Goal: Download file/media: Obtain a digital file from the website

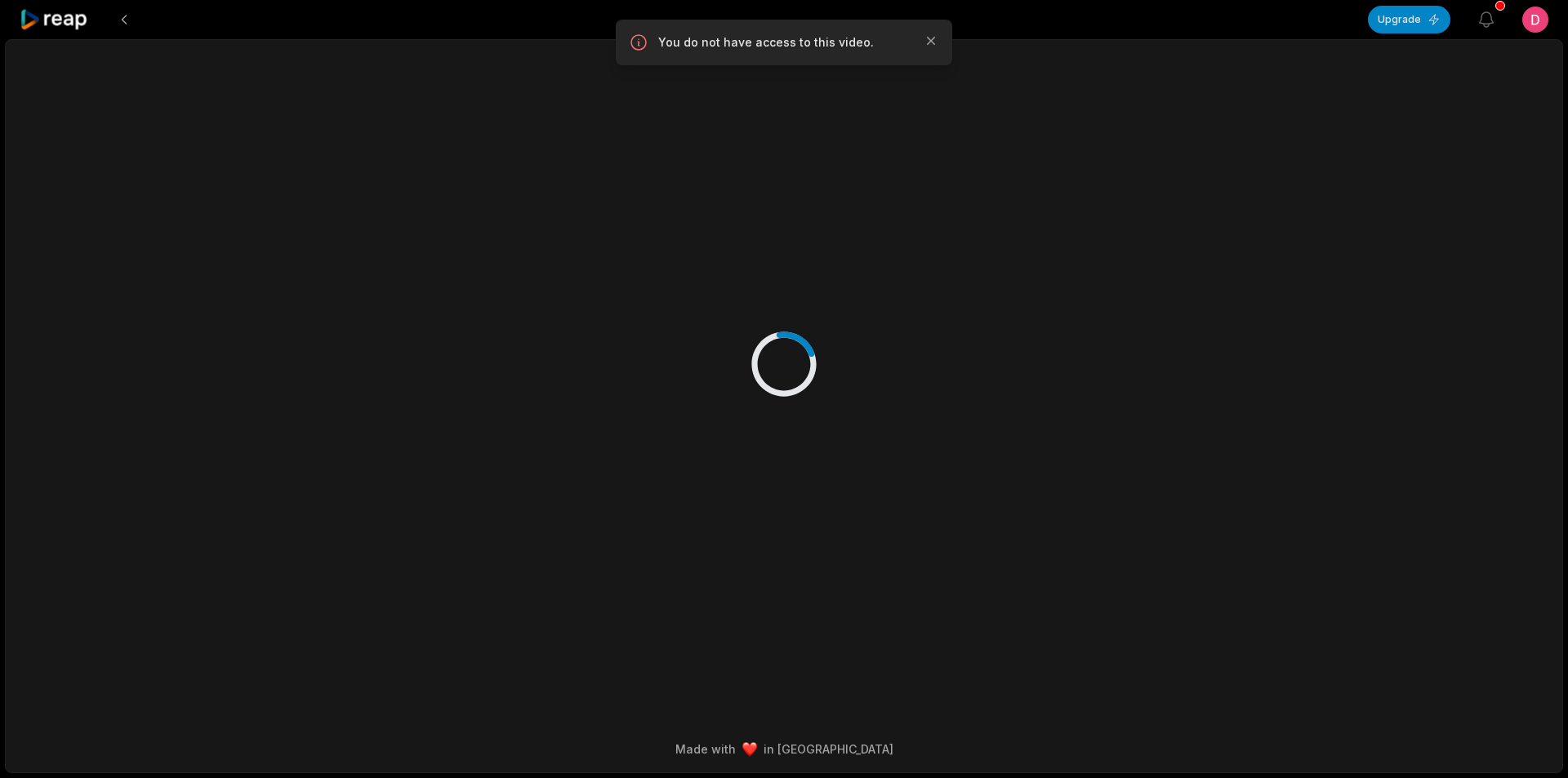
click at [72, 22] on icon at bounding box center [54, 20] width 70 height 22
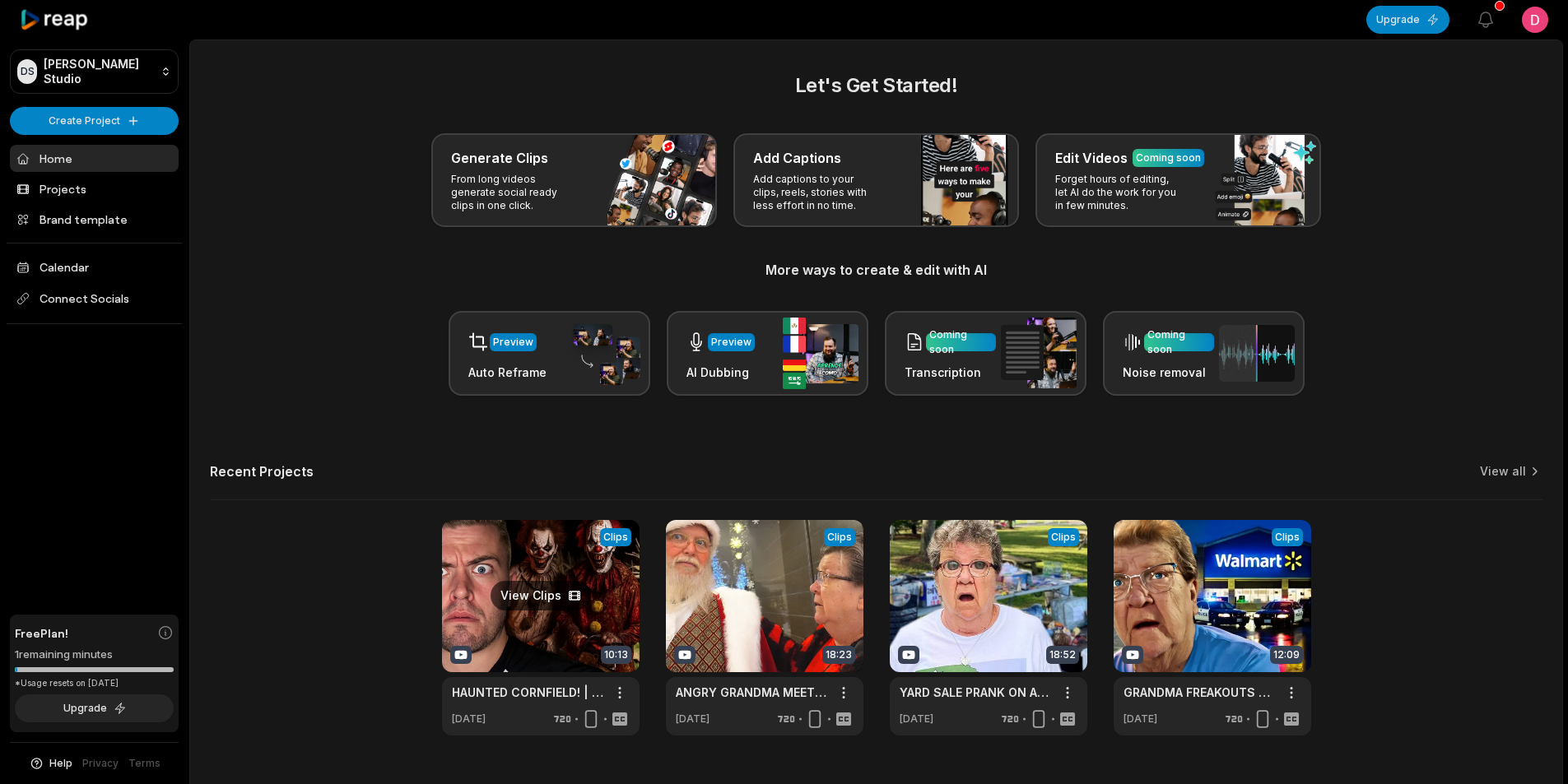
click at [567, 585] on link at bounding box center [540, 627] width 197 height 216
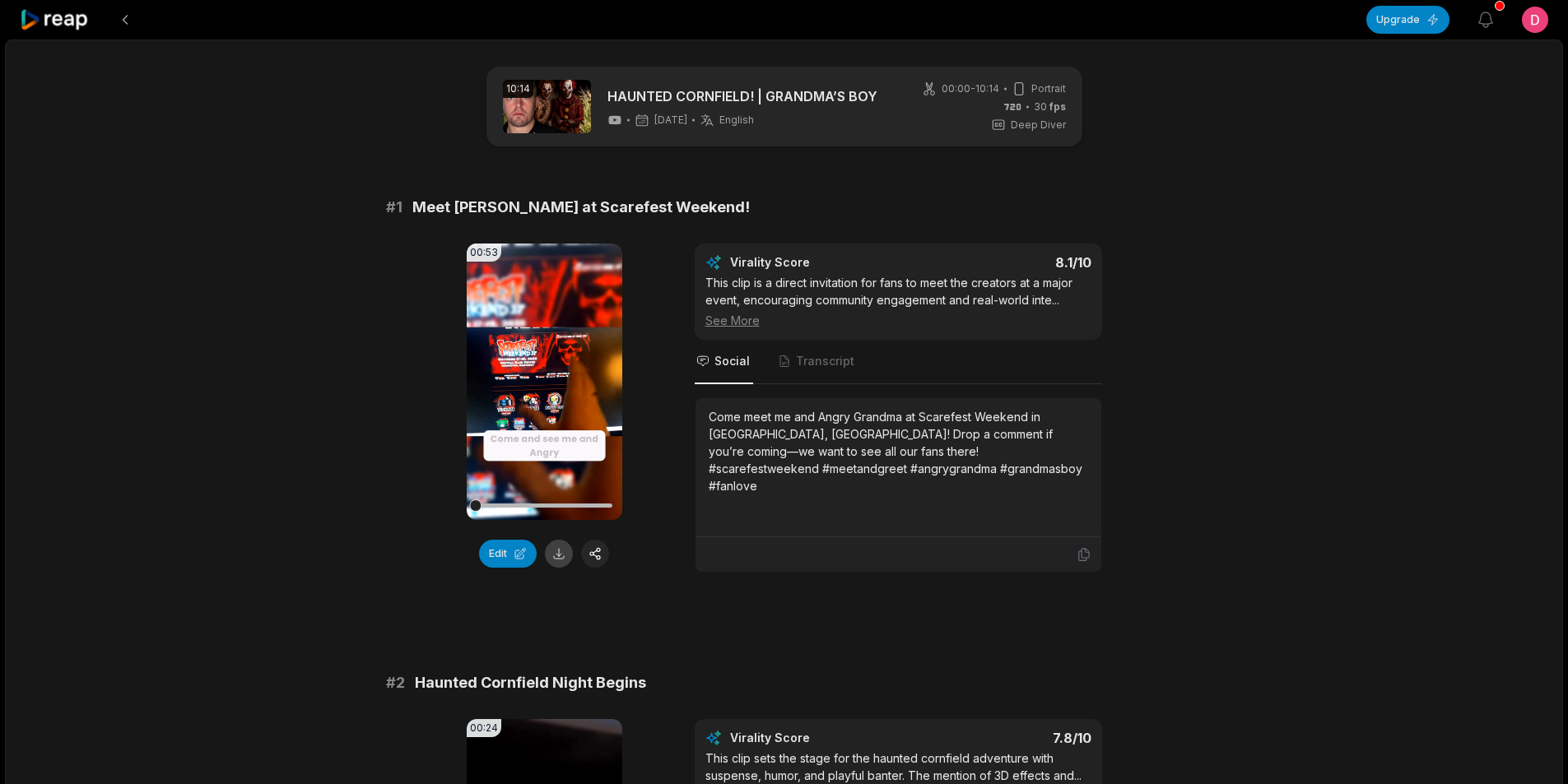
click at [559, 556] on button at bounding box center [559, 554] width 28 height 28
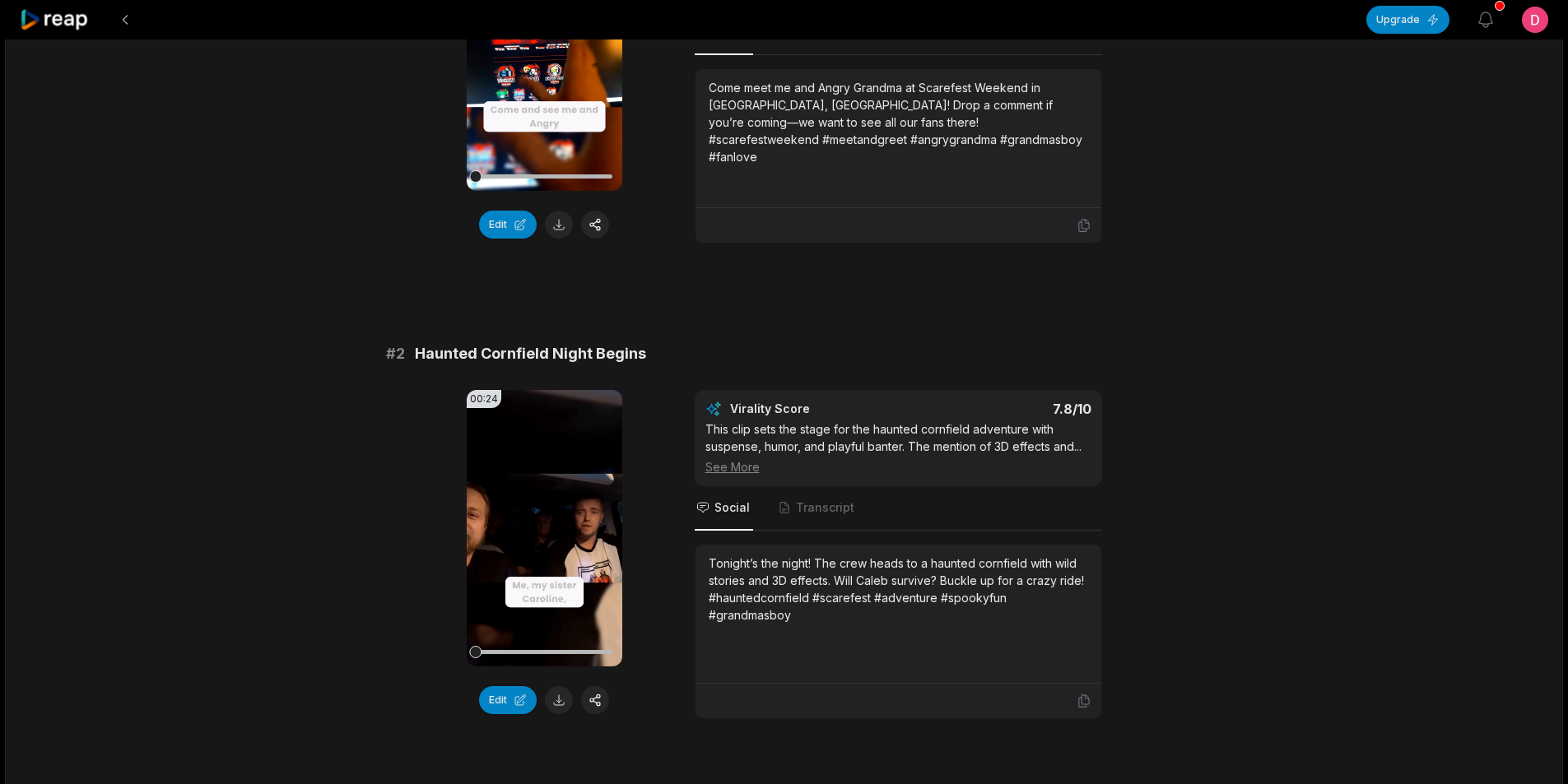
scroll to position [493, 0]
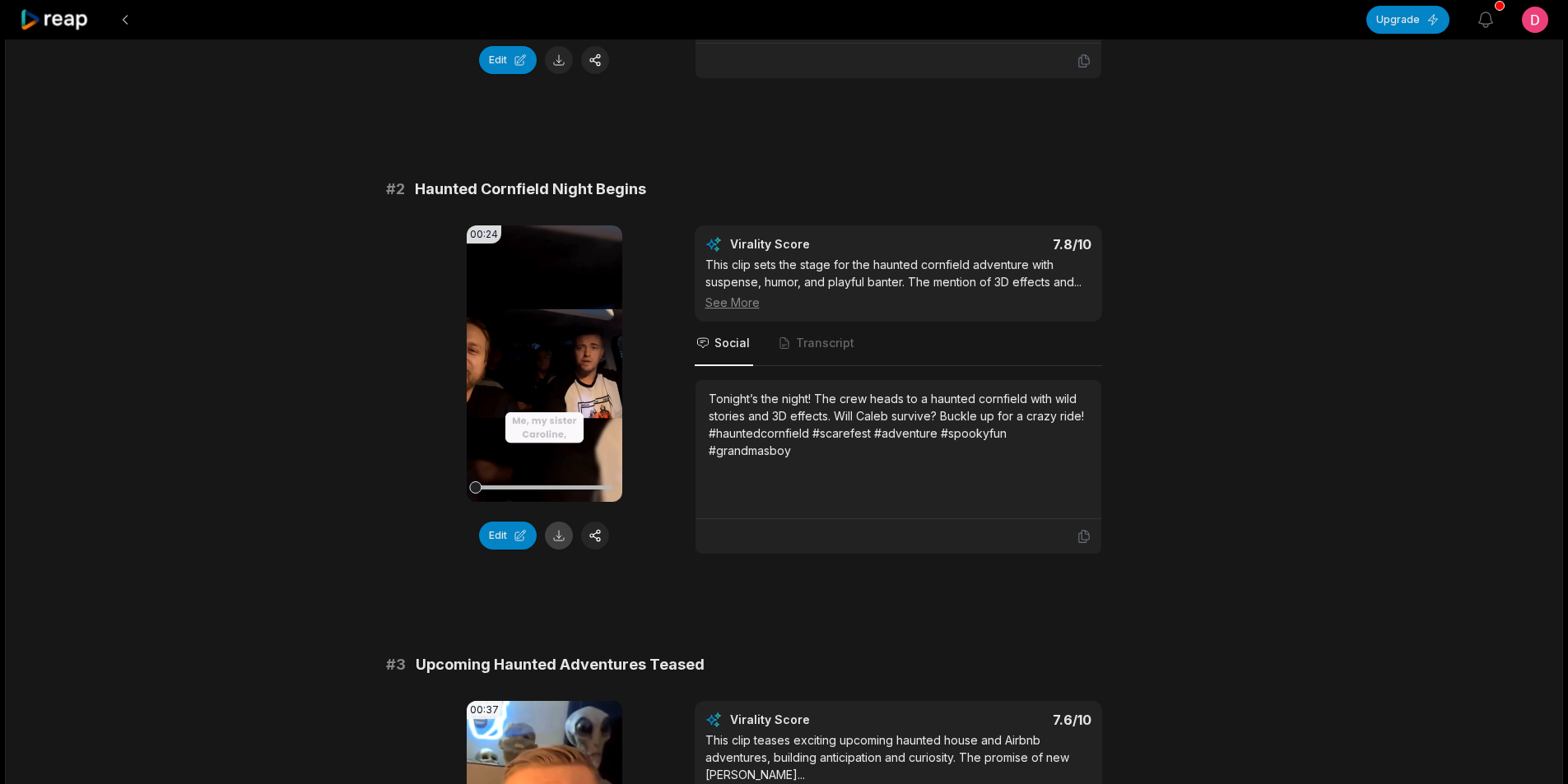
click at [557, 543] on button at bounding box center [559, 535] width 28 height 28
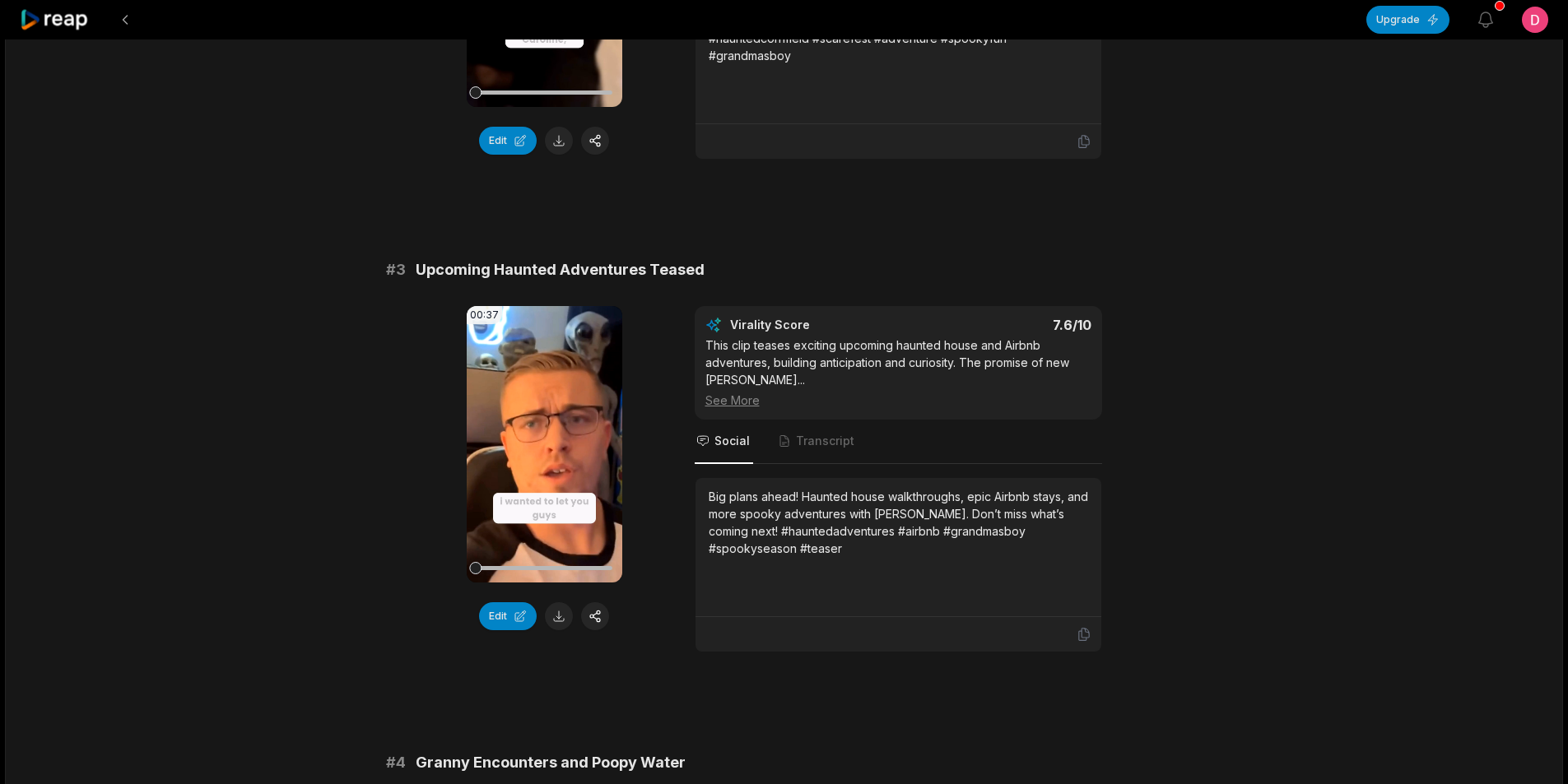
scroll to position [988, 0]
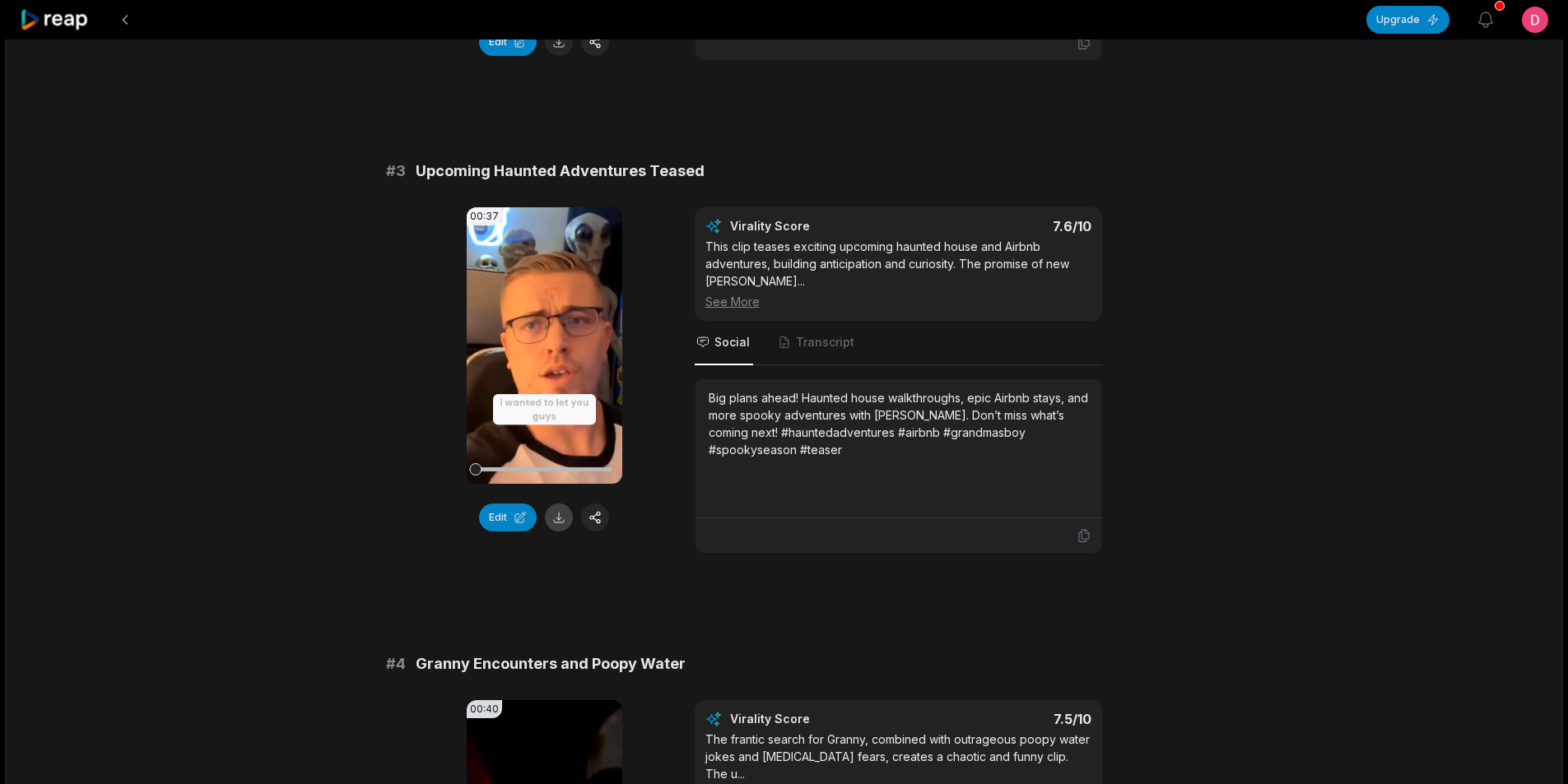
click at [558, 524] on button at bounding box center [559, 518] width 28 height 28
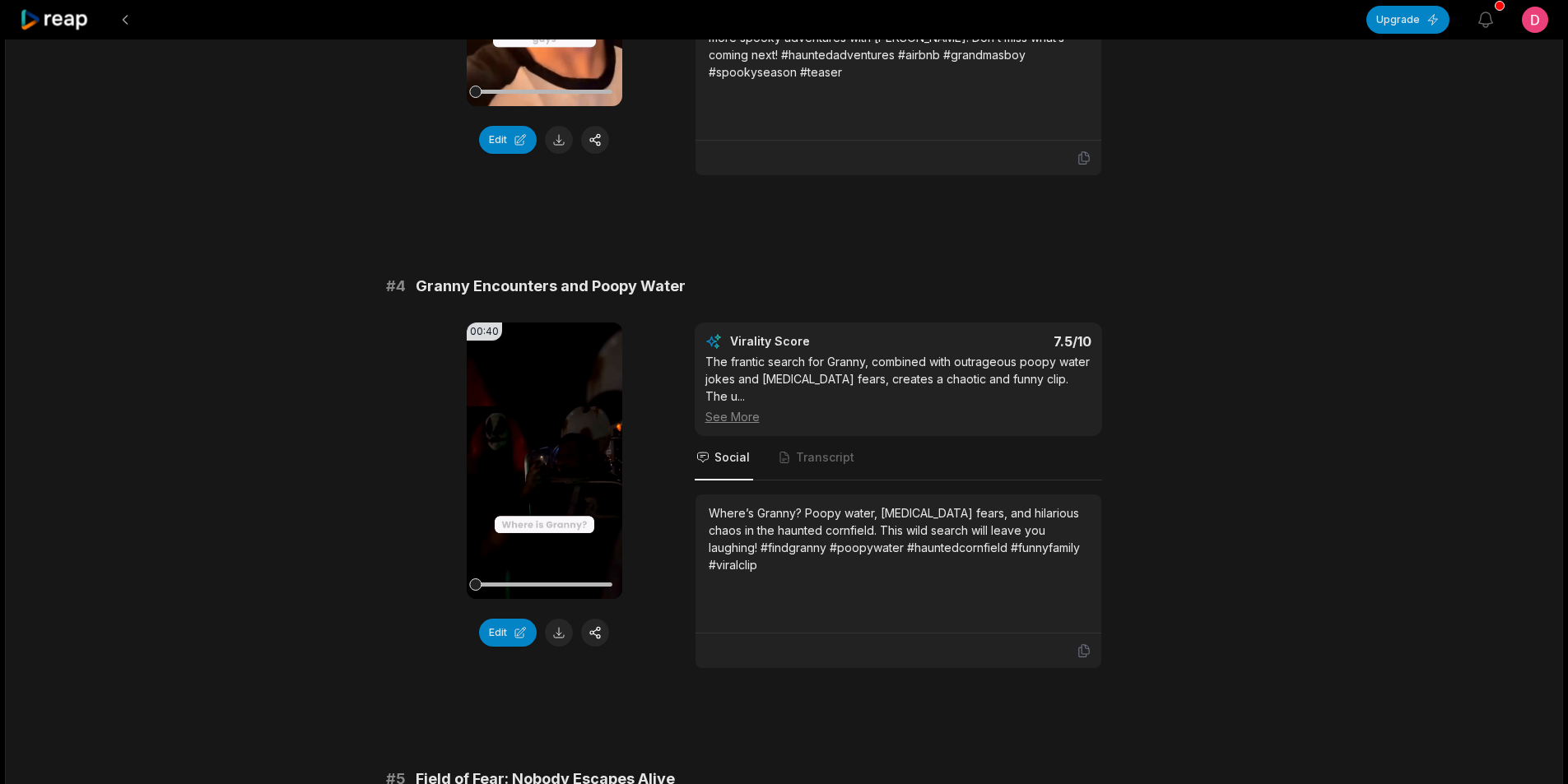
scroll to position [1399, 0]
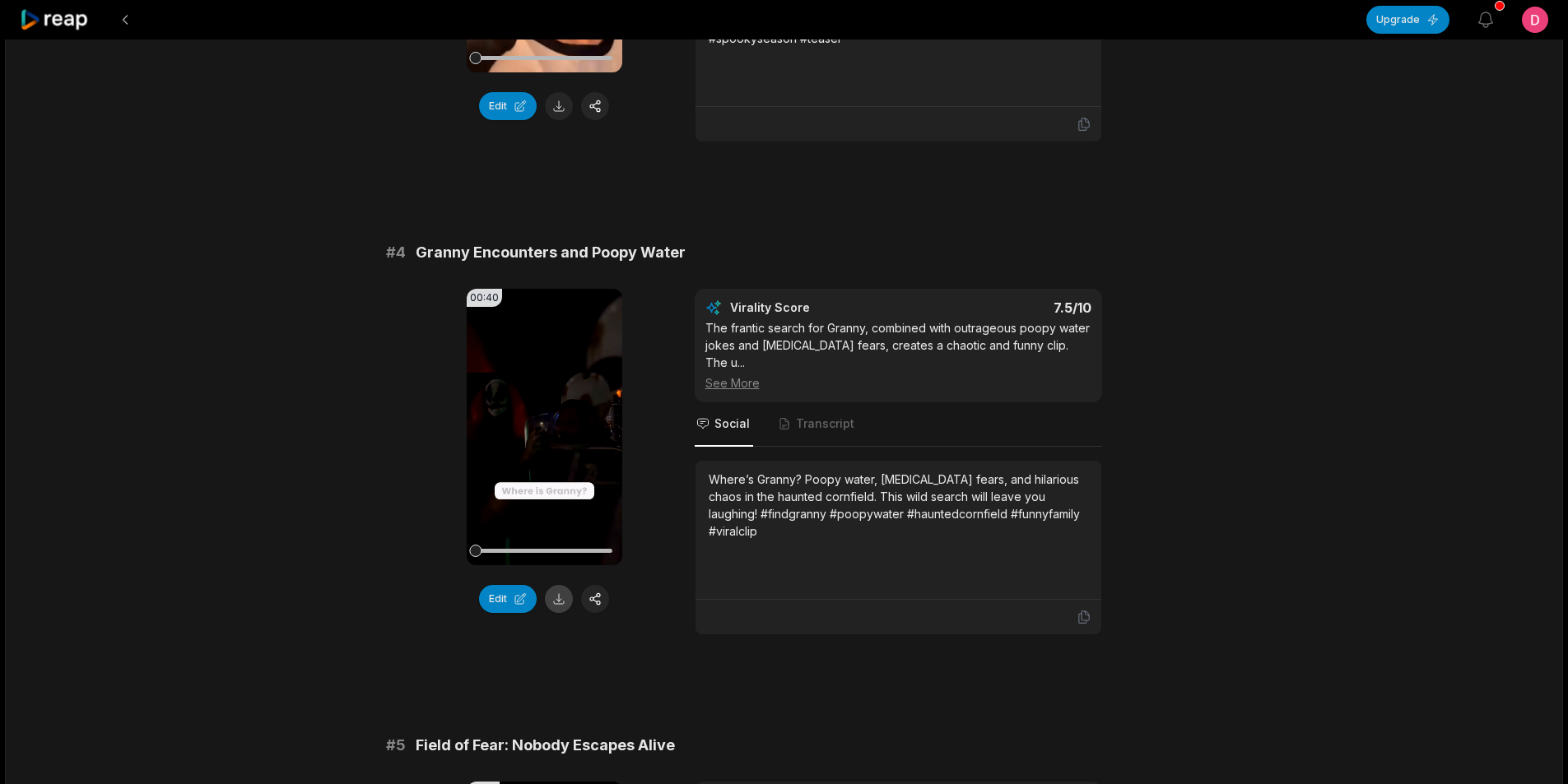
click at [557, 602] on button at bounding box center [559, 599] width 28 height 28
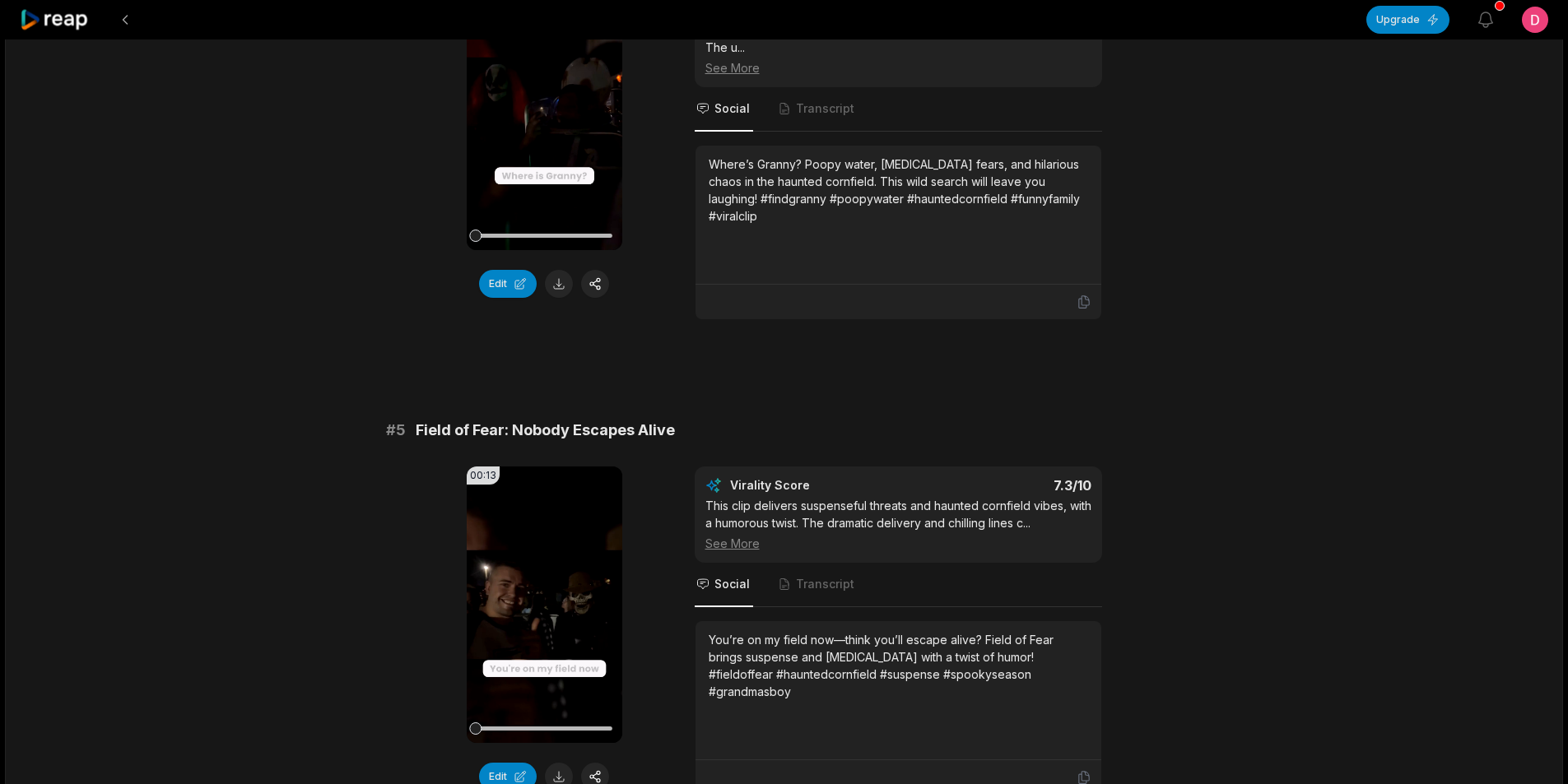
scroll to position [1728, 0]
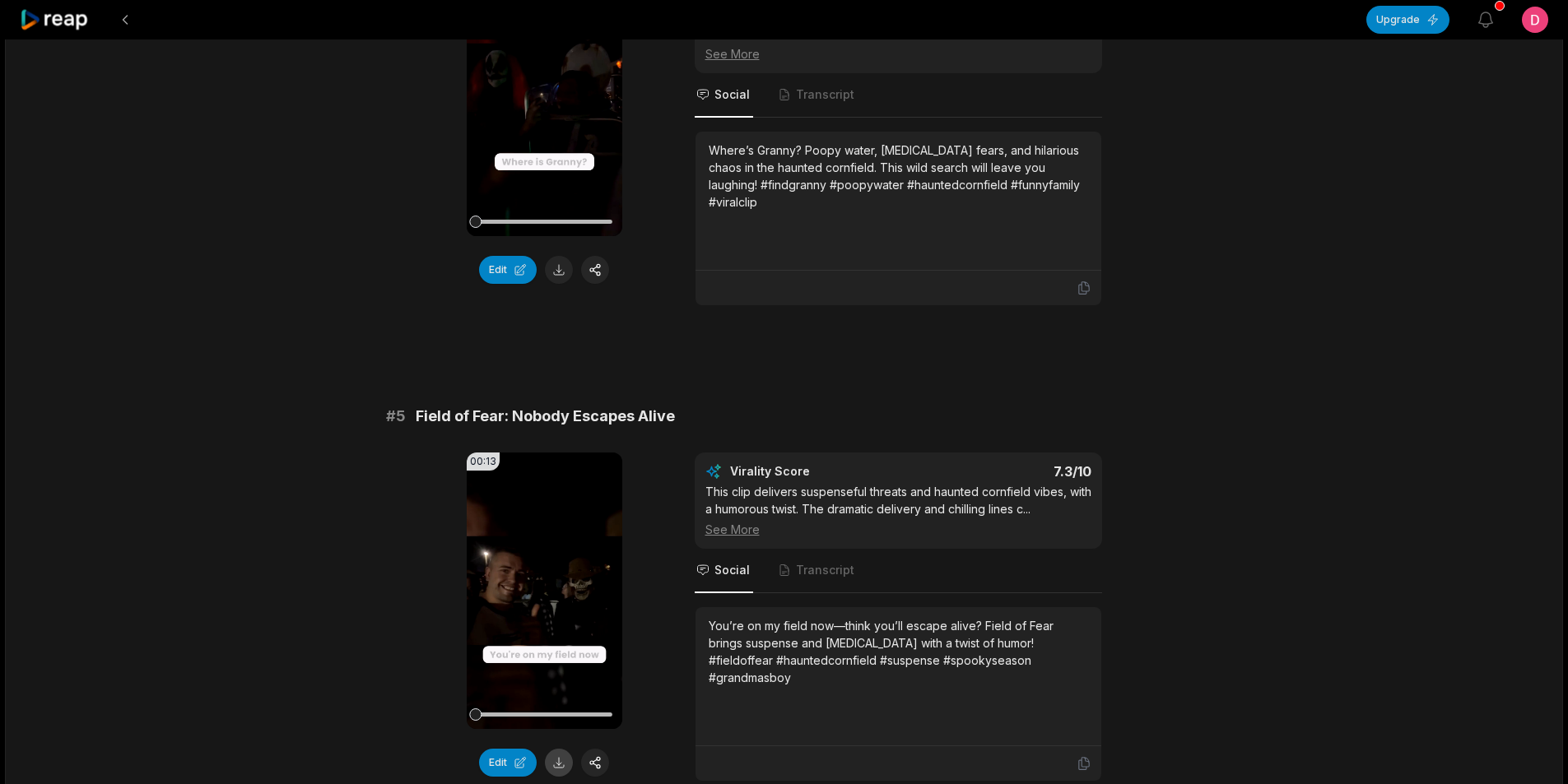
click at [557, 748] on button at bounding box center [559, 763] width 28 height 28
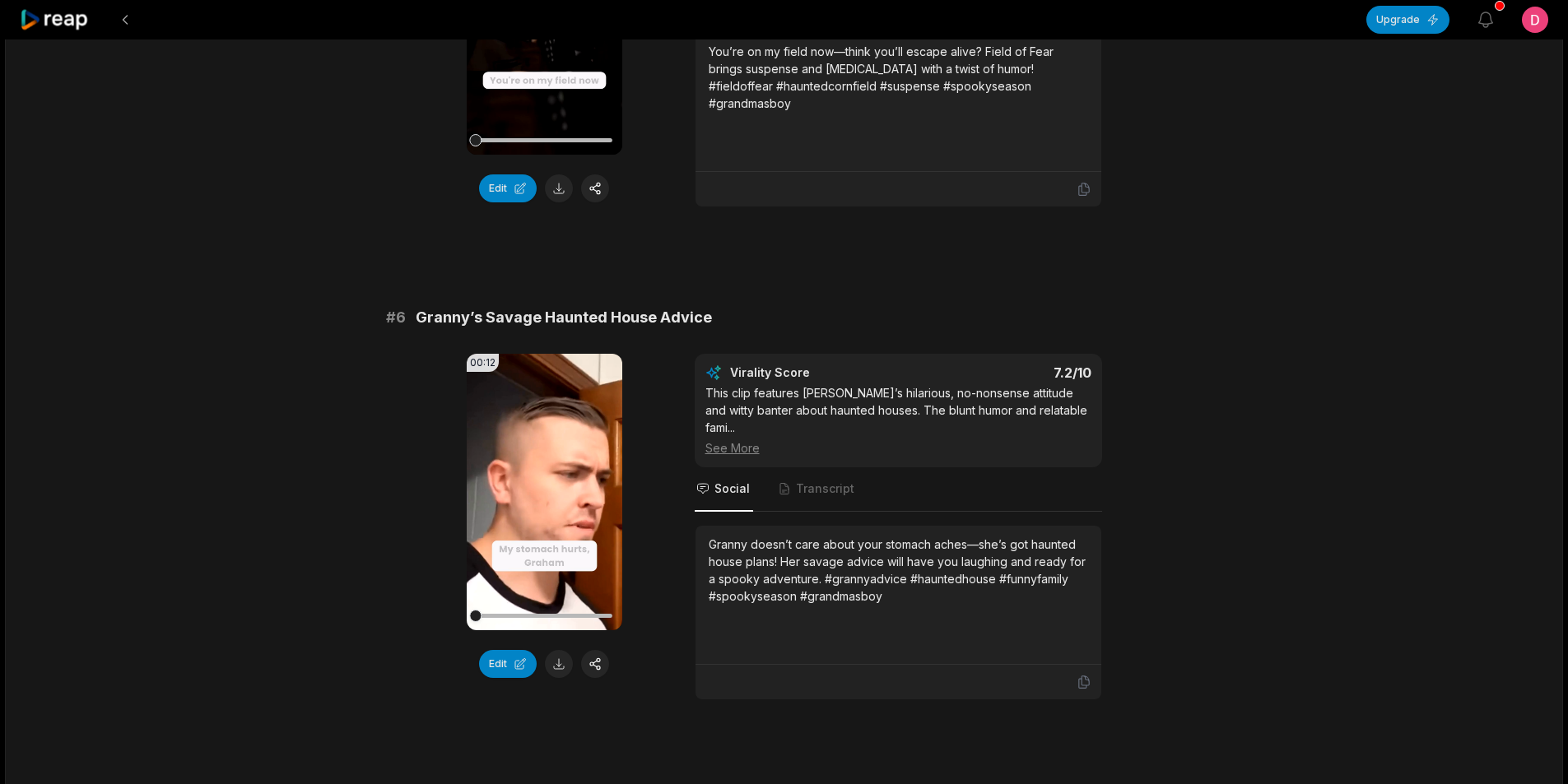
scroll to position [2303, 0]
click at [551, 649] on button at bounding box center [559, 663] width 28 height 28
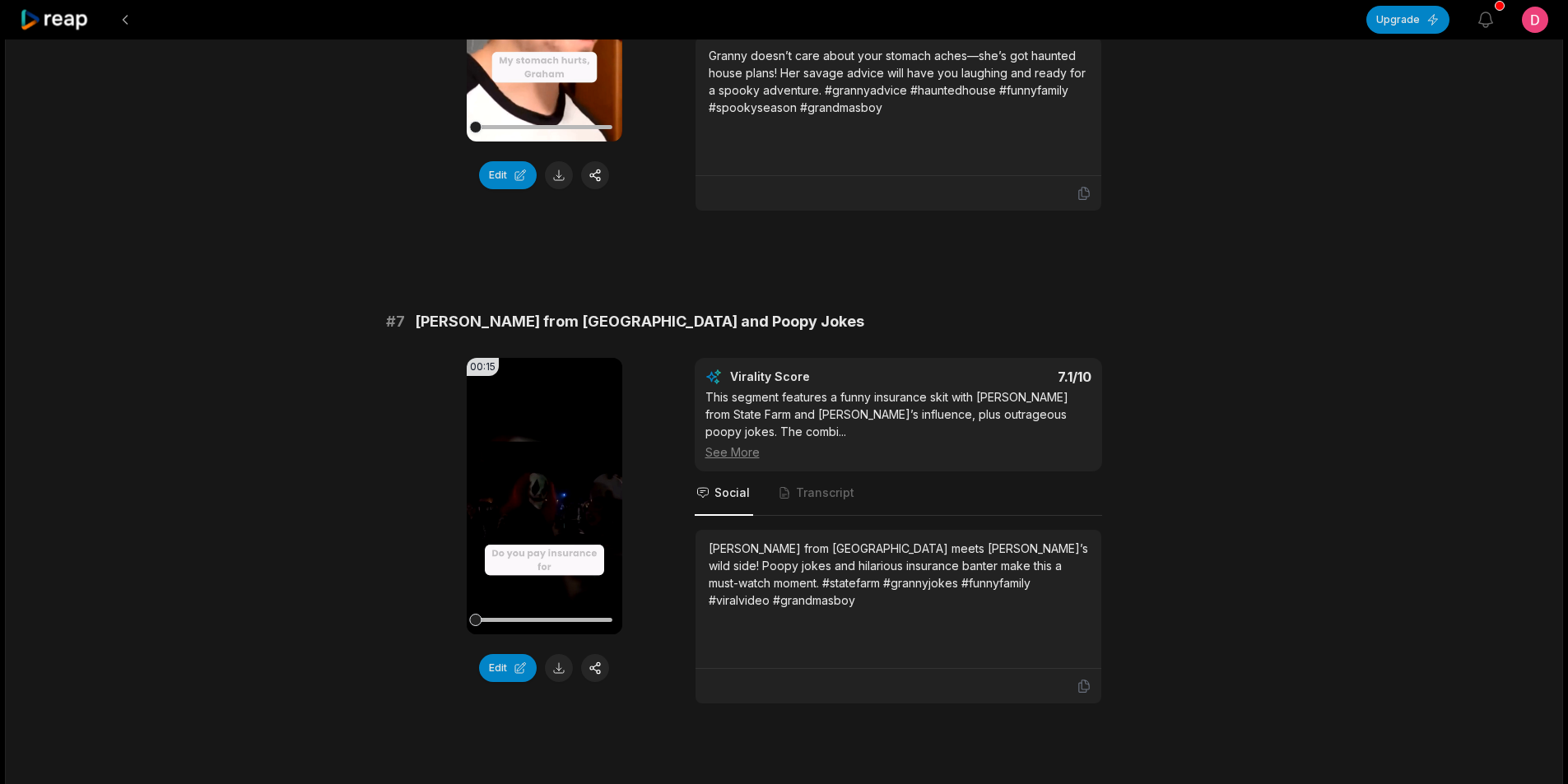
scroll to position [2798, 0]
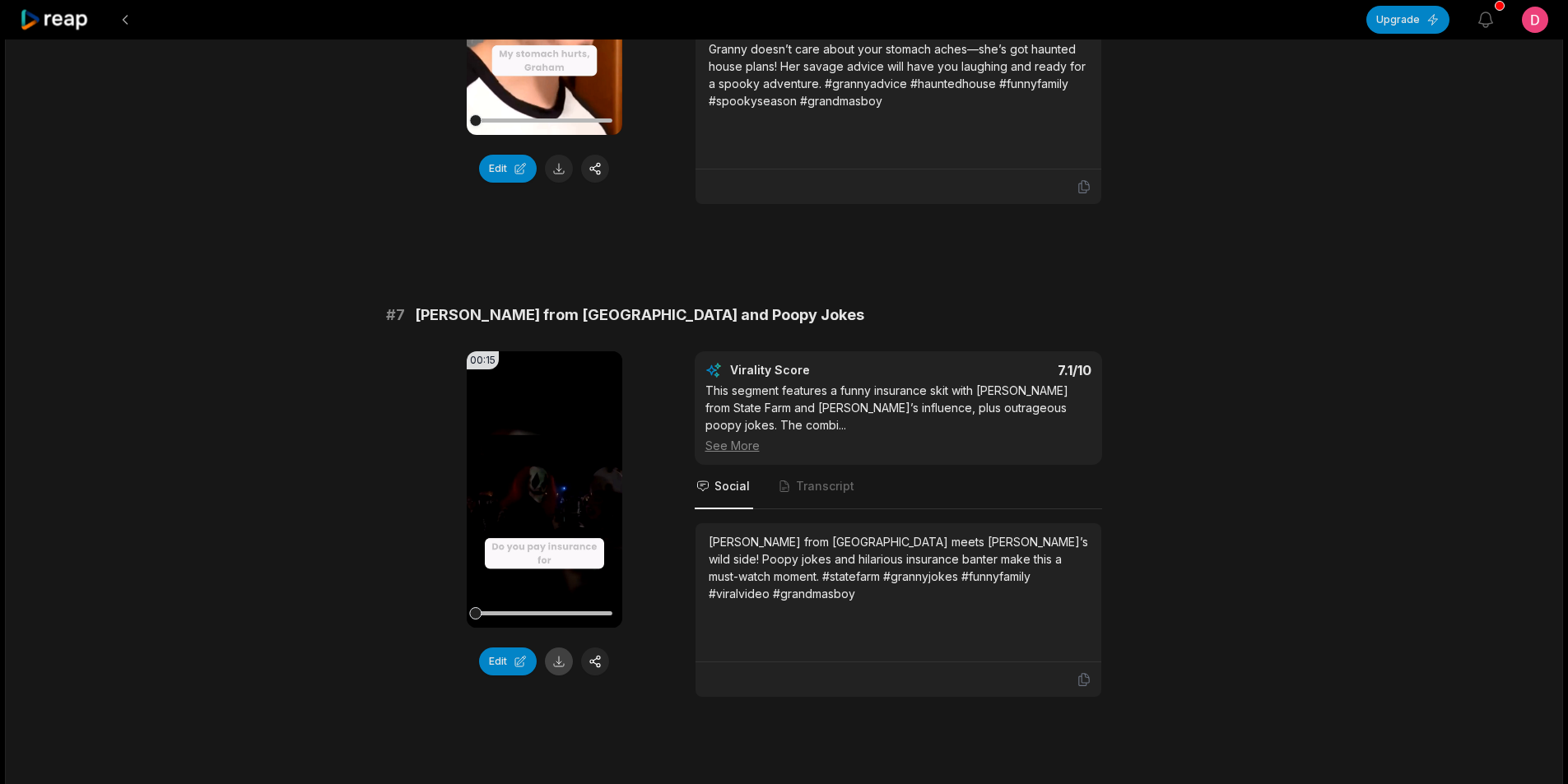
click at [560, 648] on button at bounding box center [559, 662] width 28 height 28
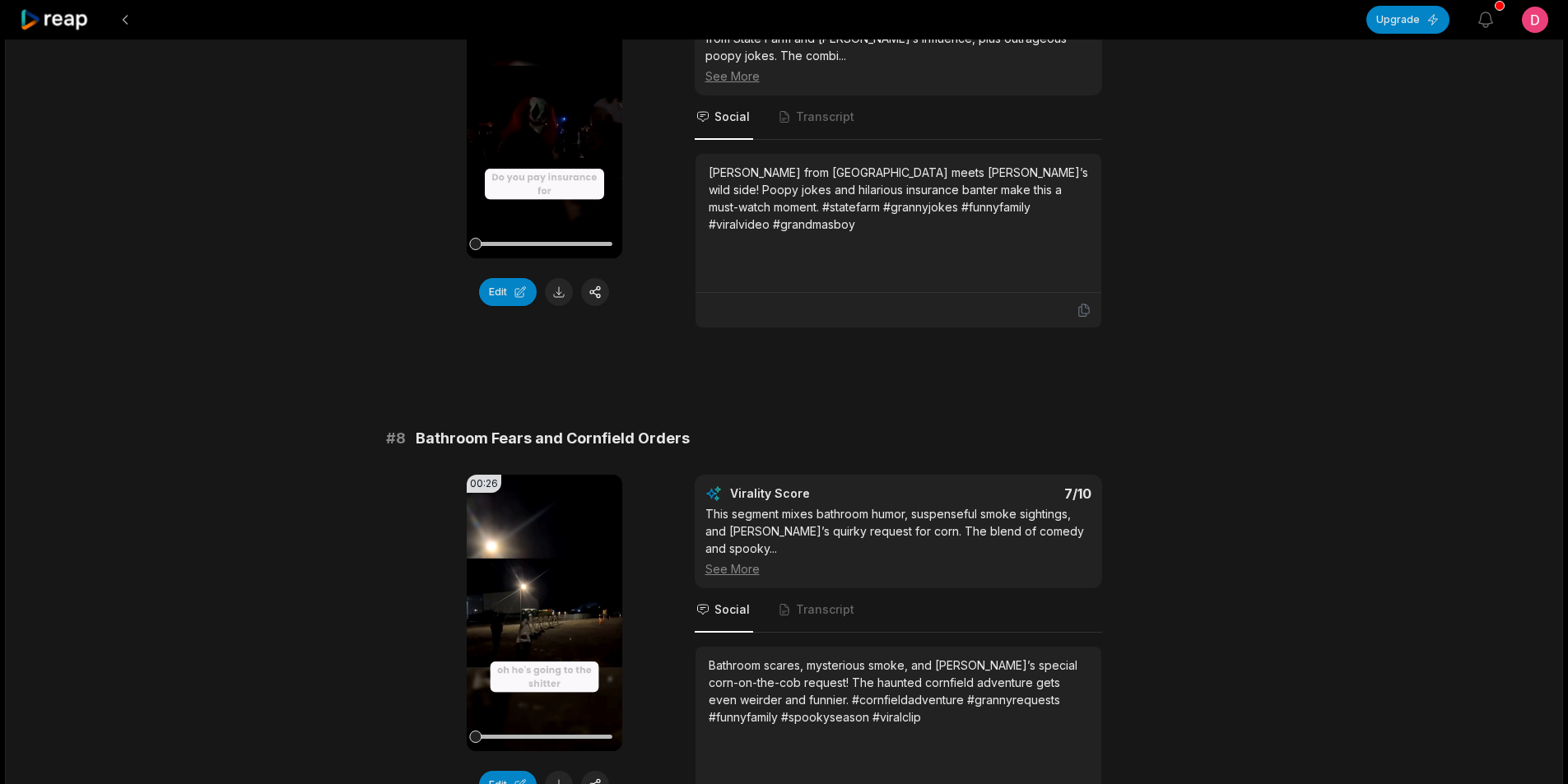
scroll to position [3291, 0]
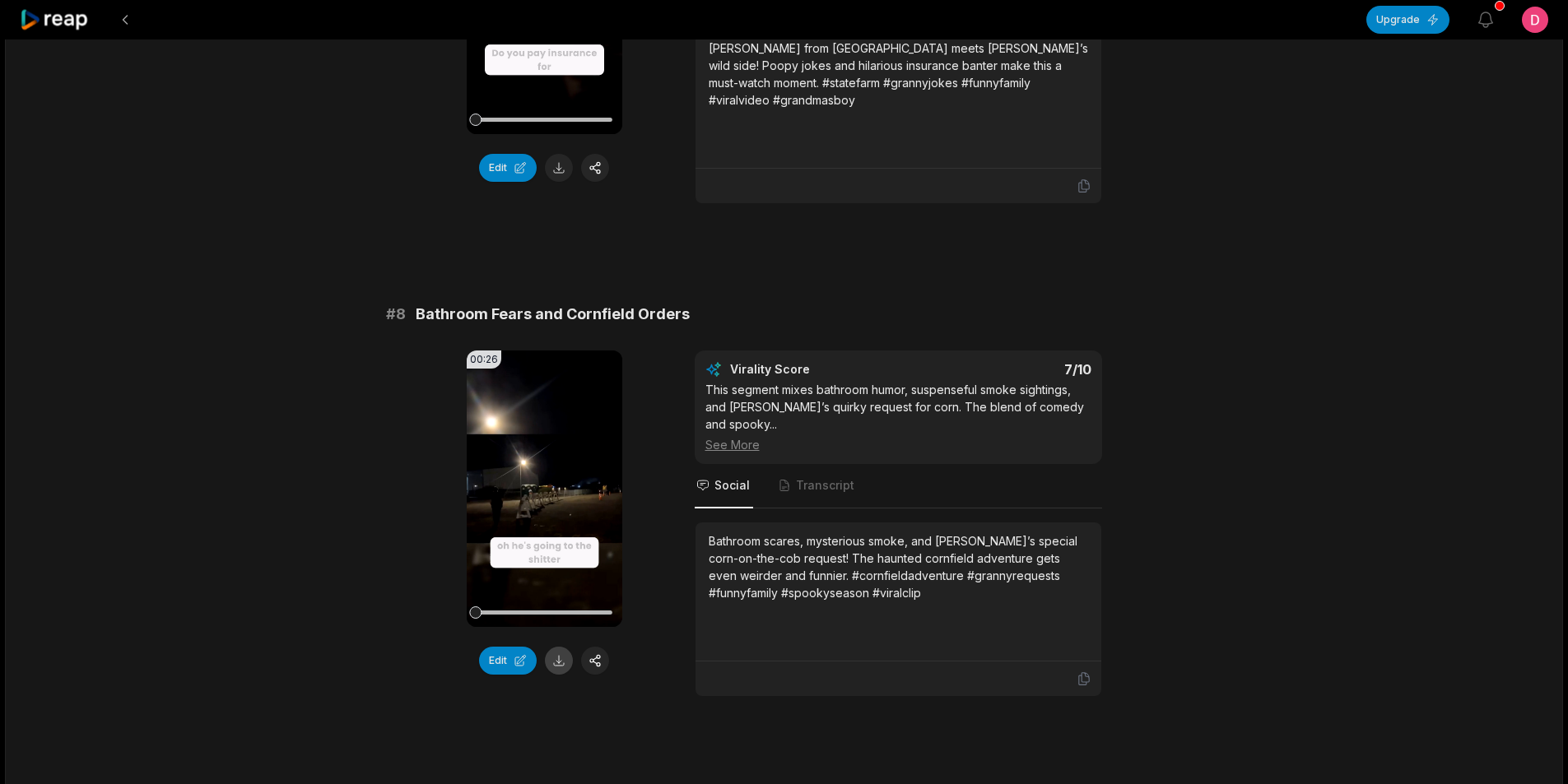
click at [558, 647] on button at bounding box center [559, 661] width 28 height 28
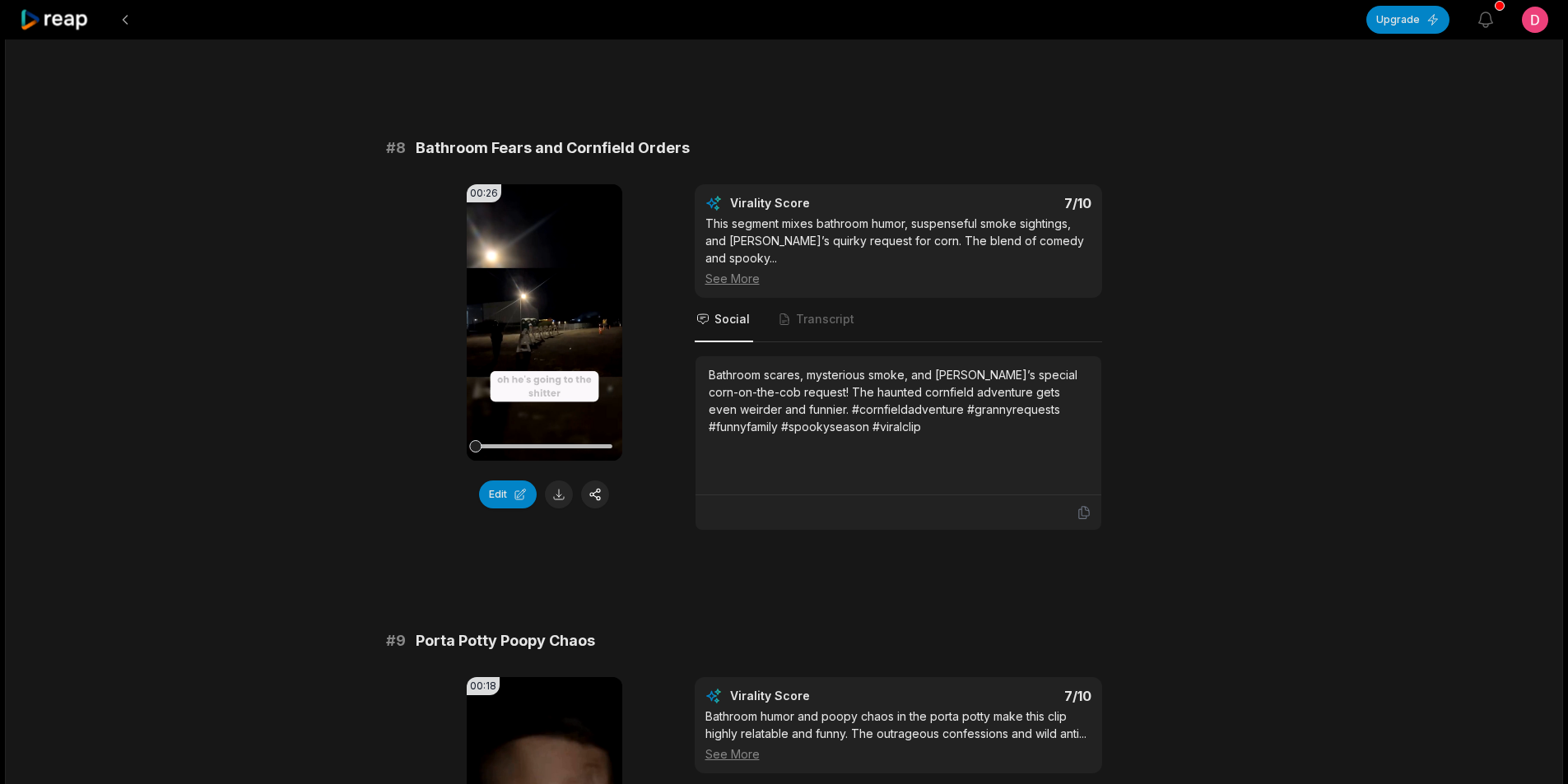
scroll to position [3949, 0]
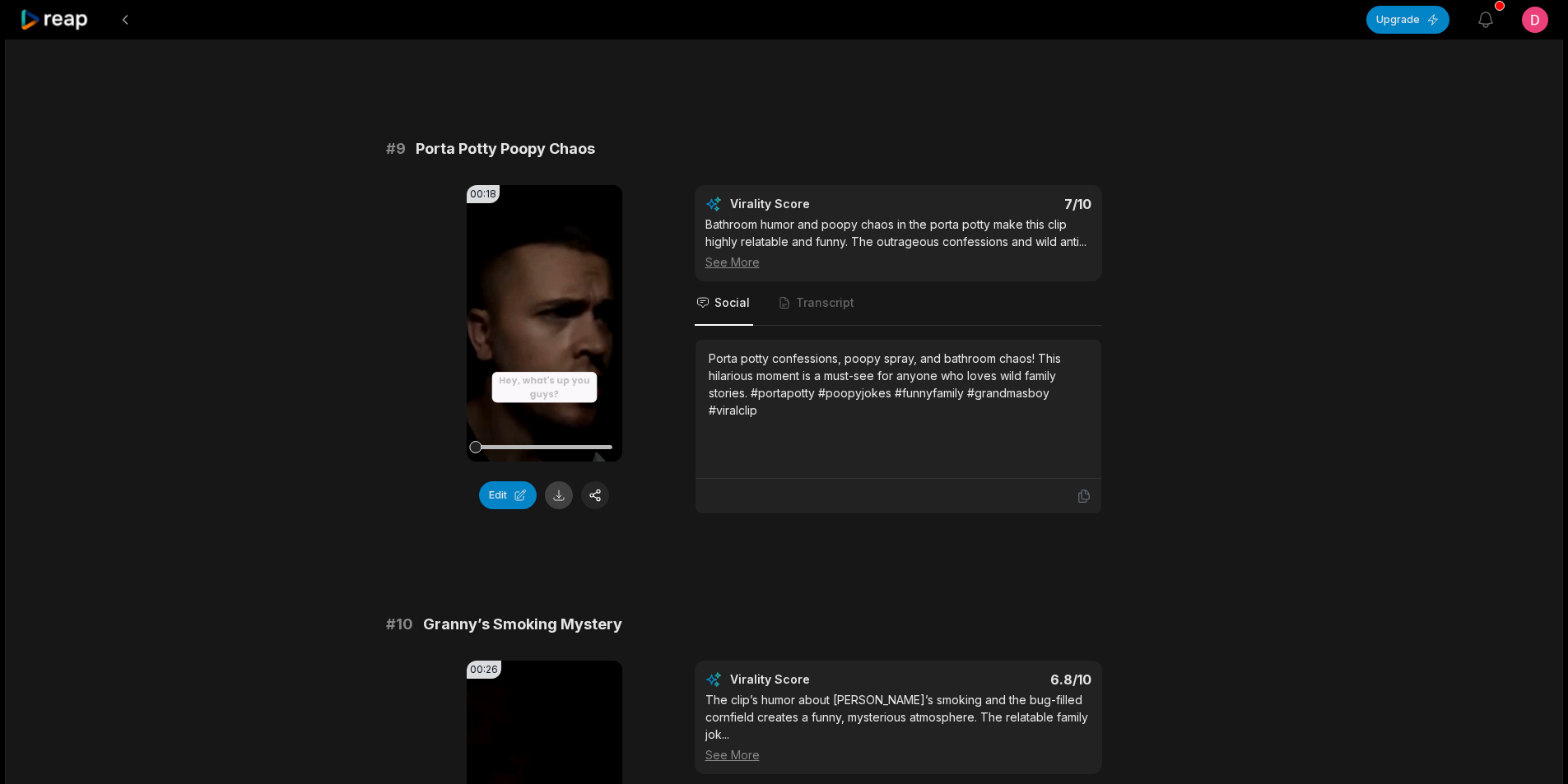
click at [563, 481] on button at bounding box center [559, 495] width 28 height 28
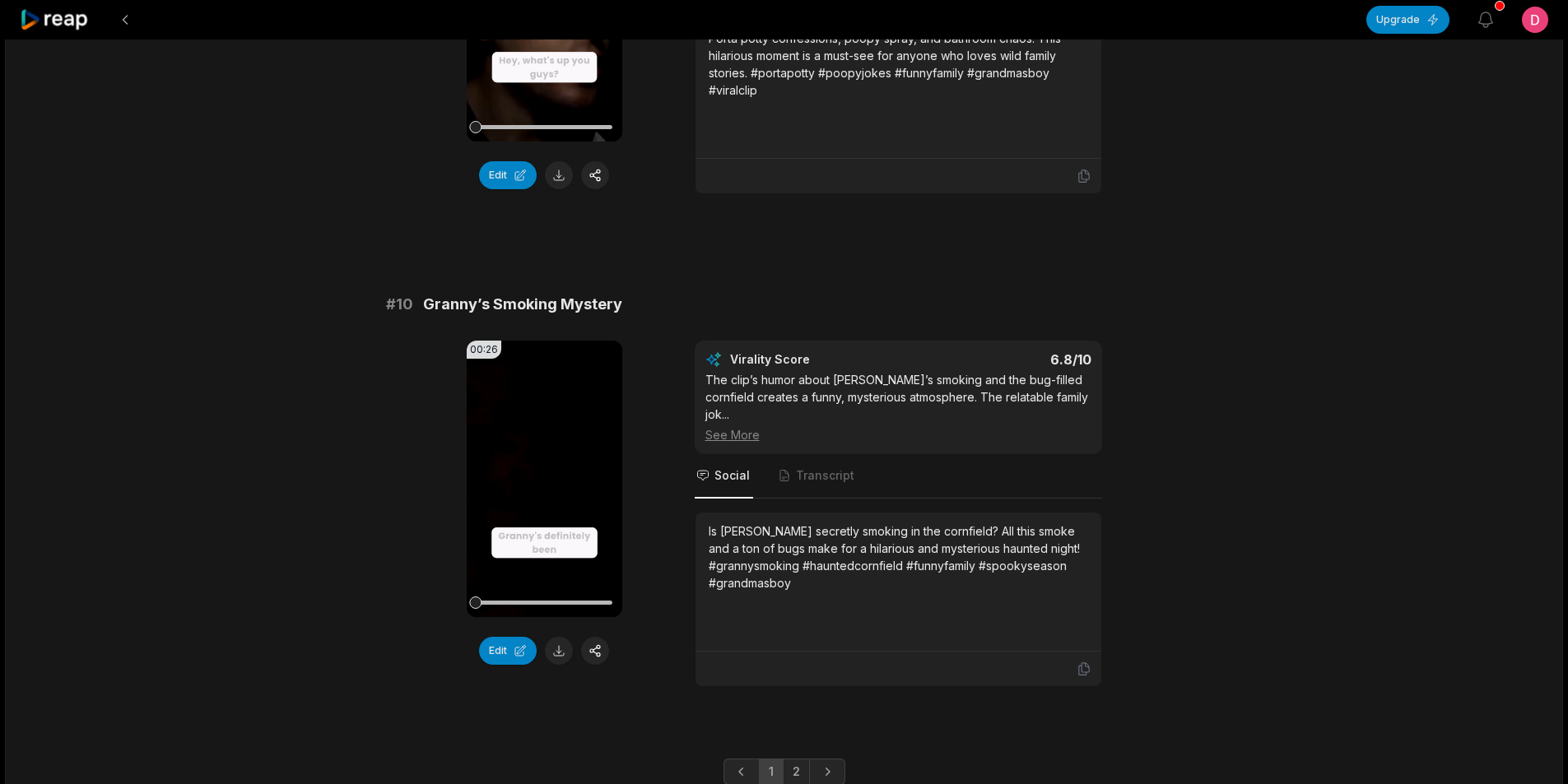
scroll to position [4284, 0]
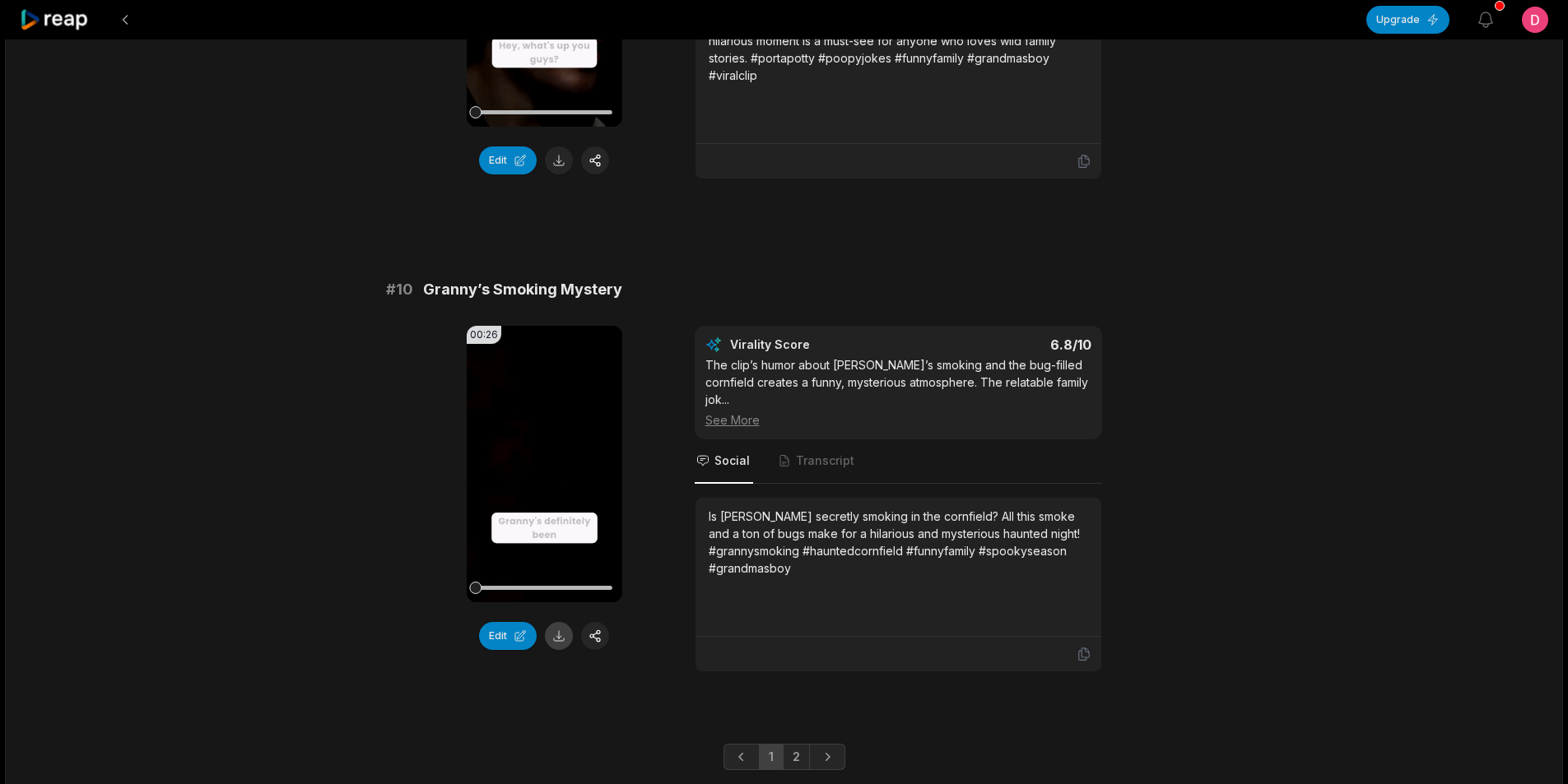
click at [560, 622] on button at bounding box center [559, 636] width 28 height 28
click at [794, 744] on link "2" at bounding box center [796, 757] width 27 height 26
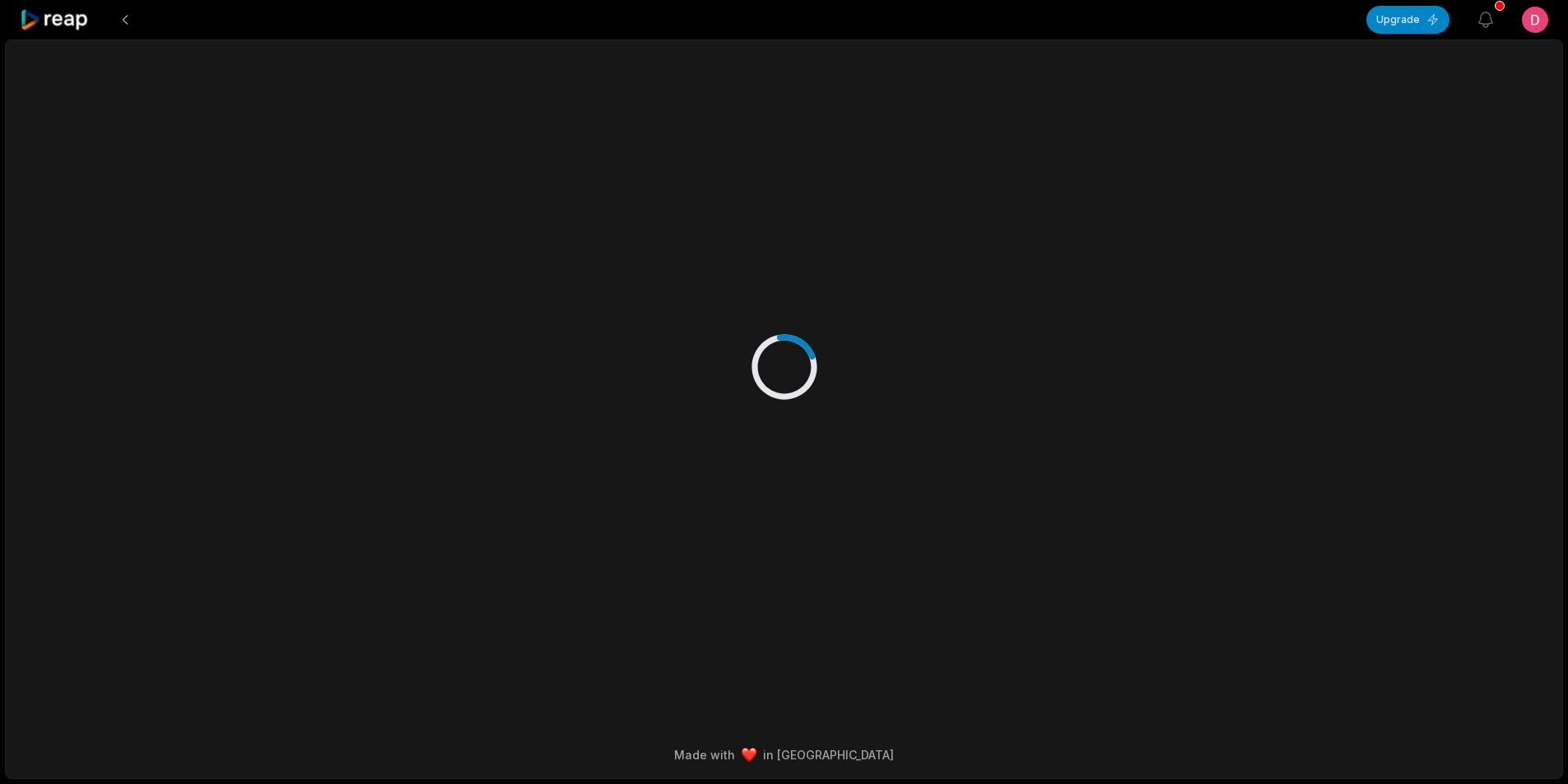
scroll to position [0, 0]
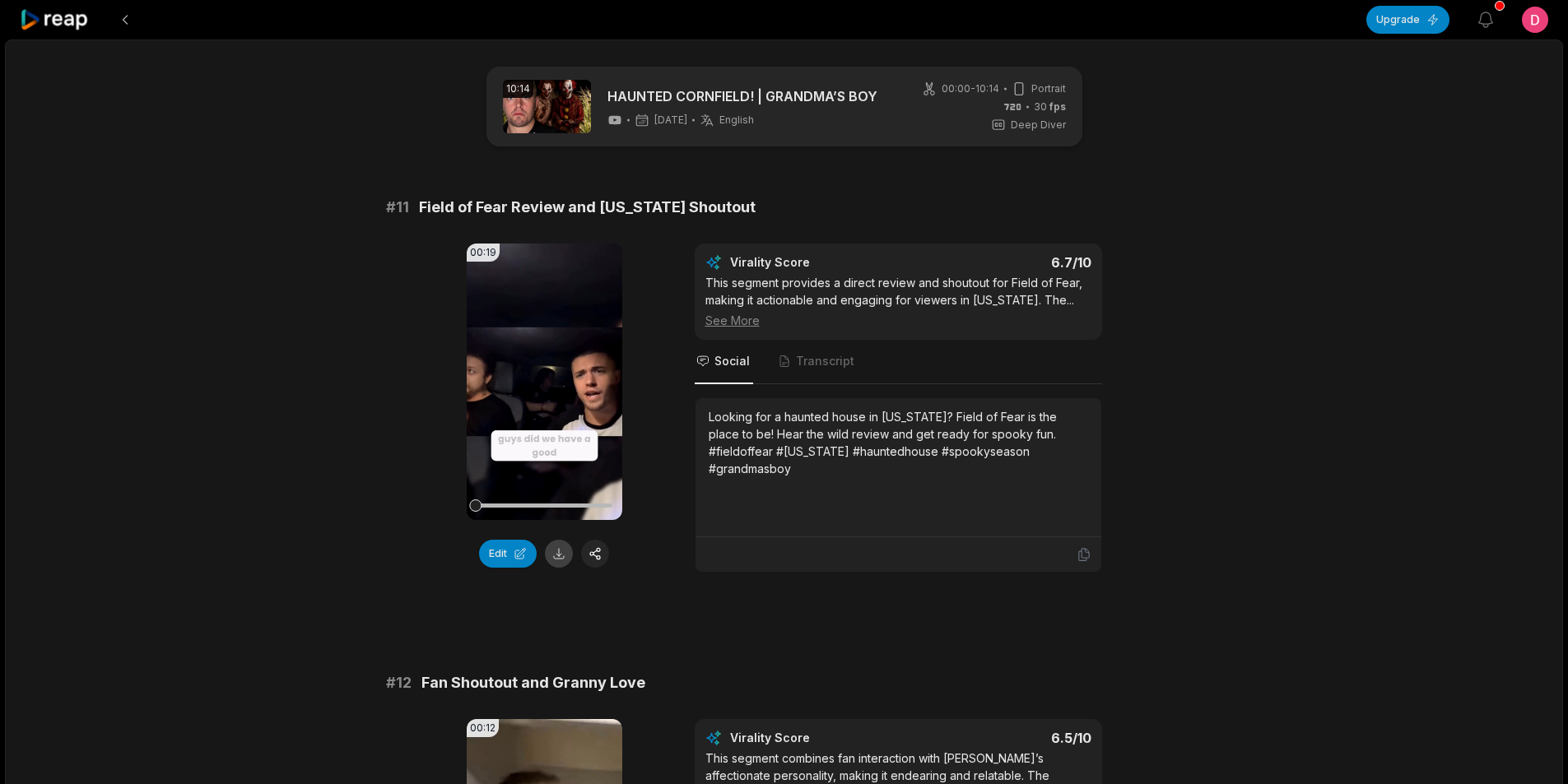
click at [564, 553] on button at bounding box center [559, 554] width 28 height 28
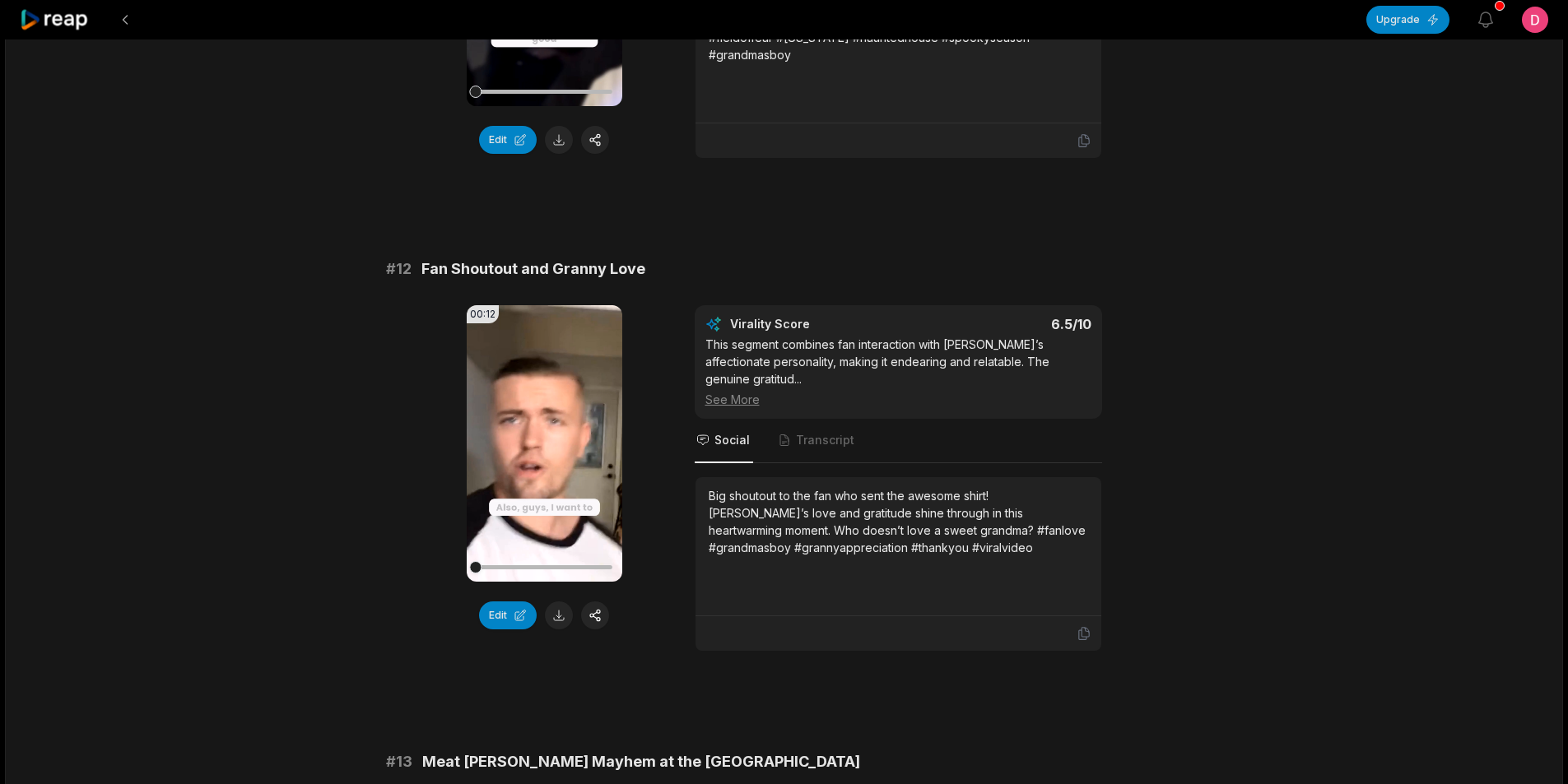
scroll to position [493, 0]
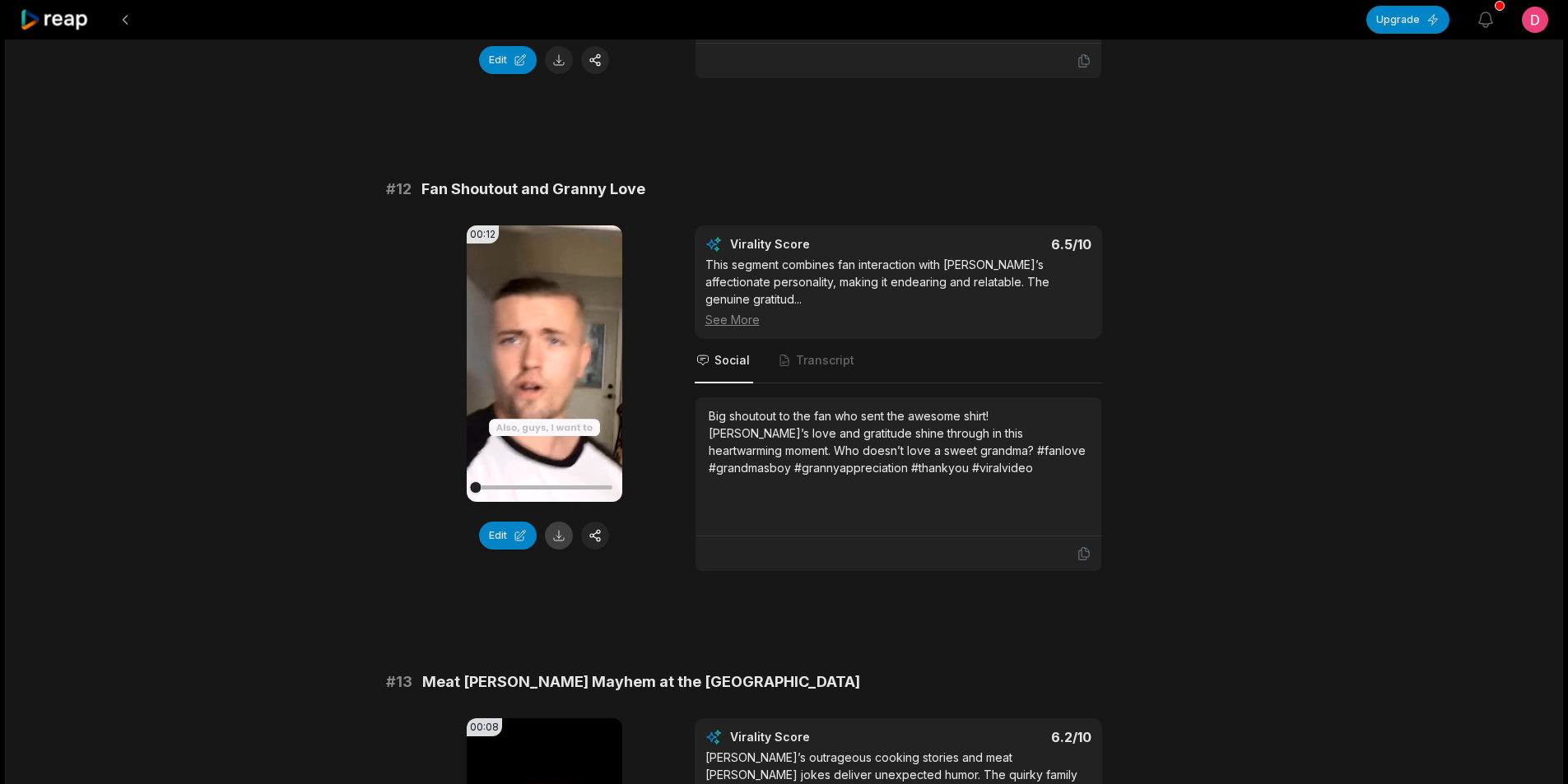
click at [559, 540] on button at bounding box center [559, 535] width 28 height 28
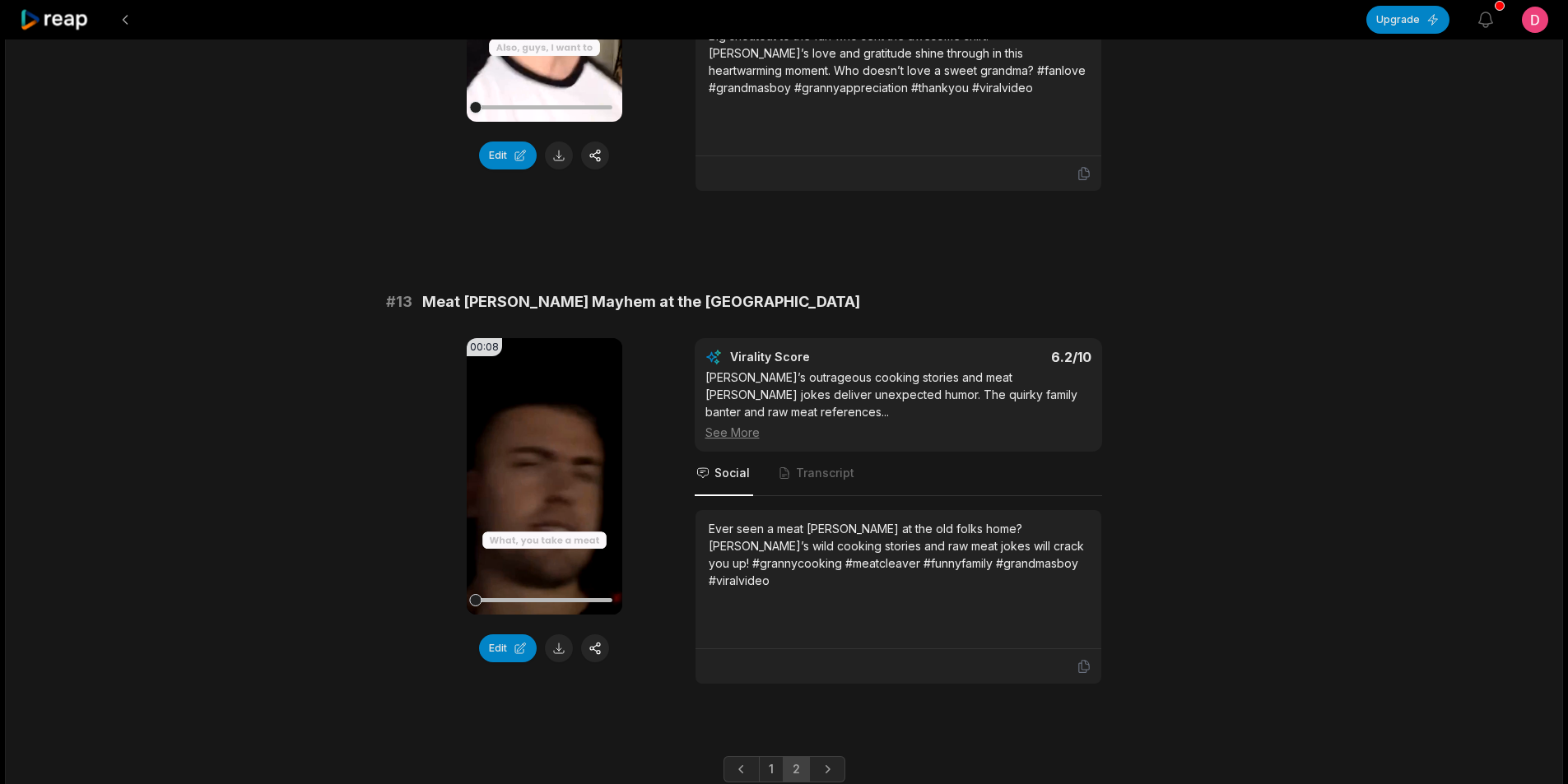
scroll to position [920, 0]
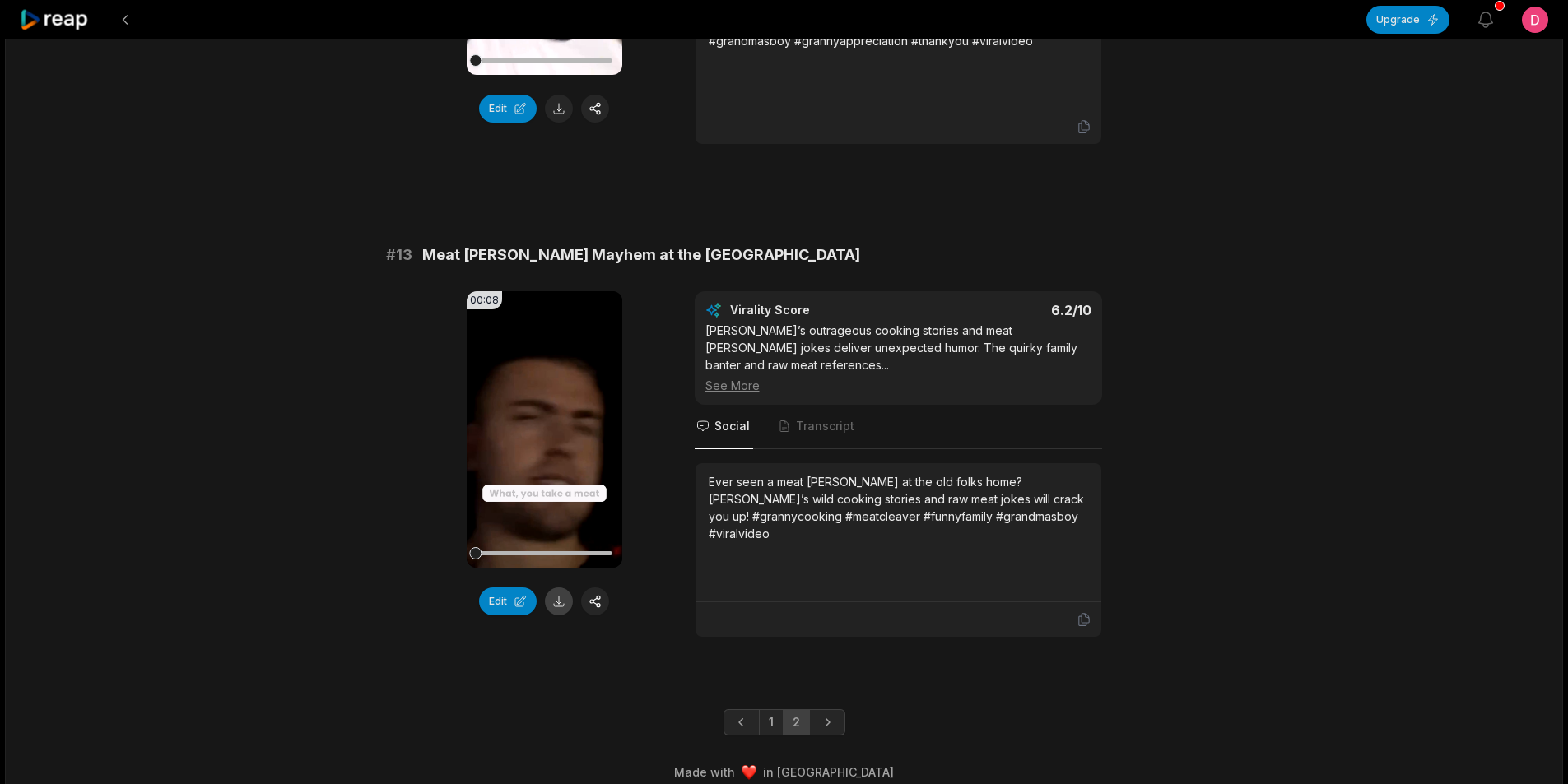
click at [562, 588] on button at bounding box center [559, 602] width 28 height 28
click at [126, 21] on button at bounding box center [125, 20] width 30 height 30
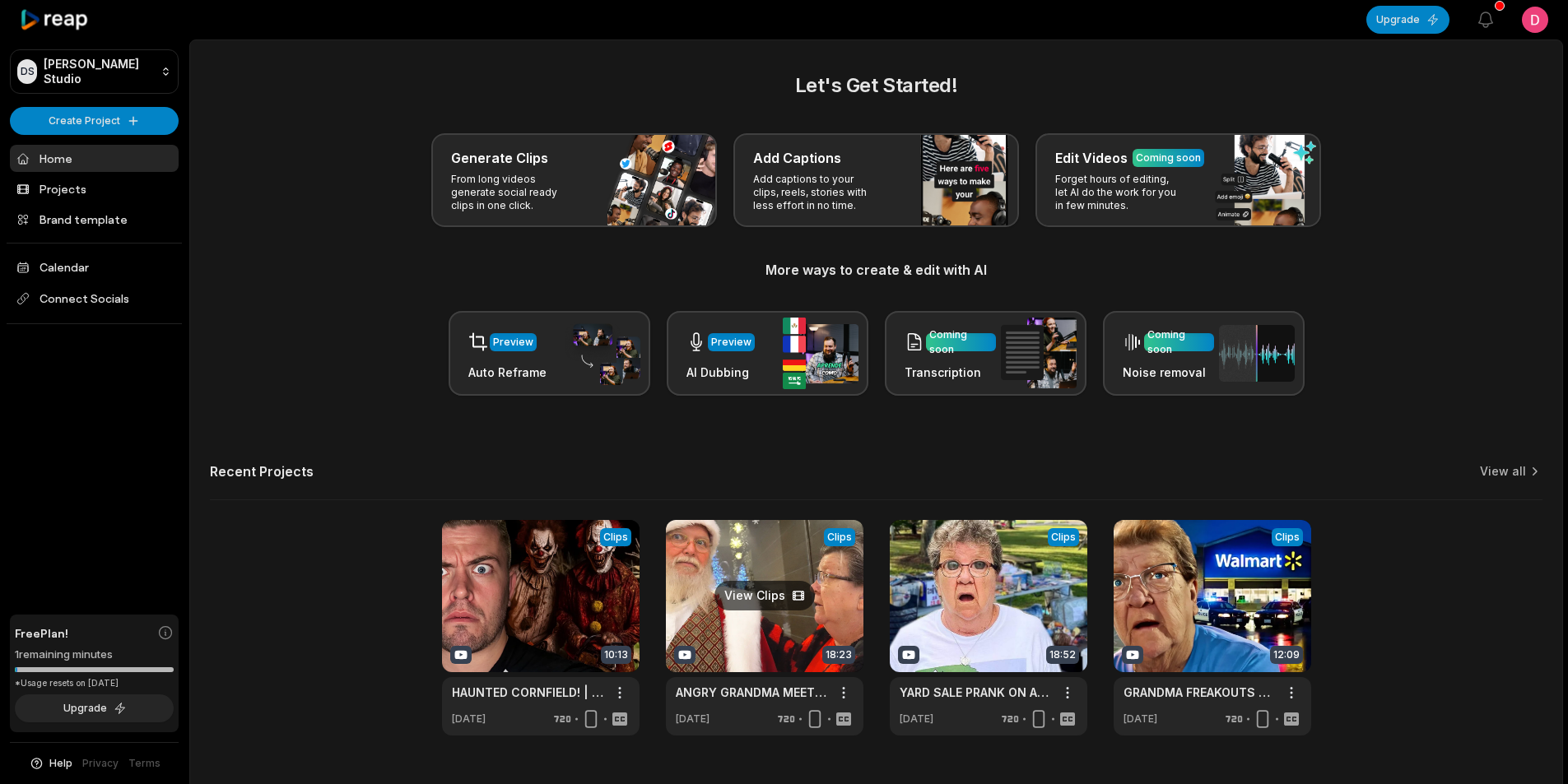
click at [734, 625] on link at bounding box center [764, 627] width 197 height 216
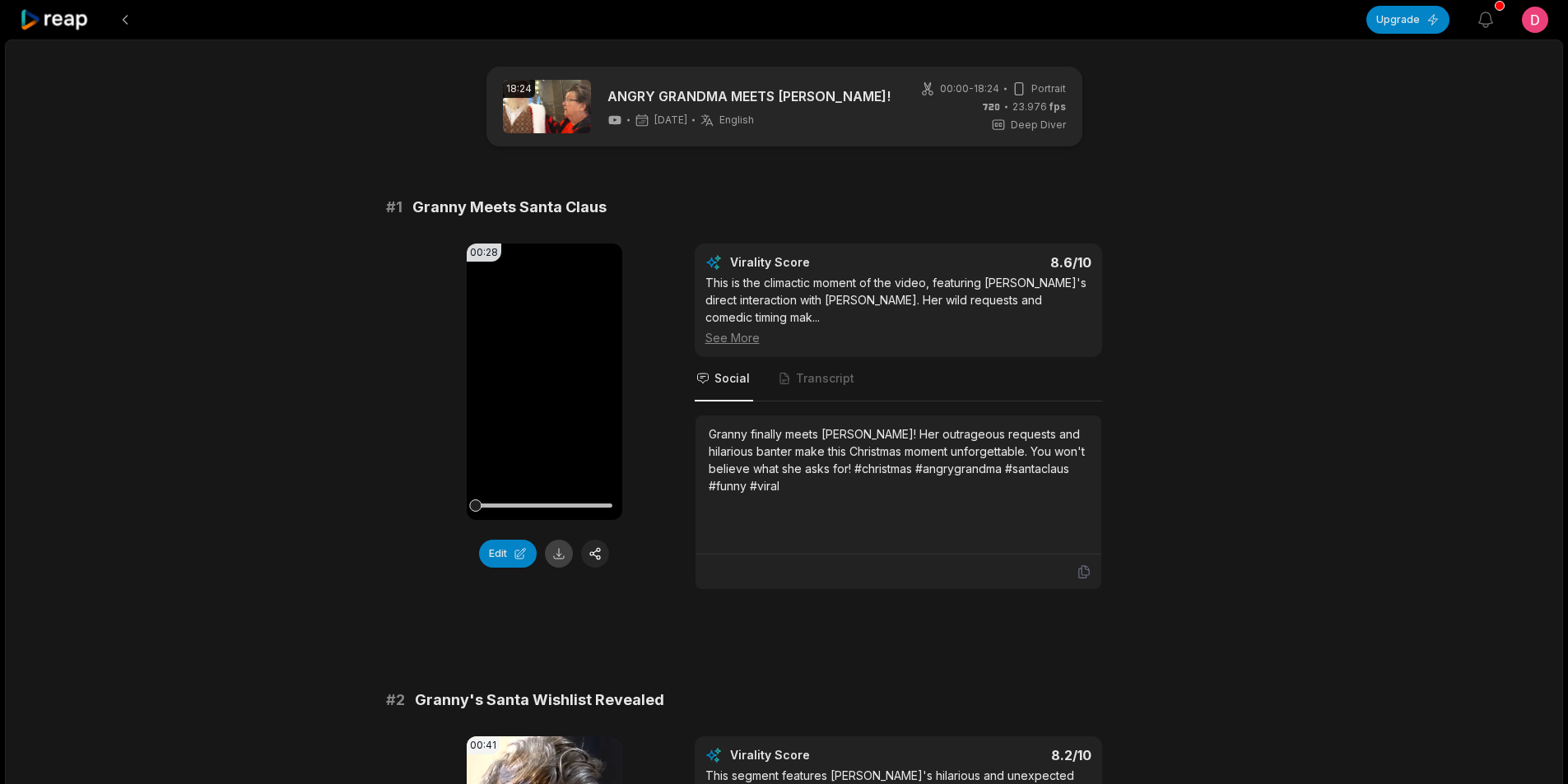
click at [559, 560] on button at bounding box center [559, 554] width 28 height 28
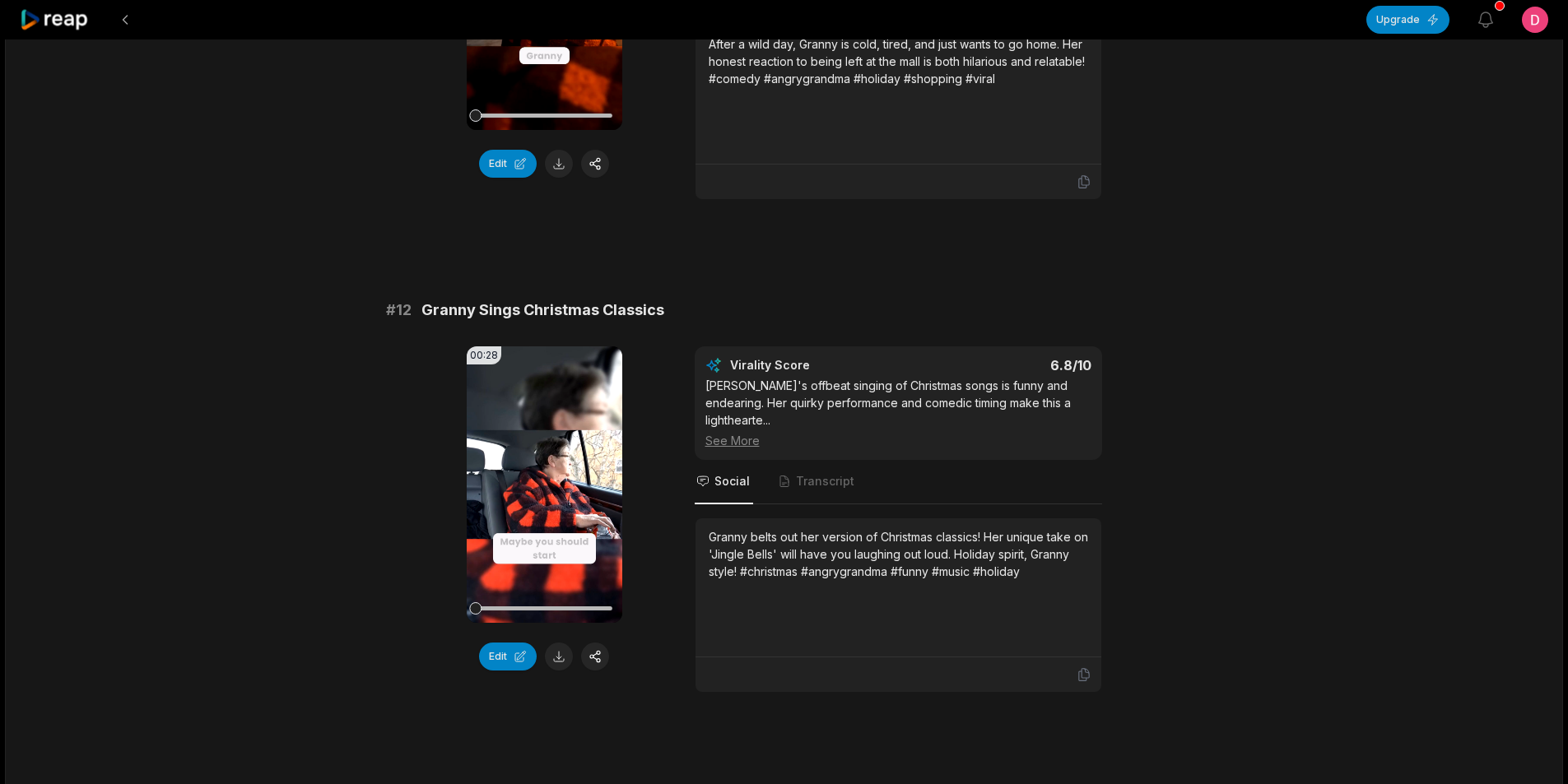
scroll to position [411, 0]
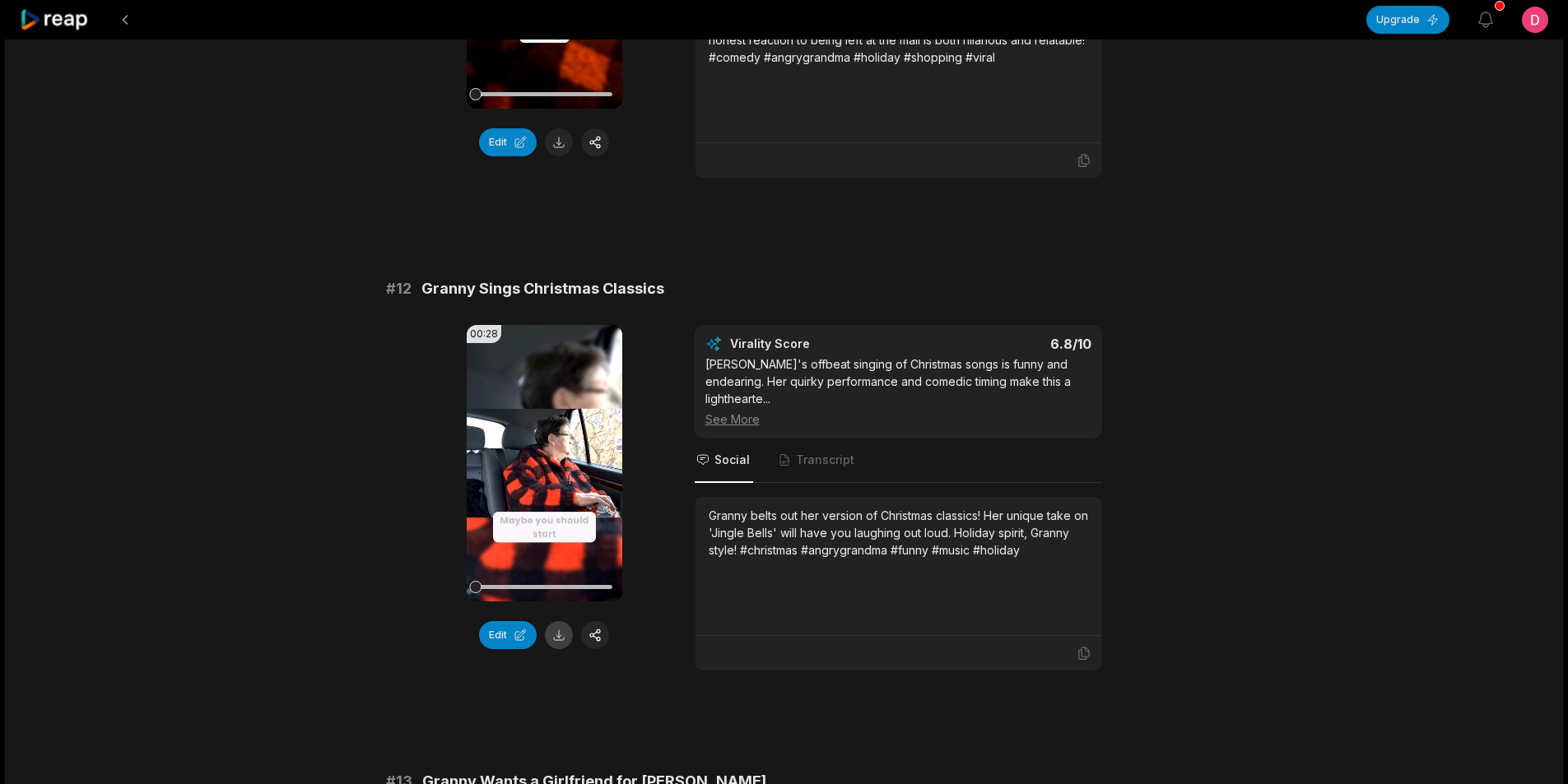
click at [568, 623] on button at bounding box center [559, 635] width 28 height 28
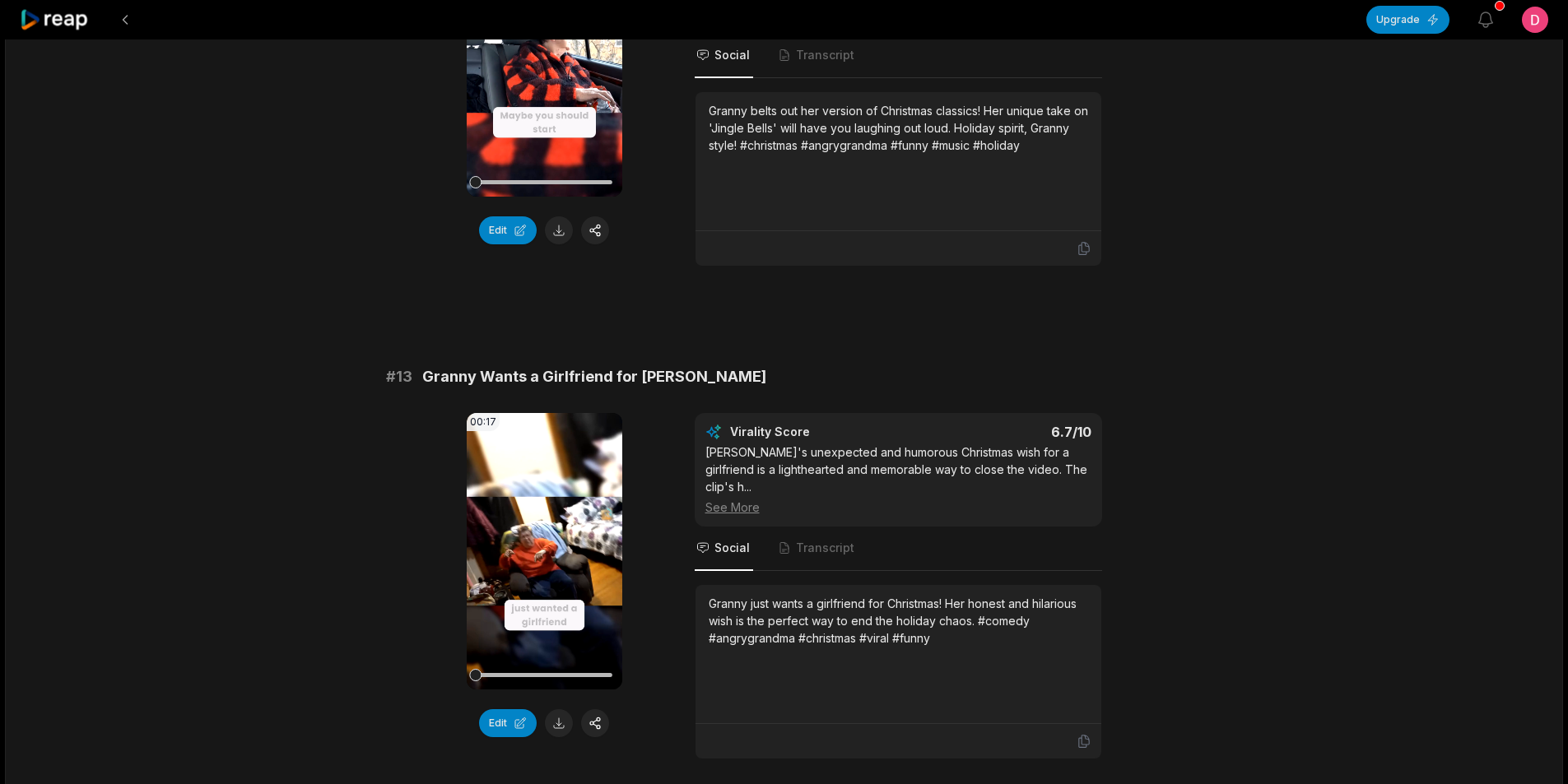
scroll to position [905, 0]
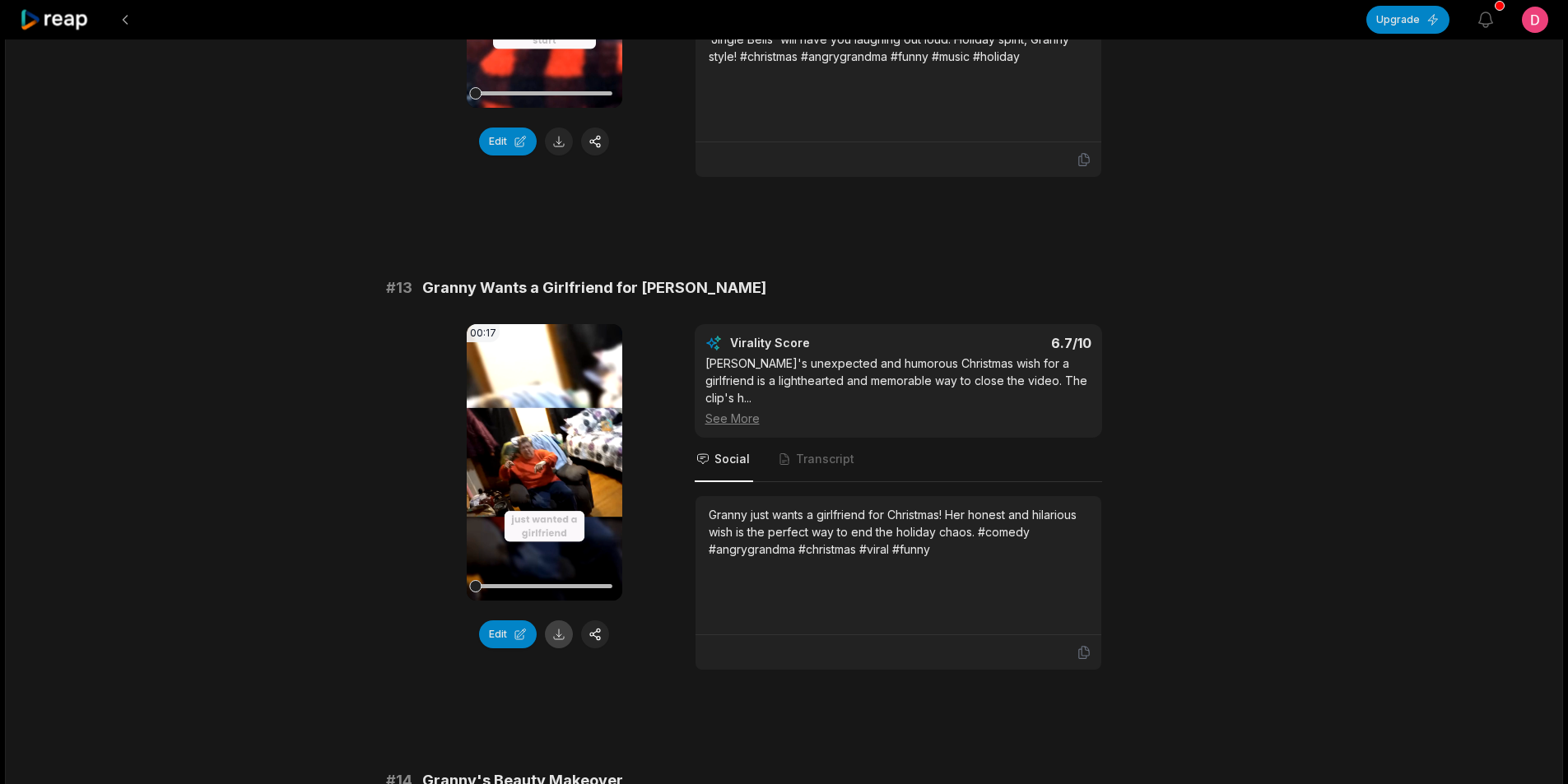
click at [562, 620] on button at bounding box center [559, 634] width 28 height 28
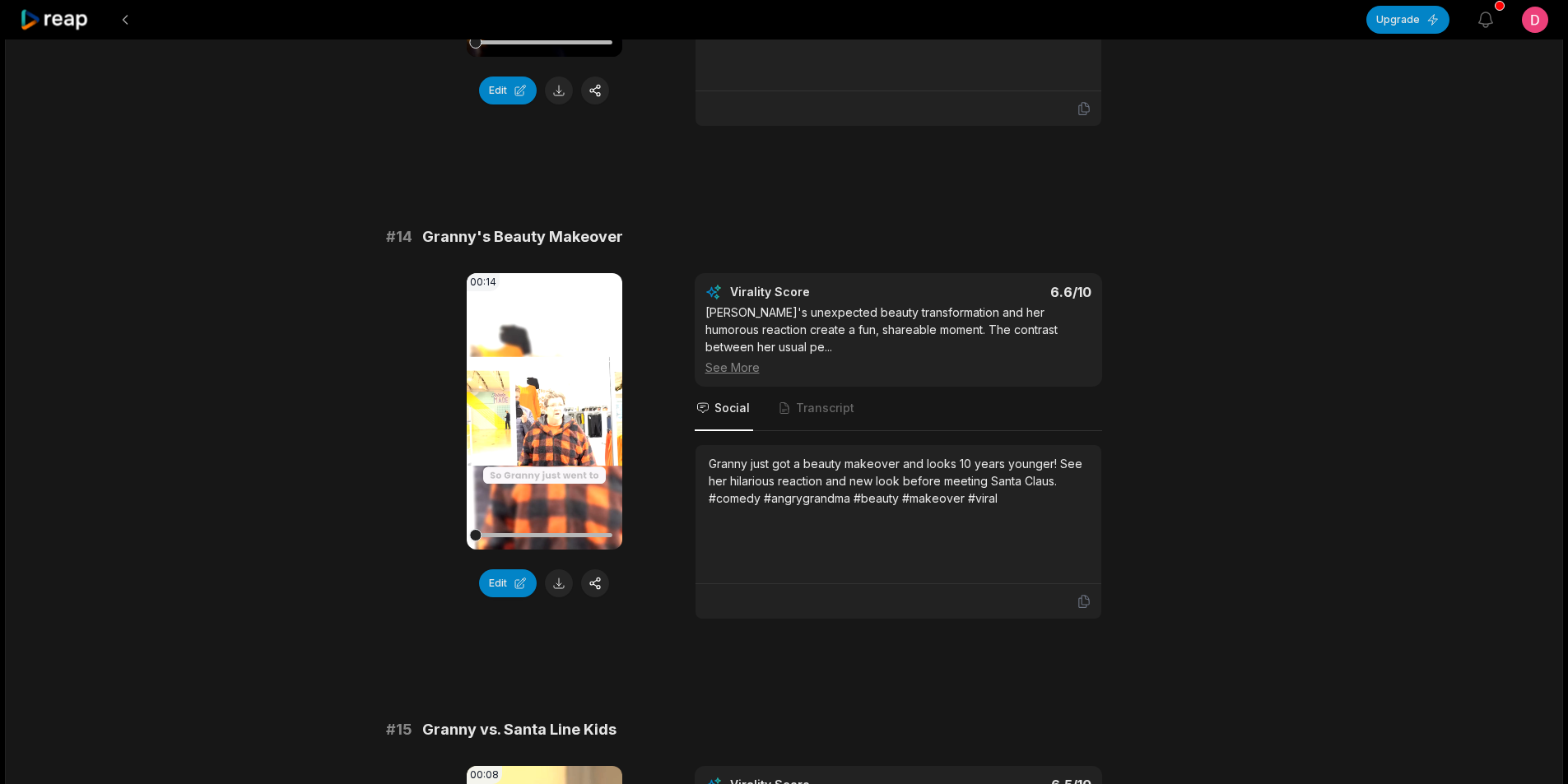
scroll to position [1481, 0]
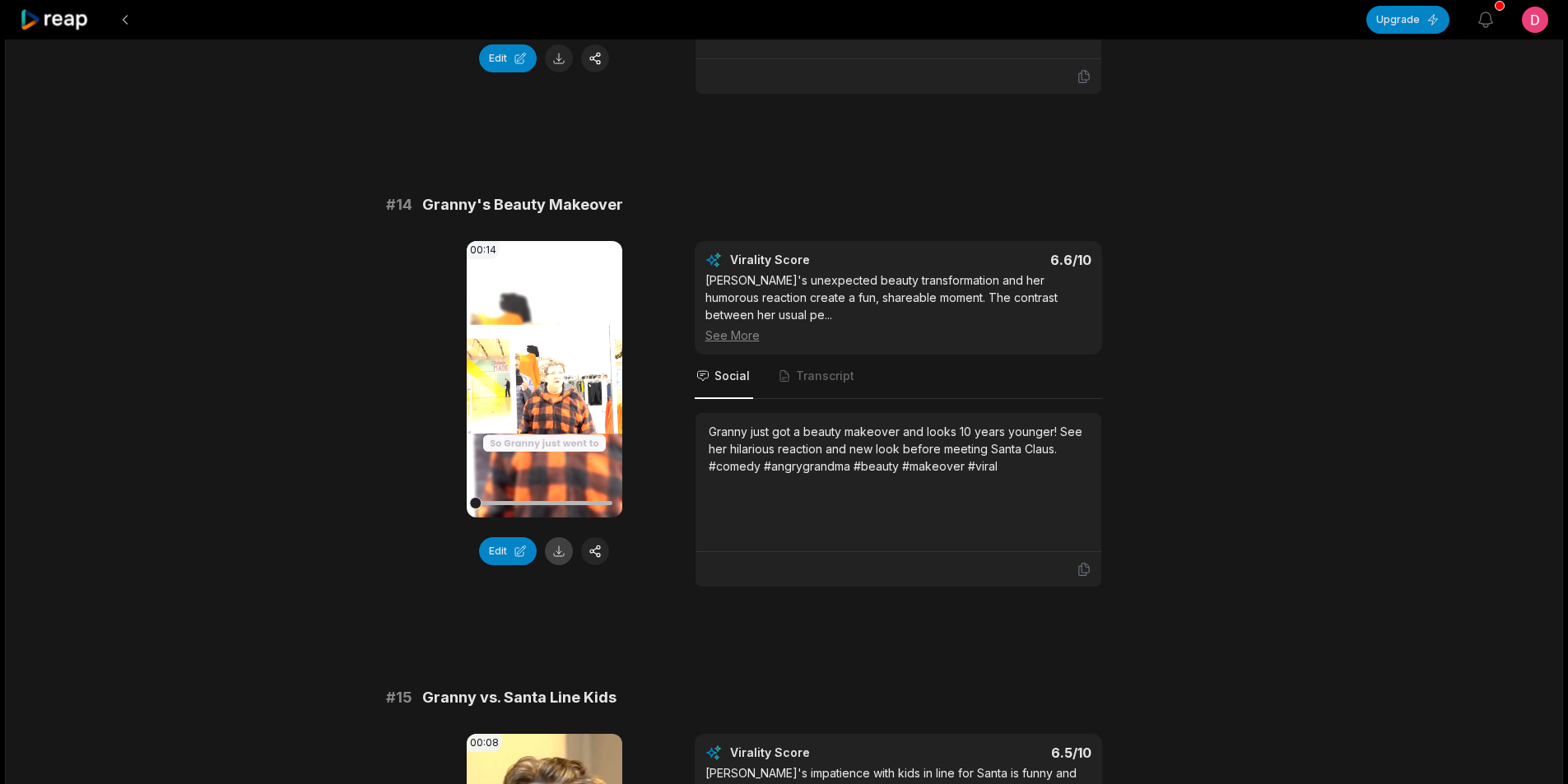
click at [562, 537] on button at bounding box center [559, 551] width 28 height 28
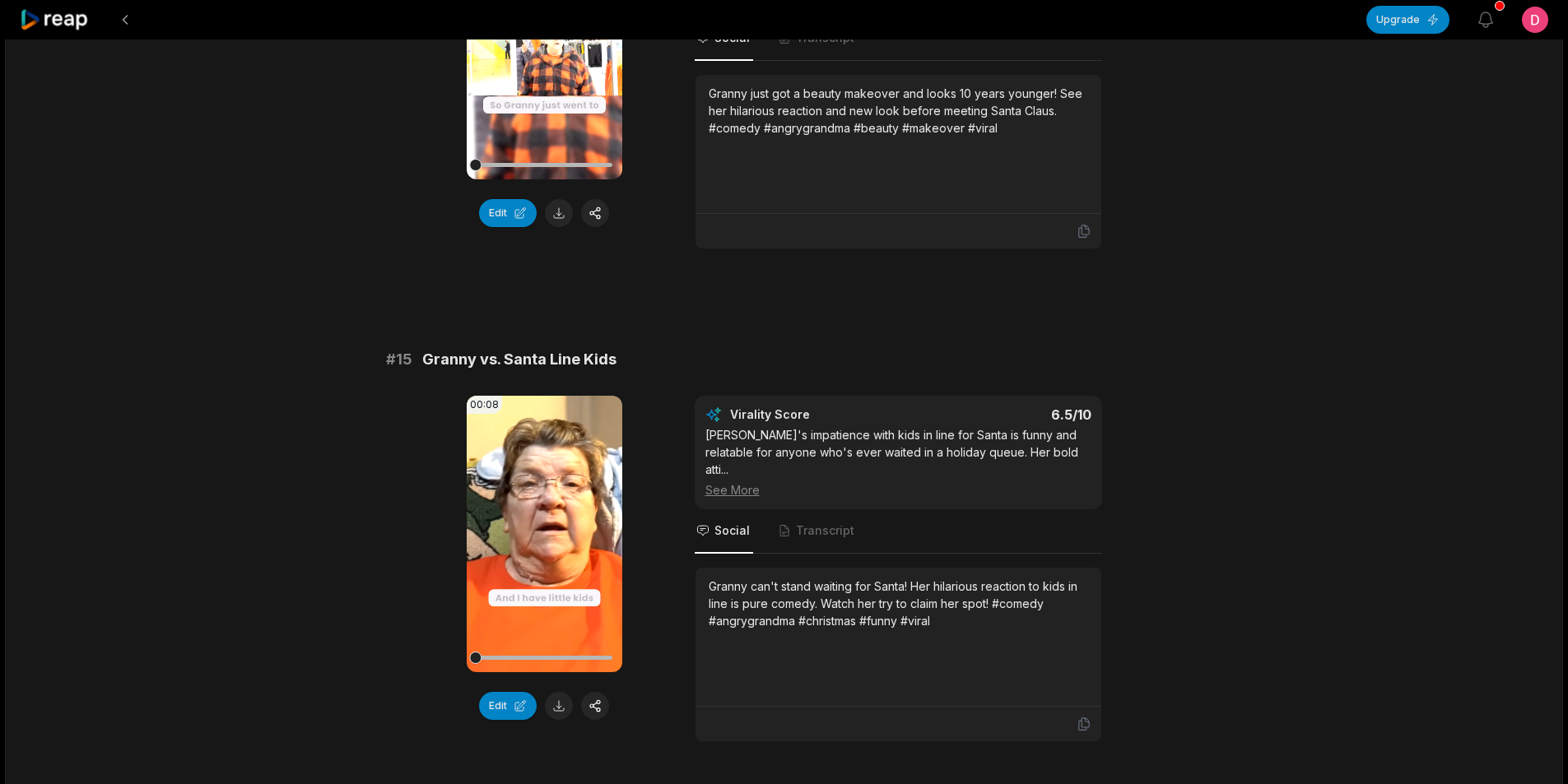
scroll to position [1872, 0]
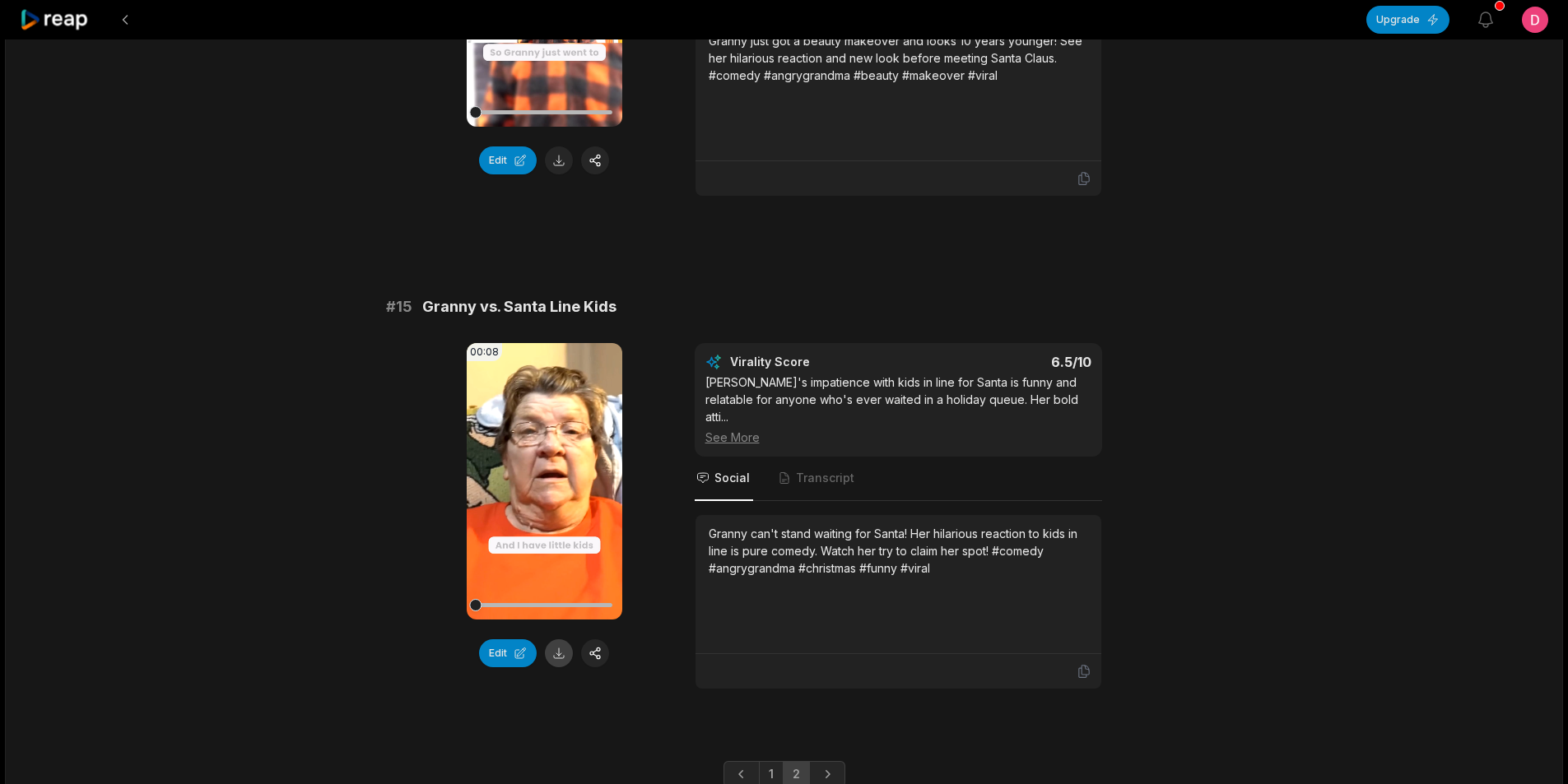
click at [558, 639] on button at bounding box center [559, 653] width 28 height 28
click at [122, 27] on button at bounding box center [125, 20] width 30 height 30
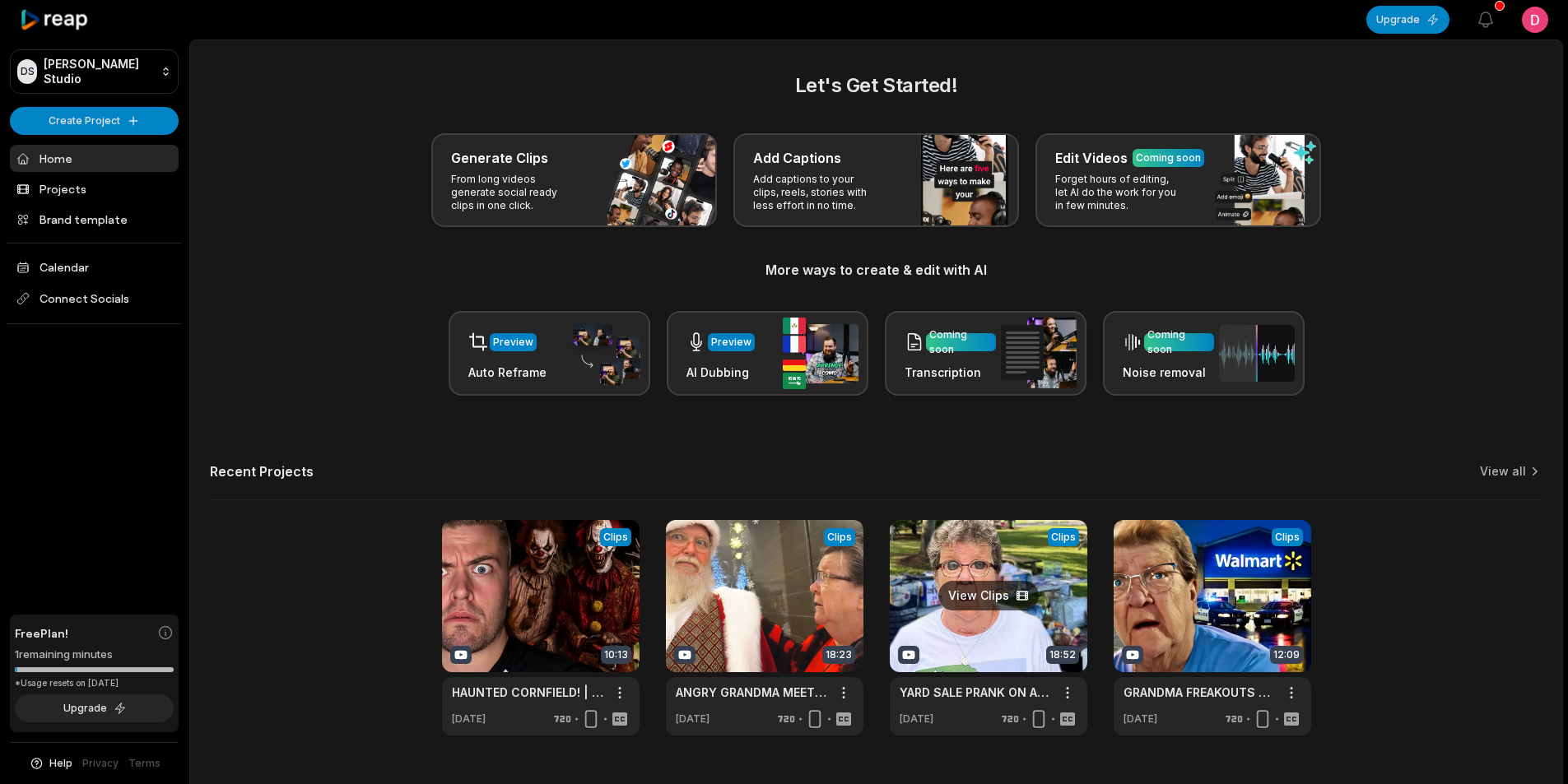
click at [985, 642] on link at bounding box center [988, 627] width 197 height 216
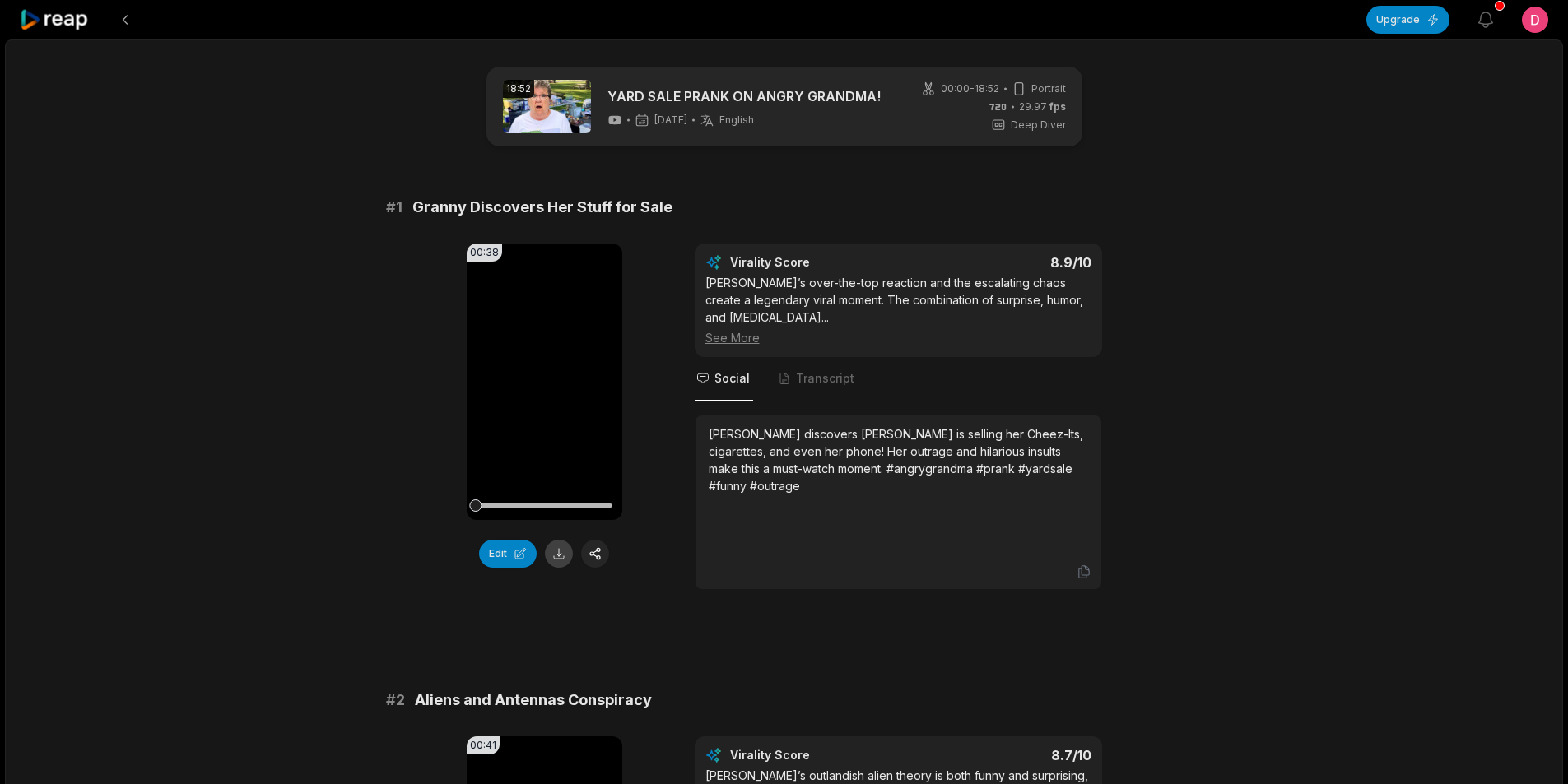
click at [559, 553] on button at bounding box center [559, 554] width 28 height 28
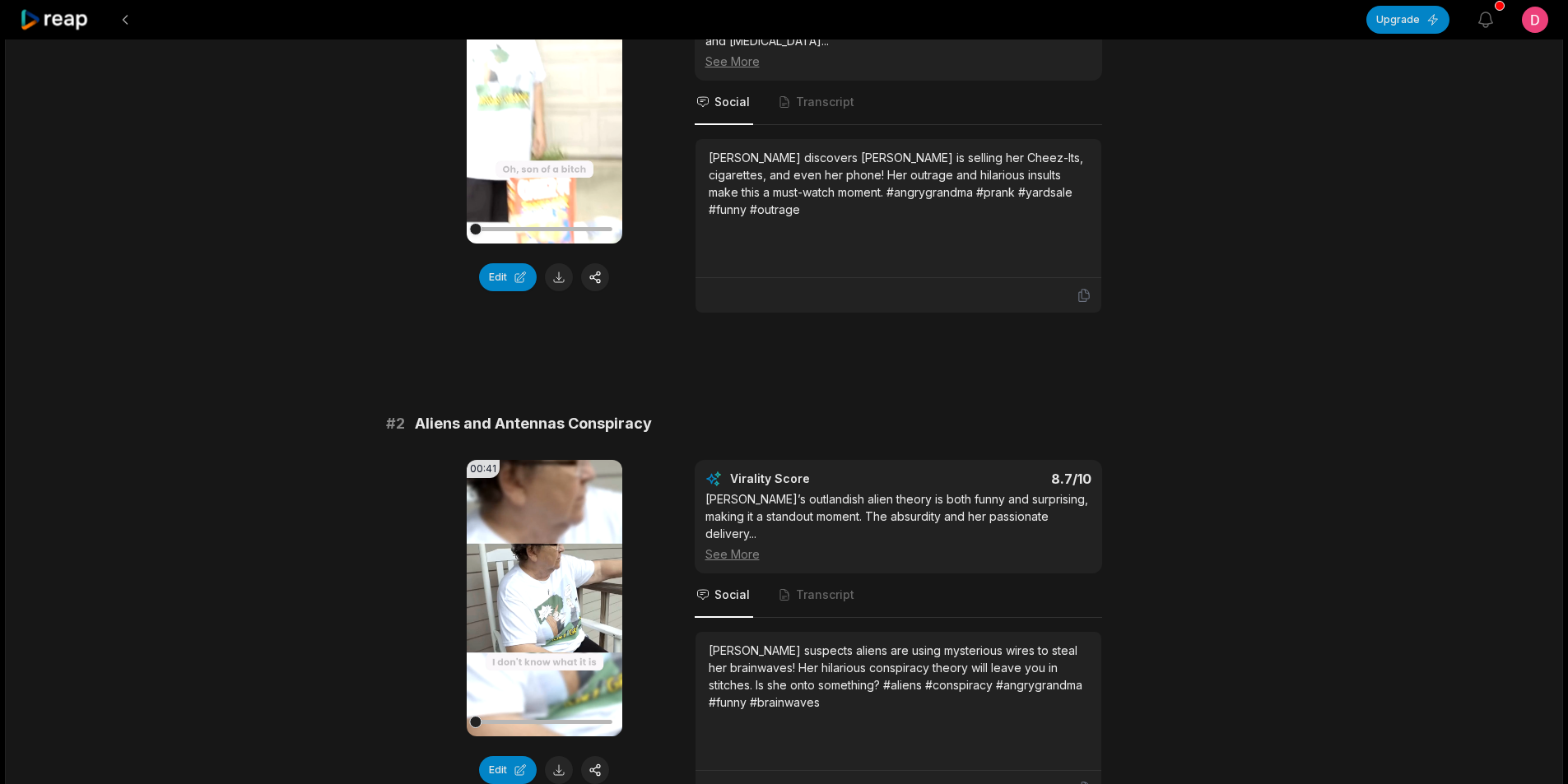
scroll to position [493, 0]
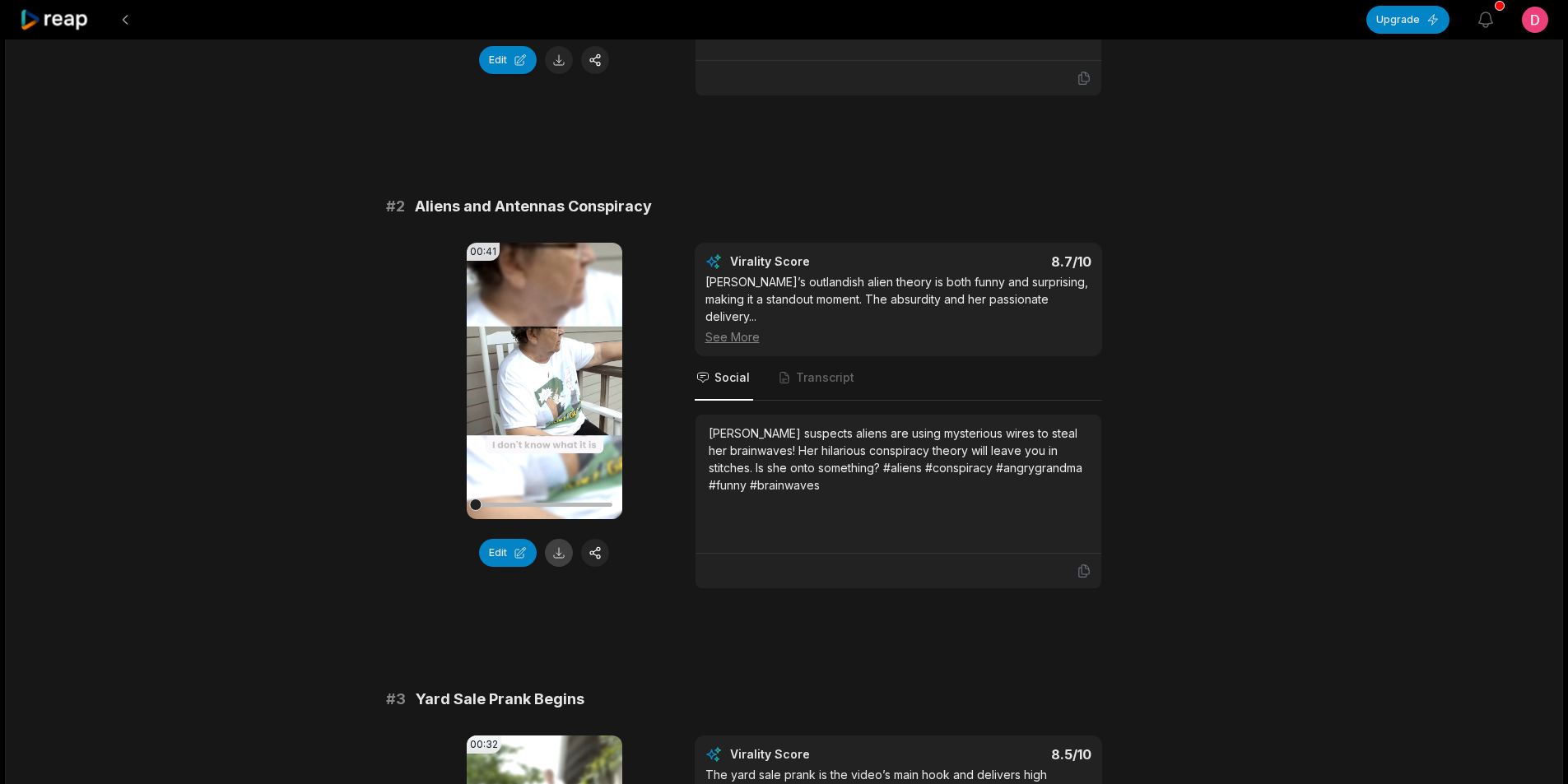
click at [559, 554] on button at bounding box center [559, 553] width 28 height 28
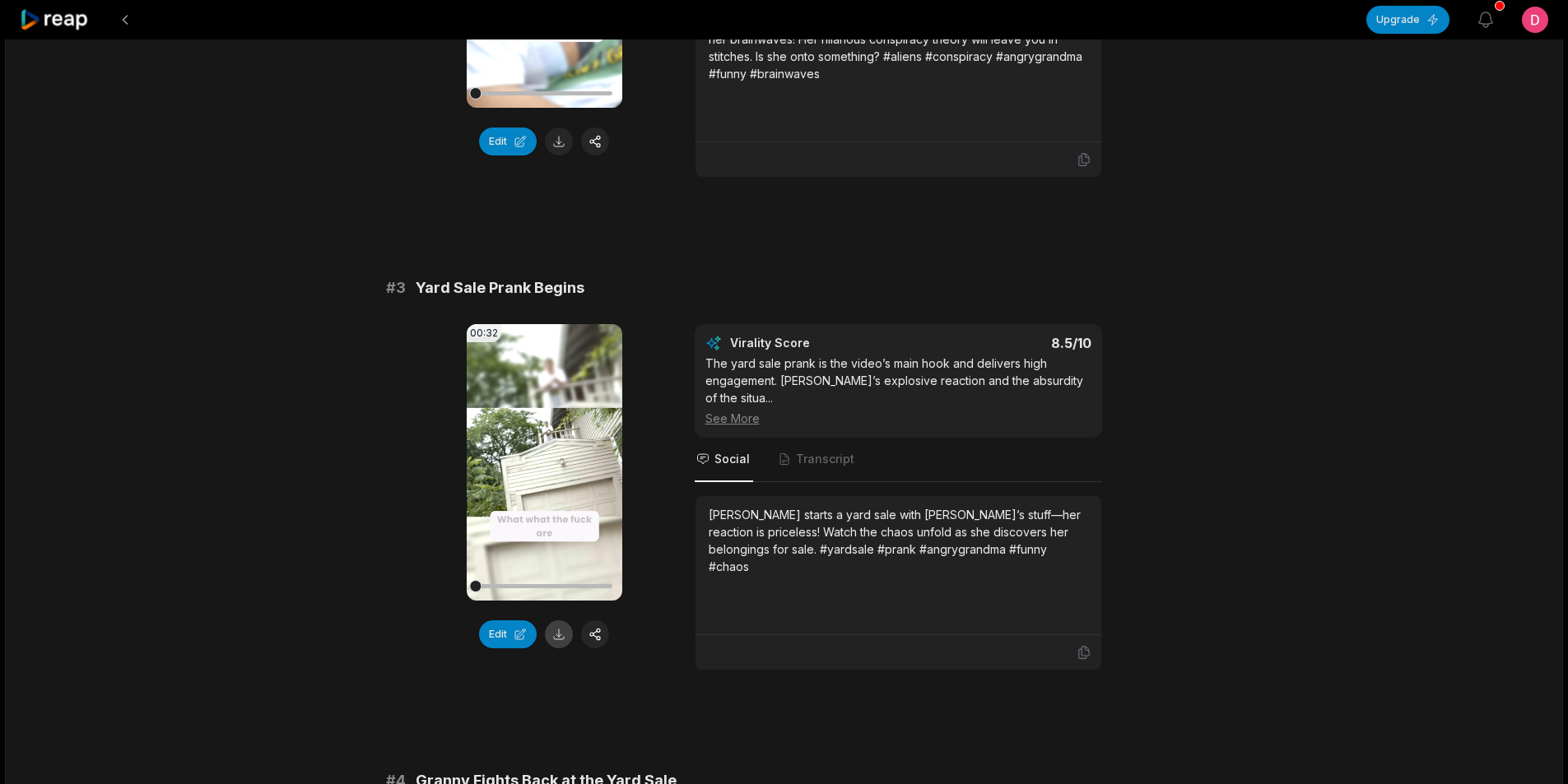
click at [554, 620] on button at bounding box center [559, 634] width 28 height 28
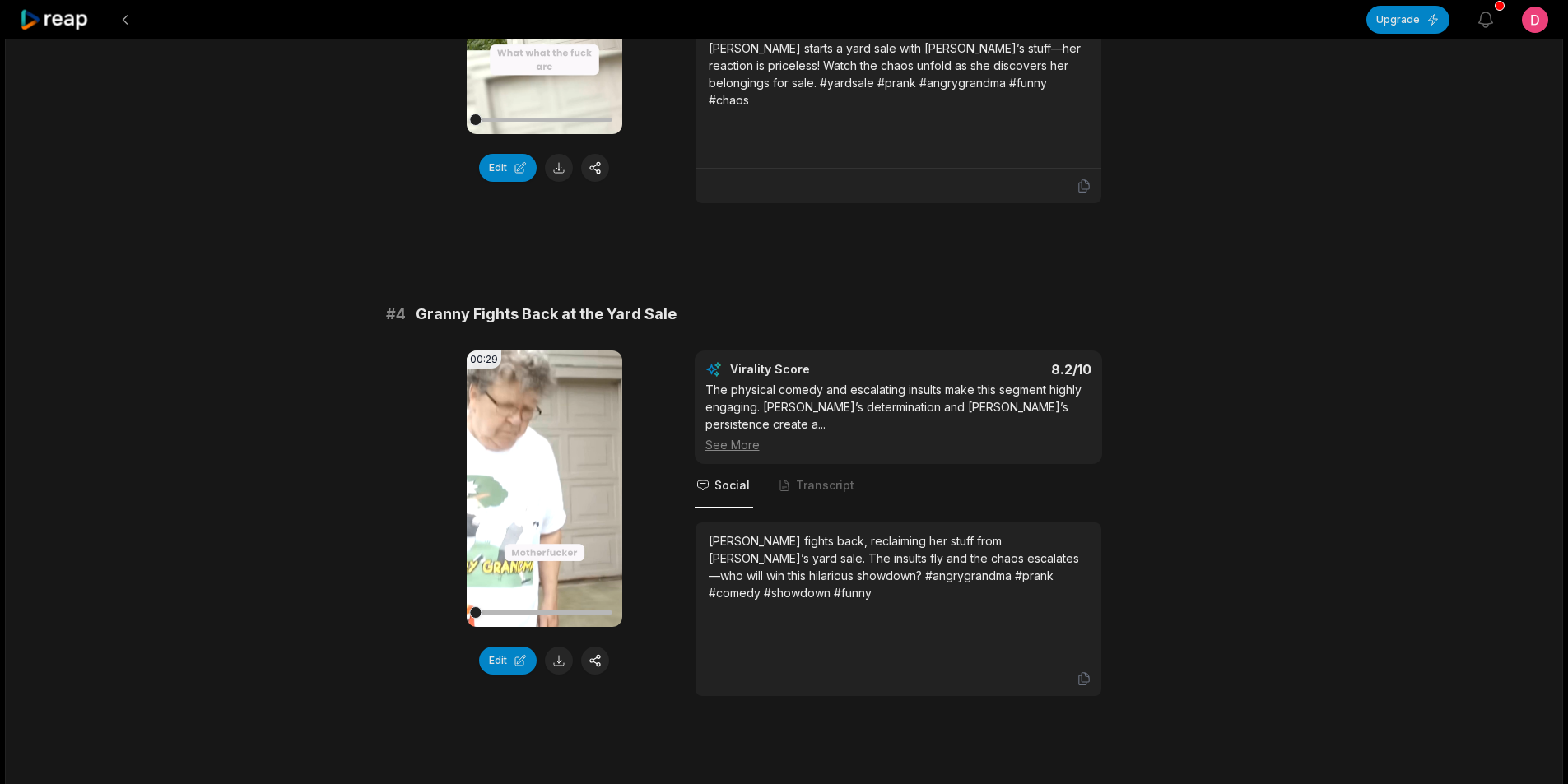
scroll to position [1399, 0]
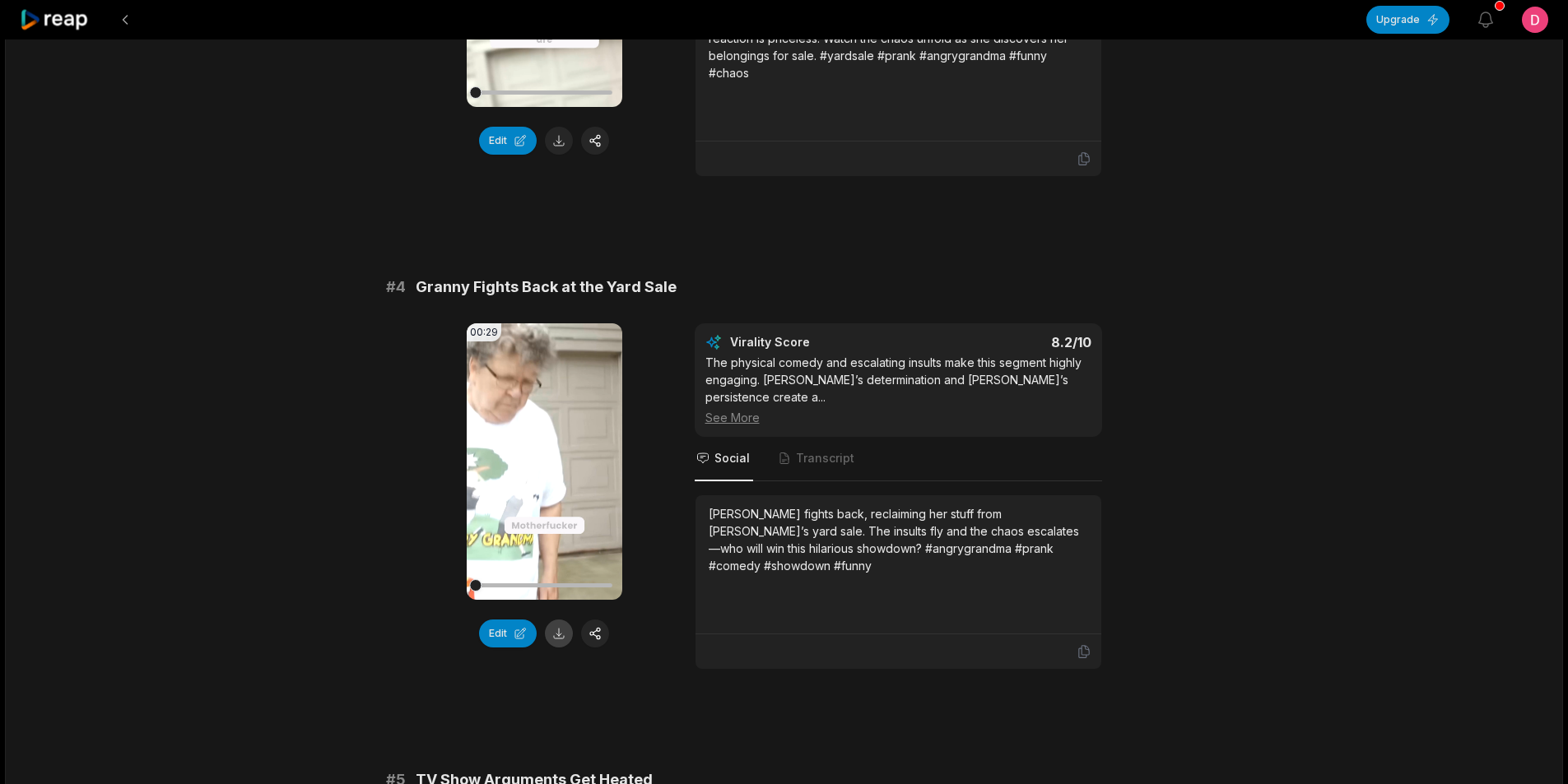
click at [557, 620] on button at bounding box center [559, 634] width 28 height 28
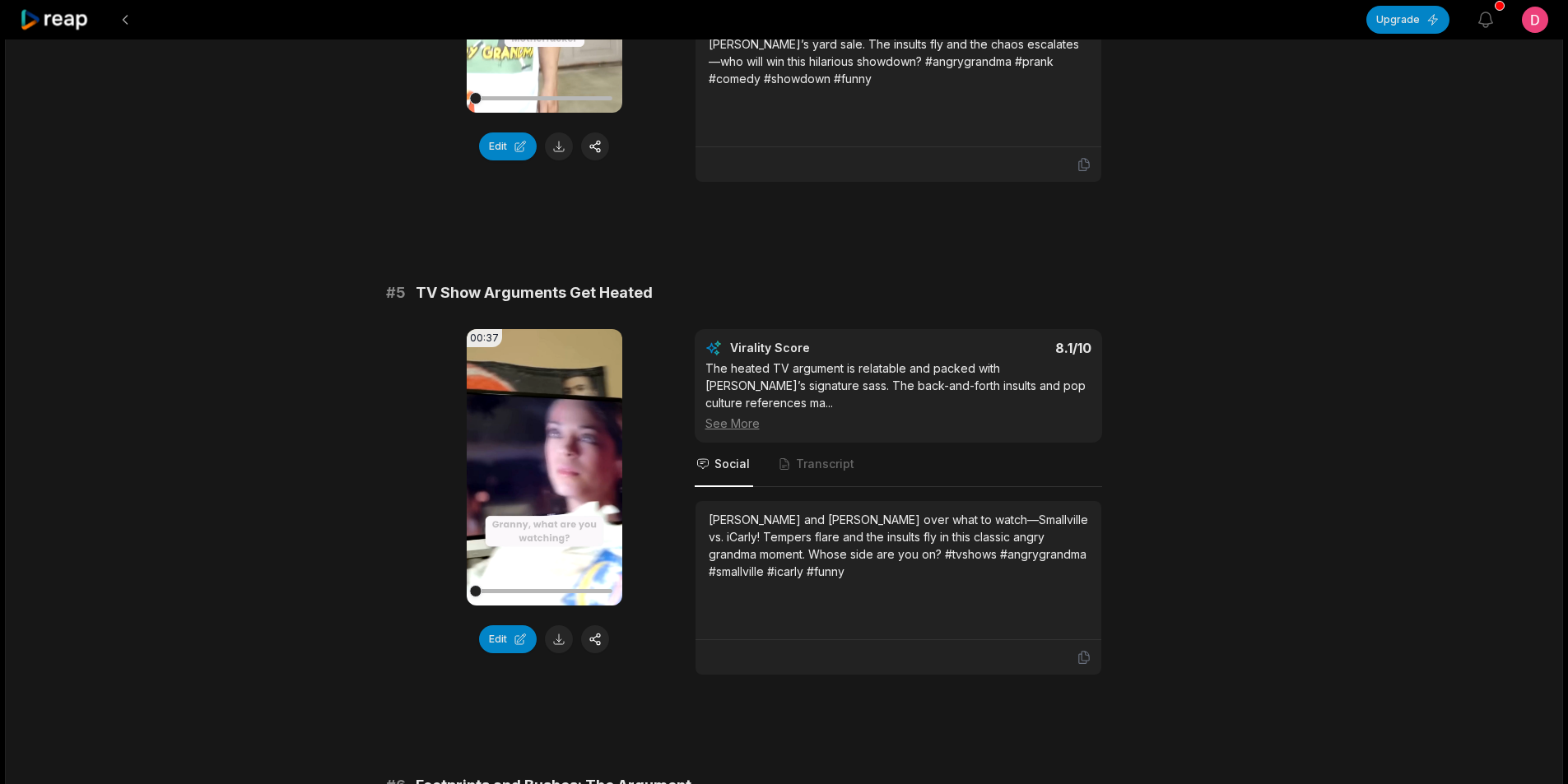
scroll to position [1892, 0]
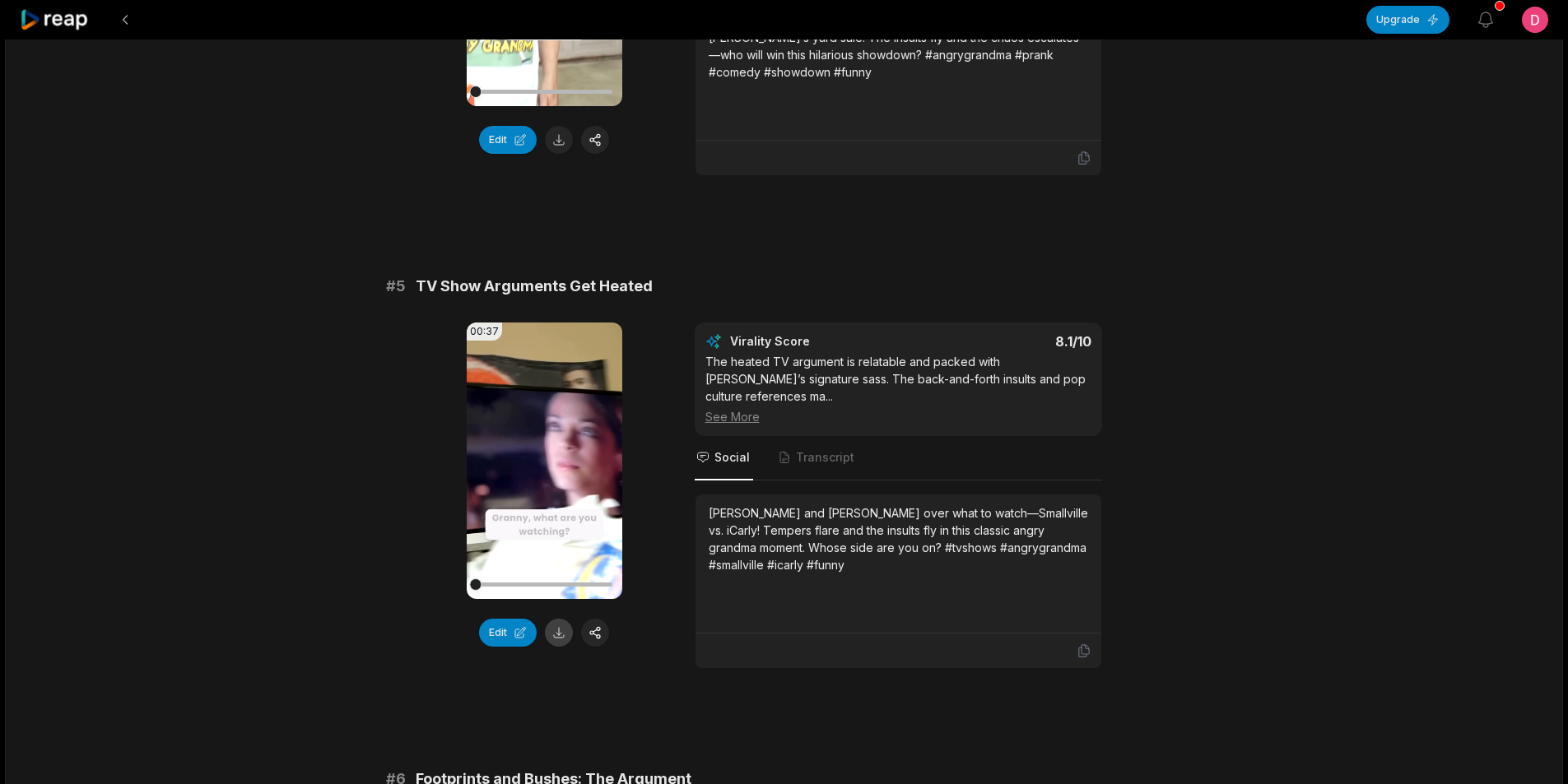
click at [559, 619] on button at bounding box center [559, 633] width 28 height 28
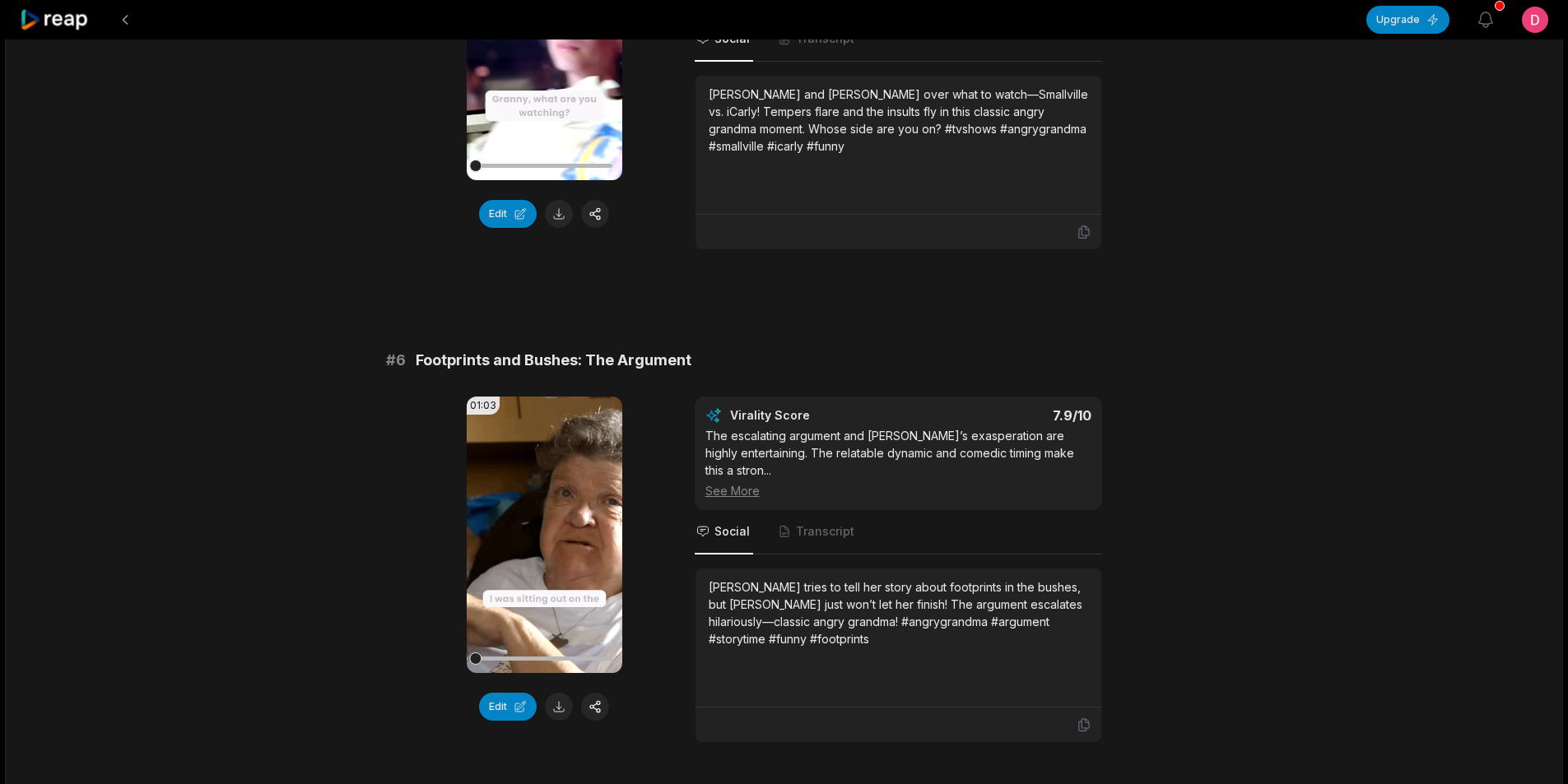
scroll to position [2386, 0]
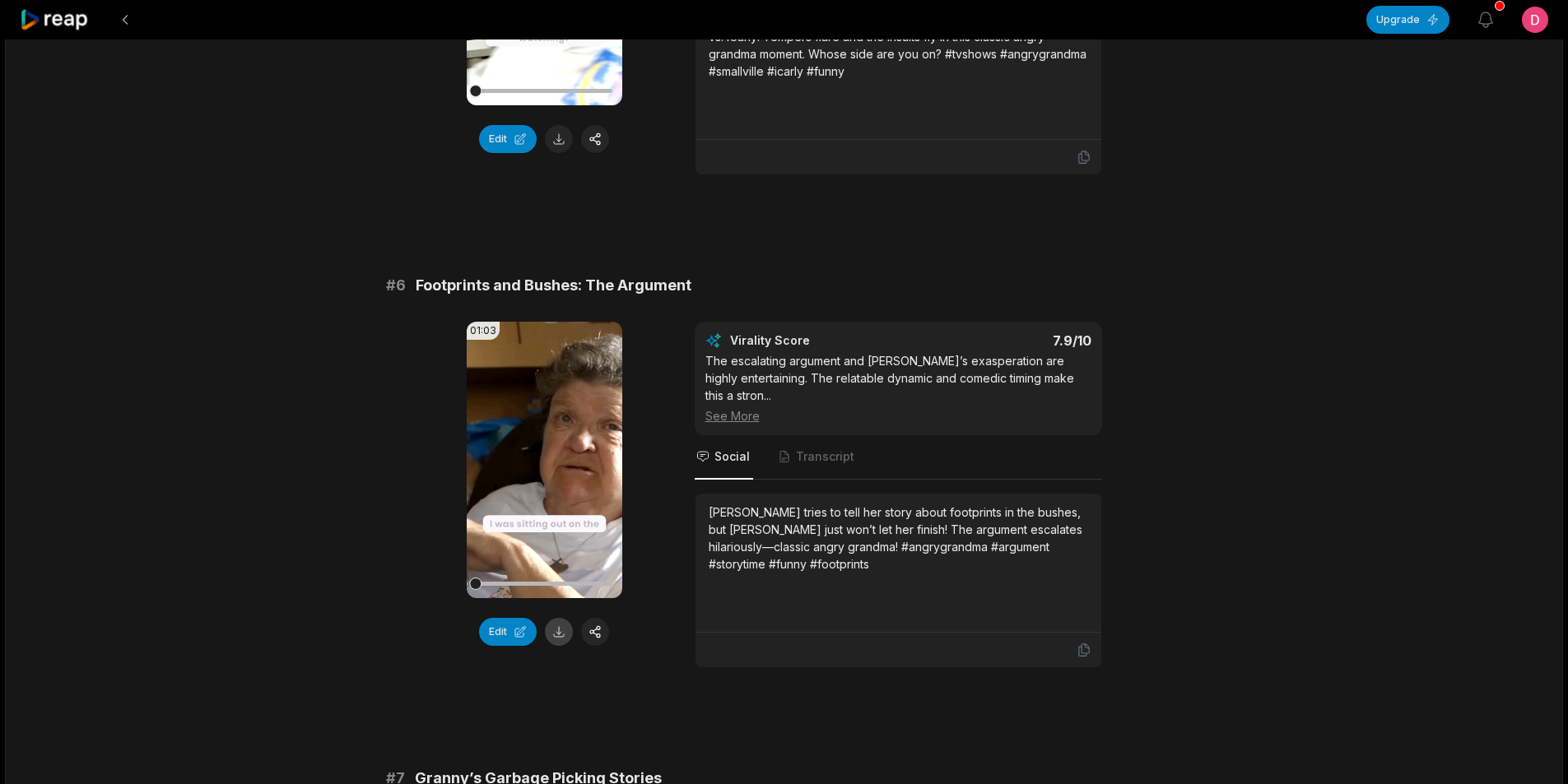
click at [557, 618] on button at bounding box center [559, 632] width 28 height 28
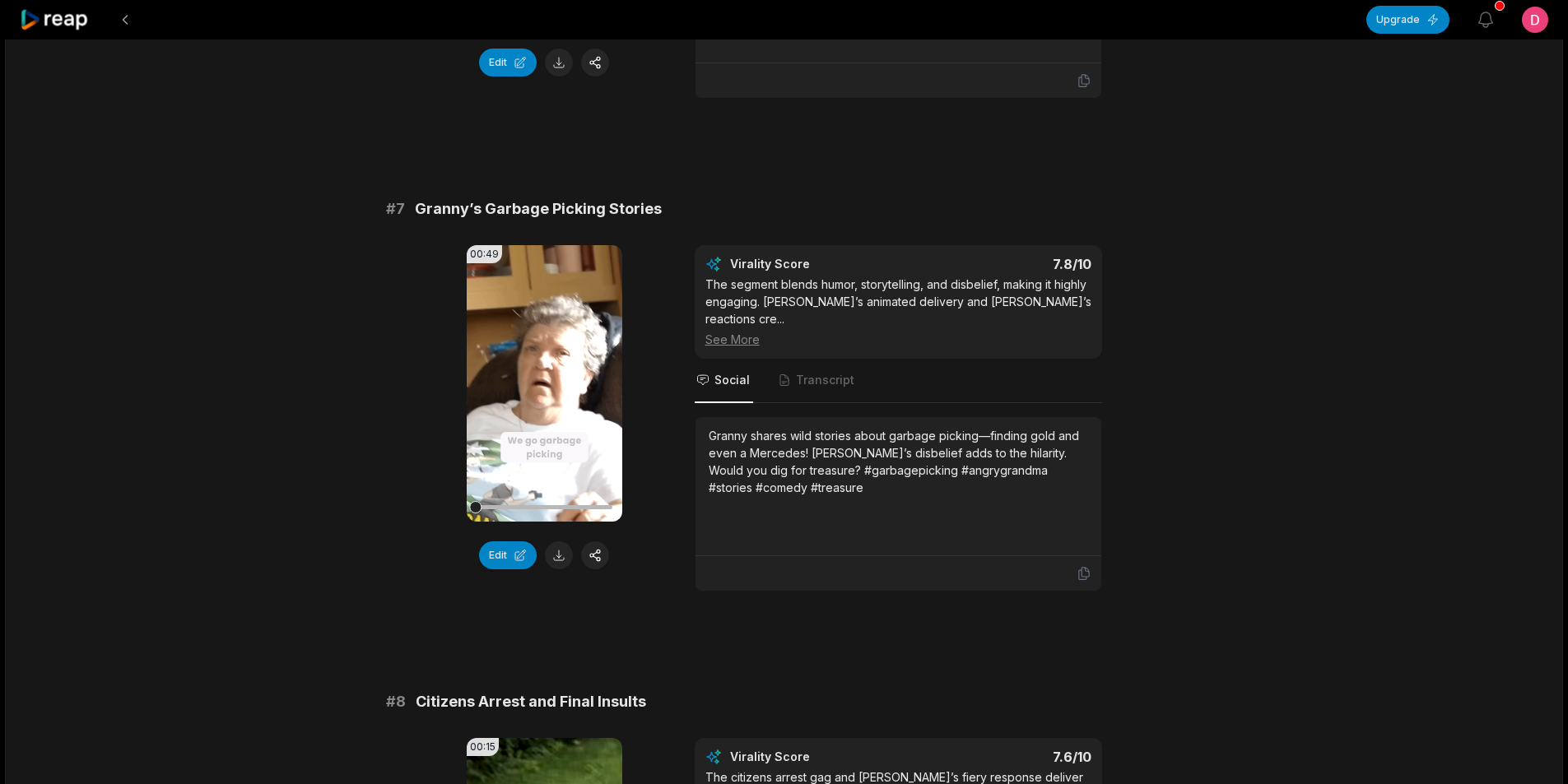
scroll to position [2962, 0]
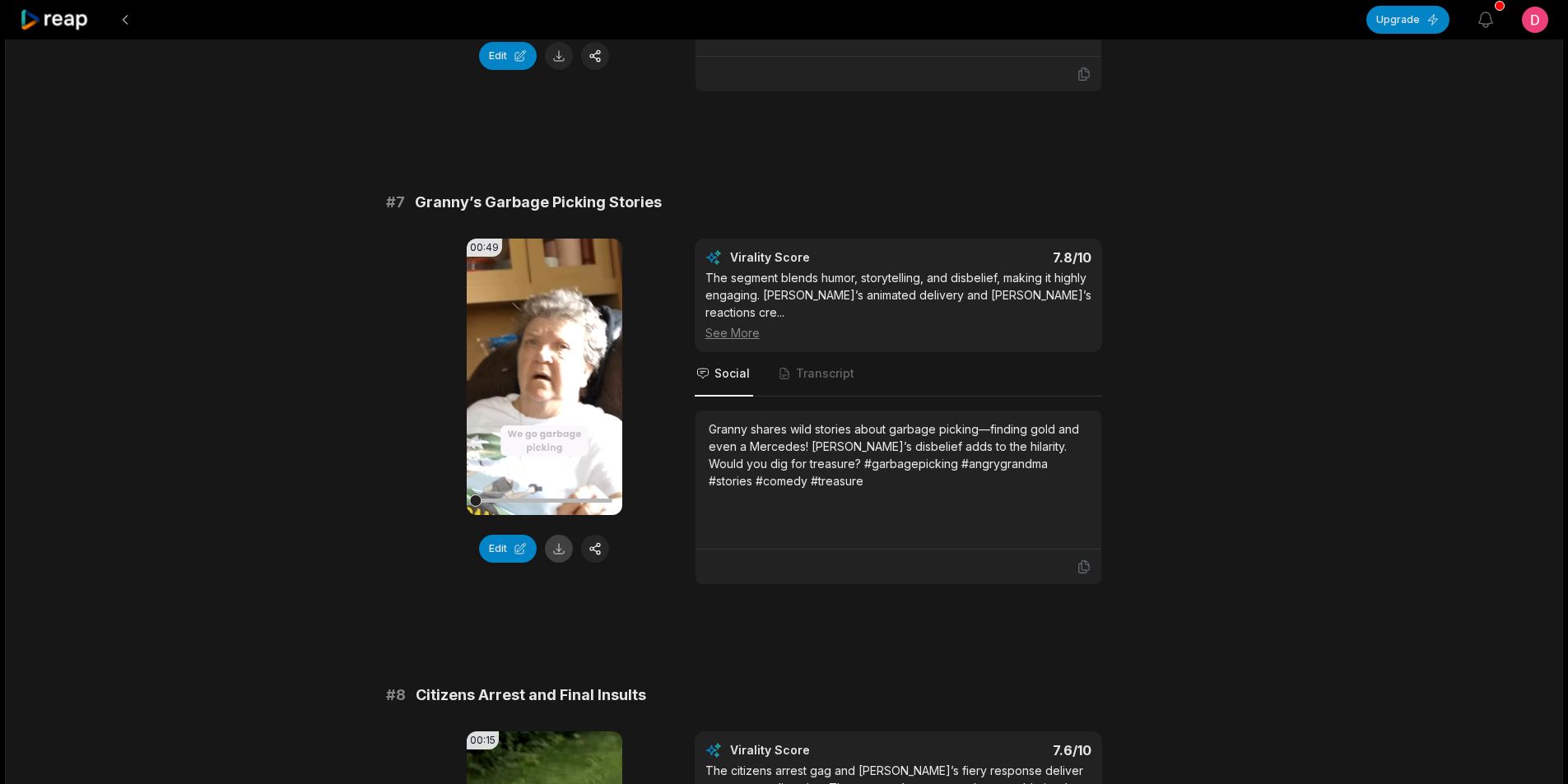
click at [567, 535] on button at bounding box center [559, 549] width 28 height 28
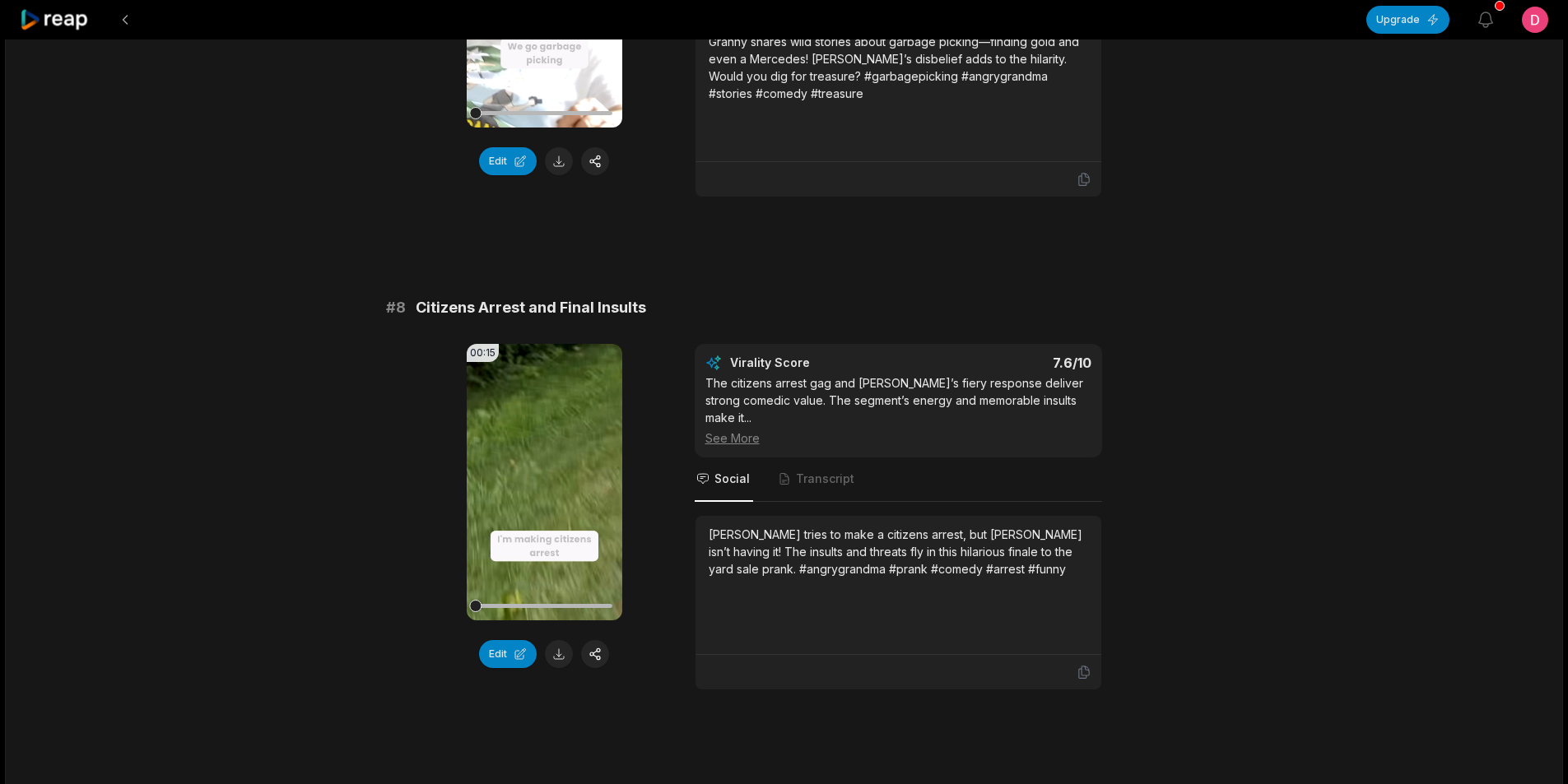
scroll to position [3456, 0]
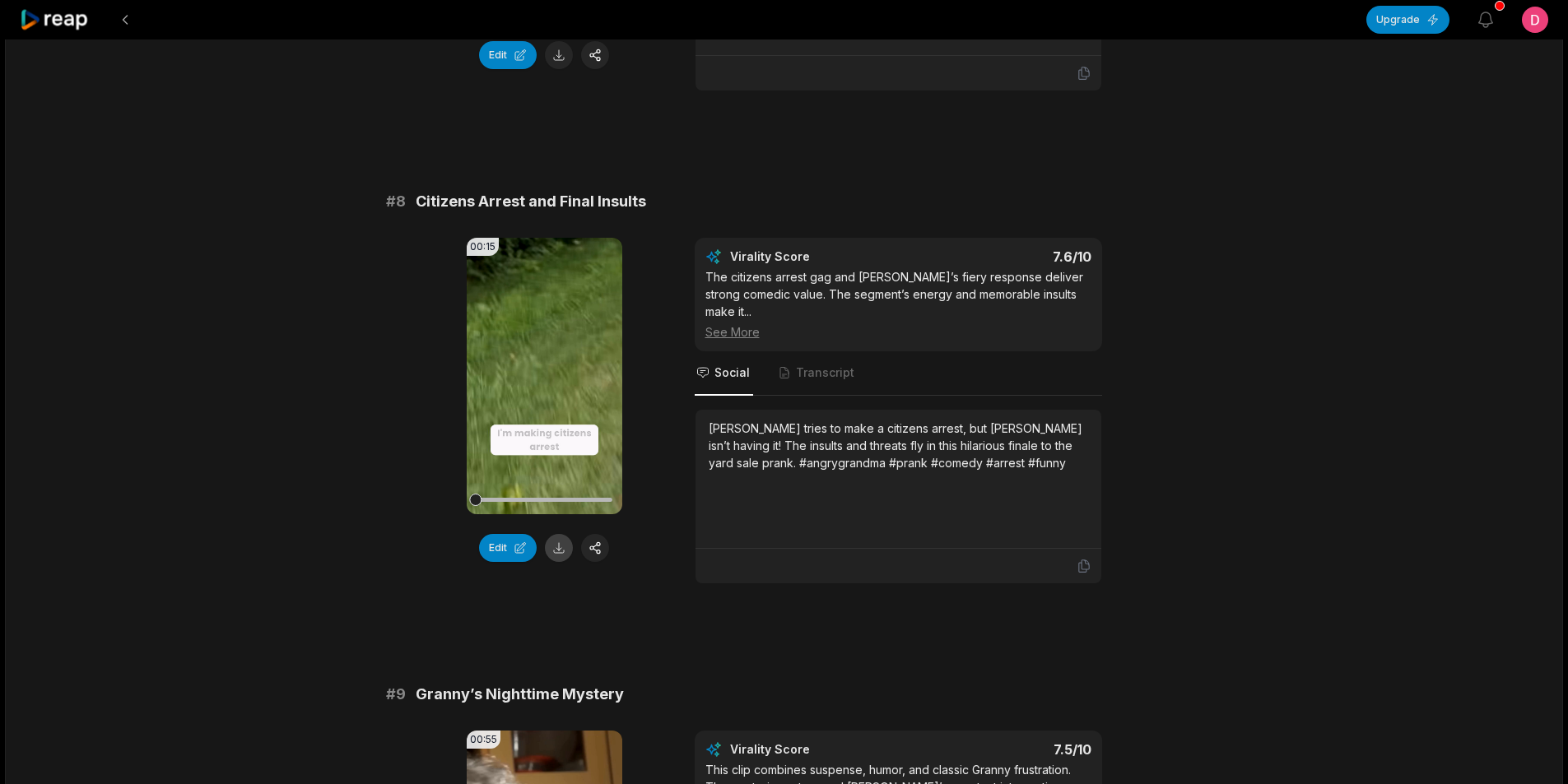
click at [554, 534] on button at bounding box center [559, 548] width 28 height 28
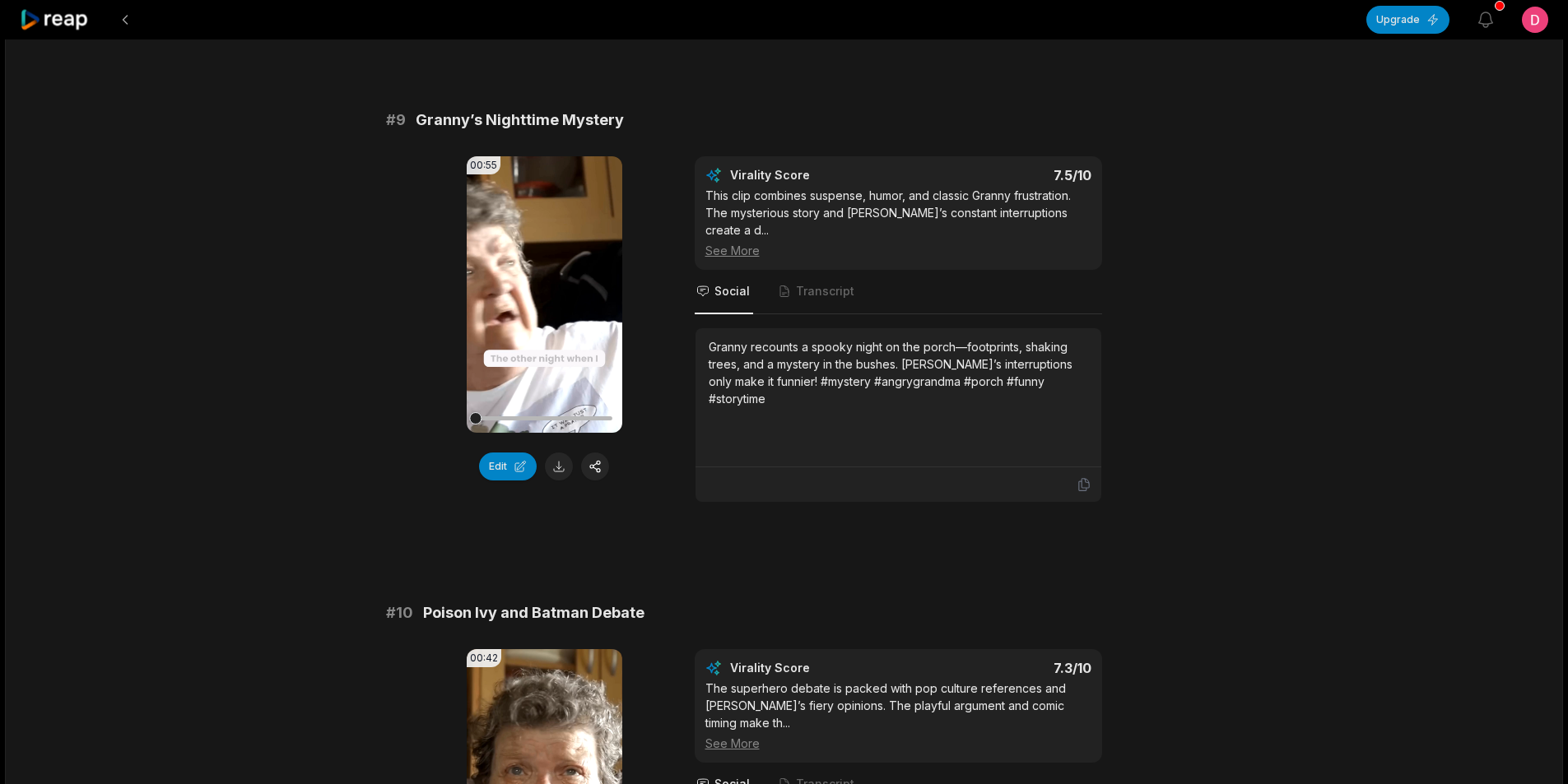
scroll to position [4031, 0]
click at [555, 451] on button at bounding box center [559, 465] width 28 height 28
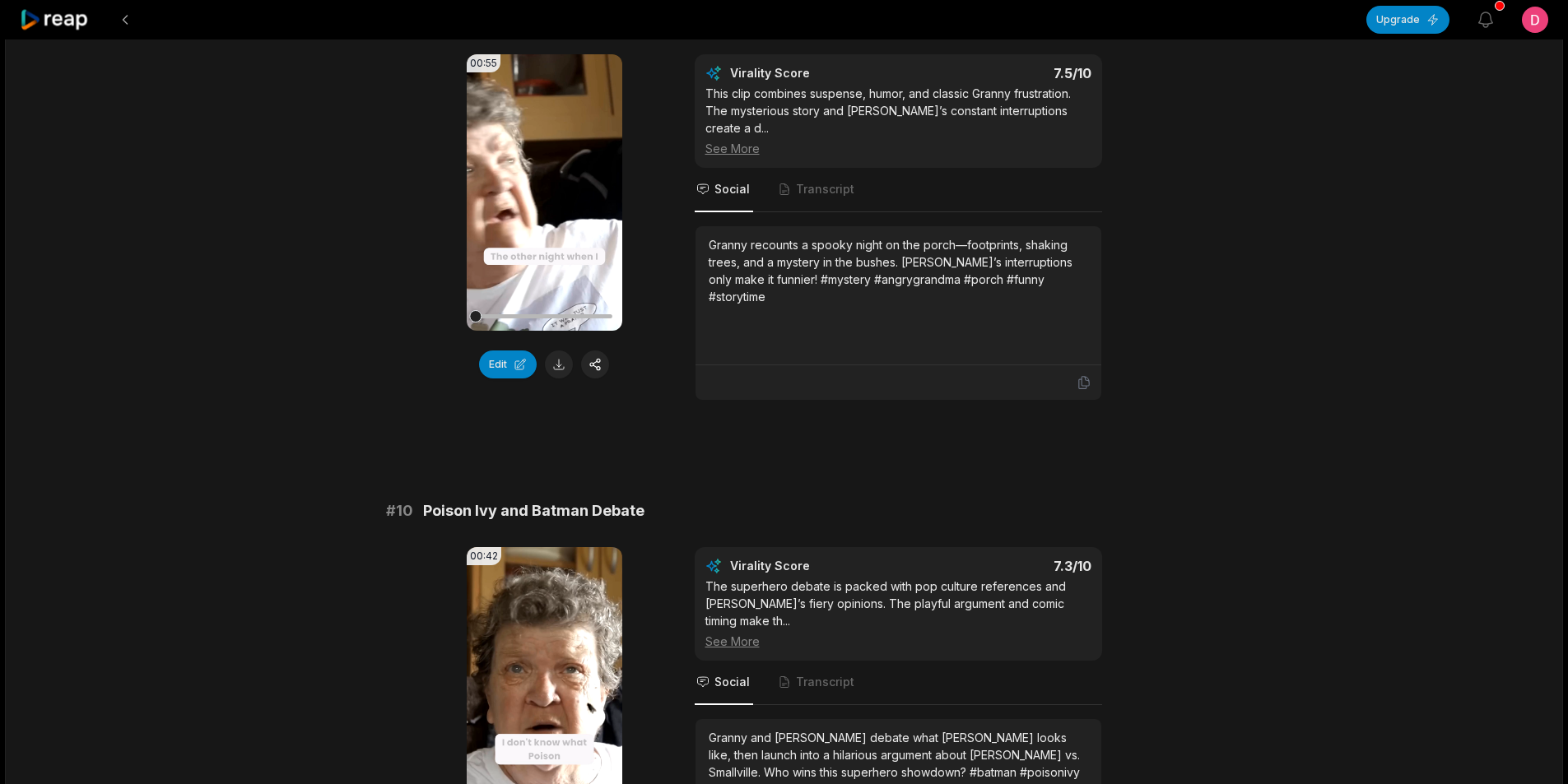
scroll to position [4336, 0]
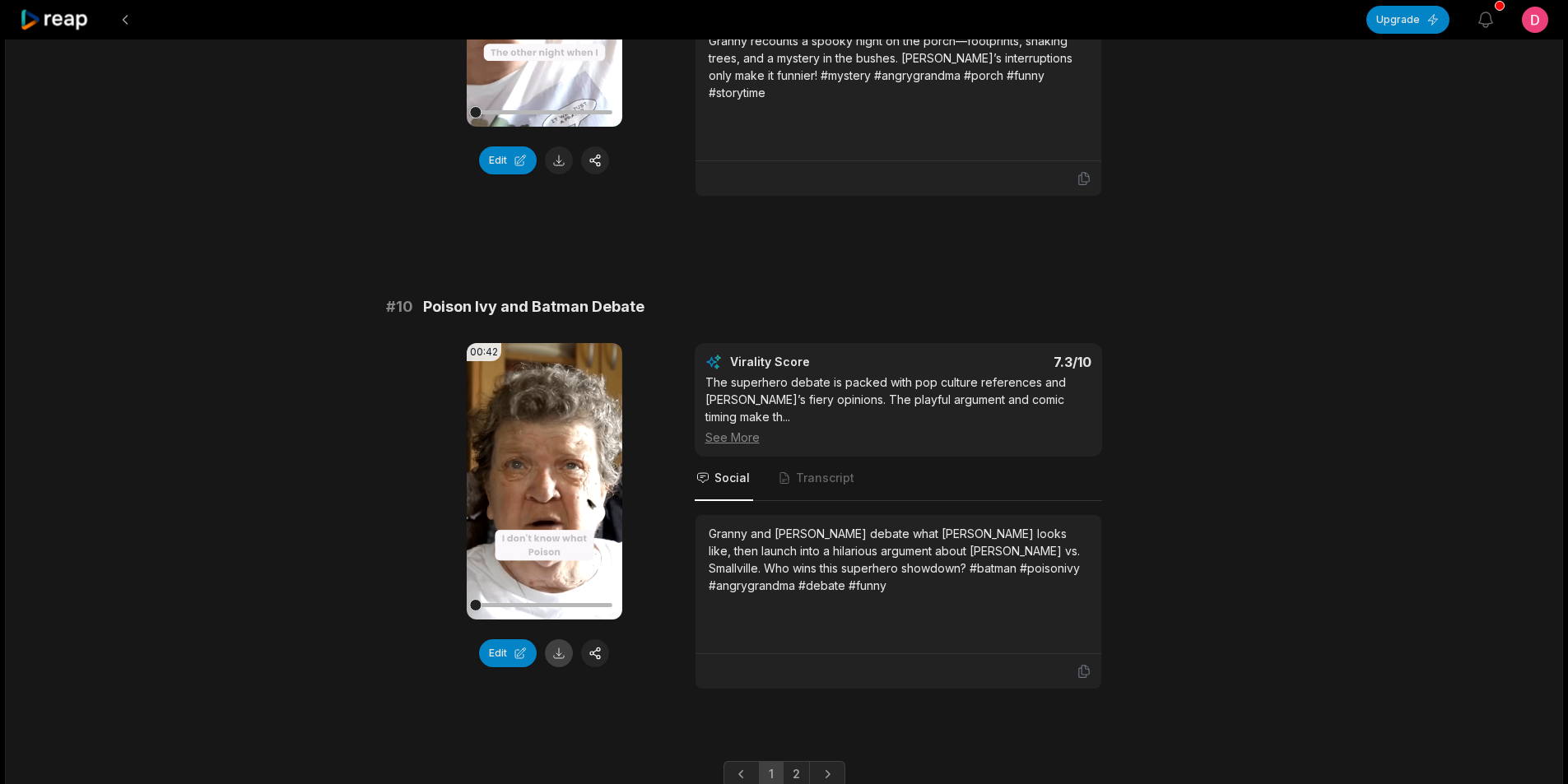
click at [560, 639] on button at bounding box center [559, 653] width 28 height 28
click at [794, 761] on link "2" at bounding box center [796, 774] width 27 height 26
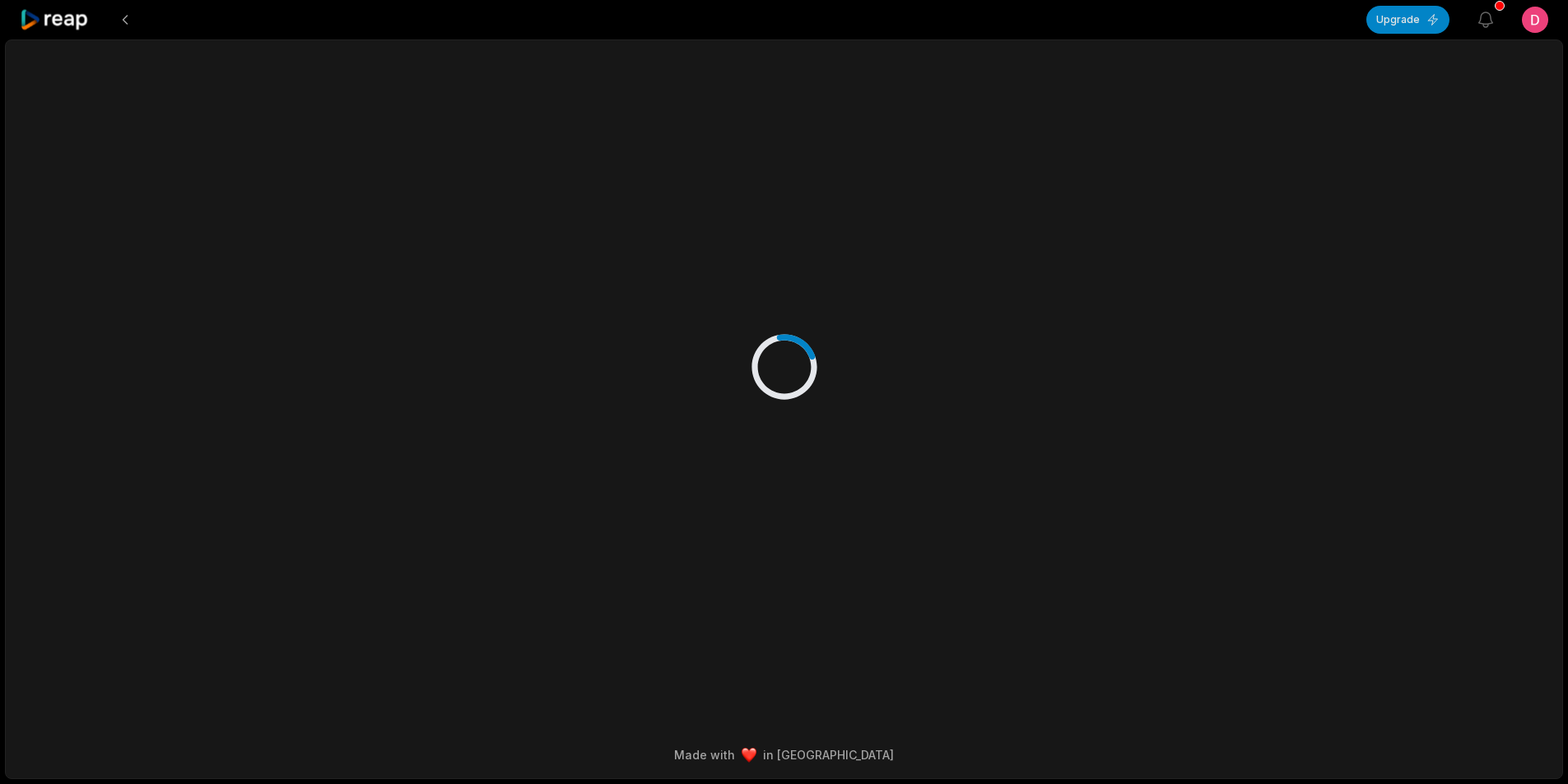
scroll to position [0, 0]
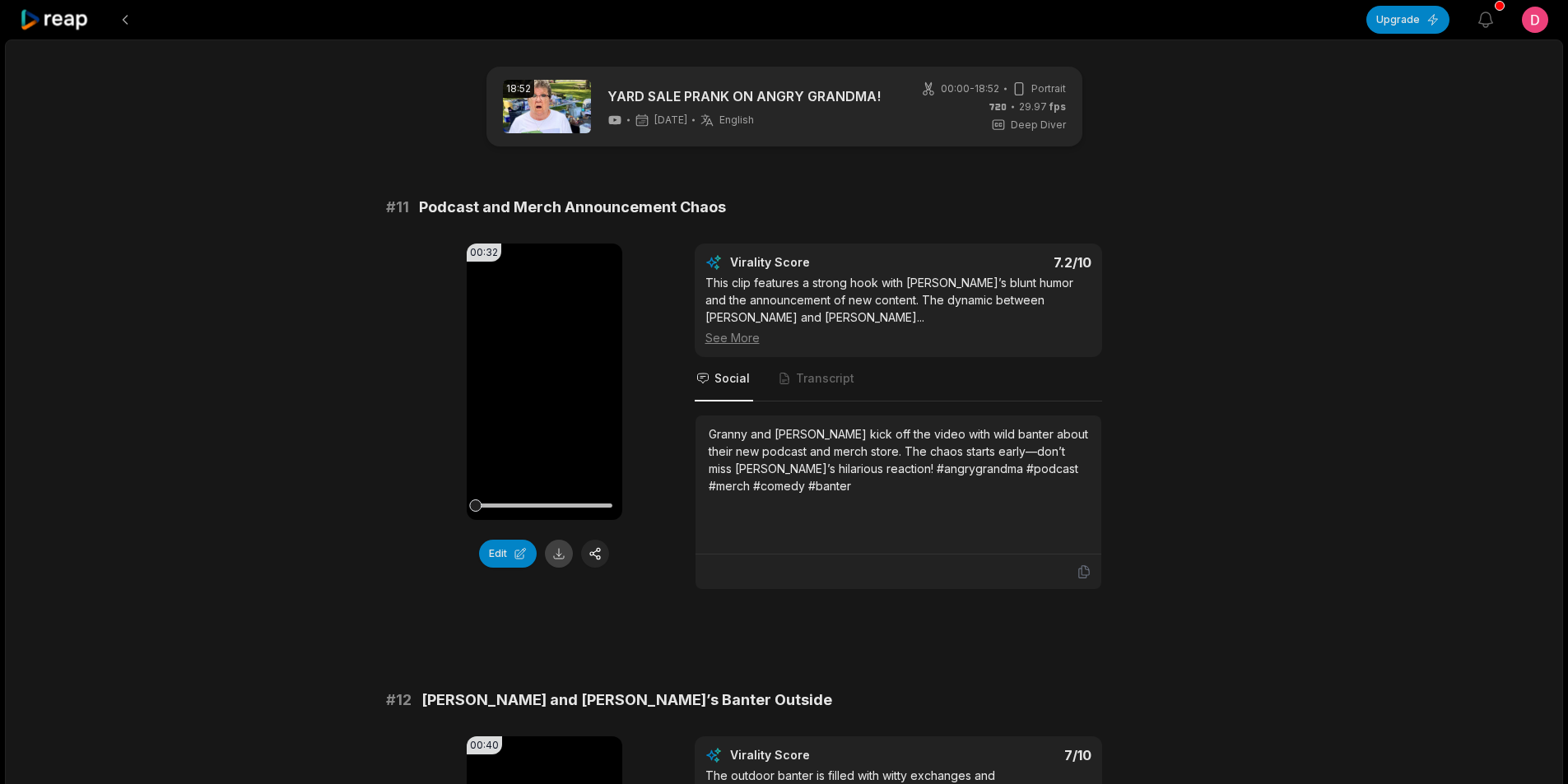
click at [562, 556] on button at bounding box center [559, 554] width 28 height 28
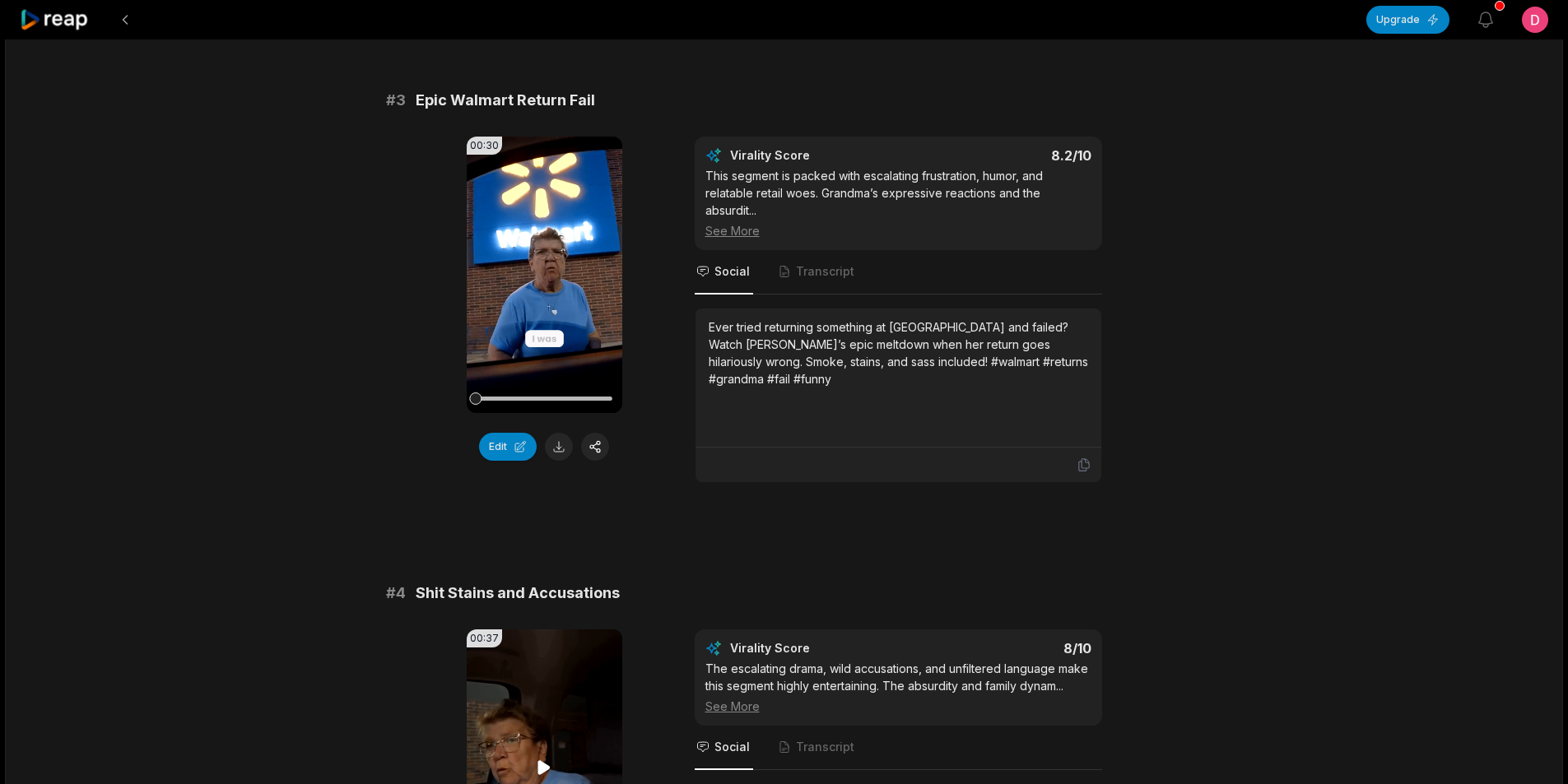
scroll to position [1317, 0]
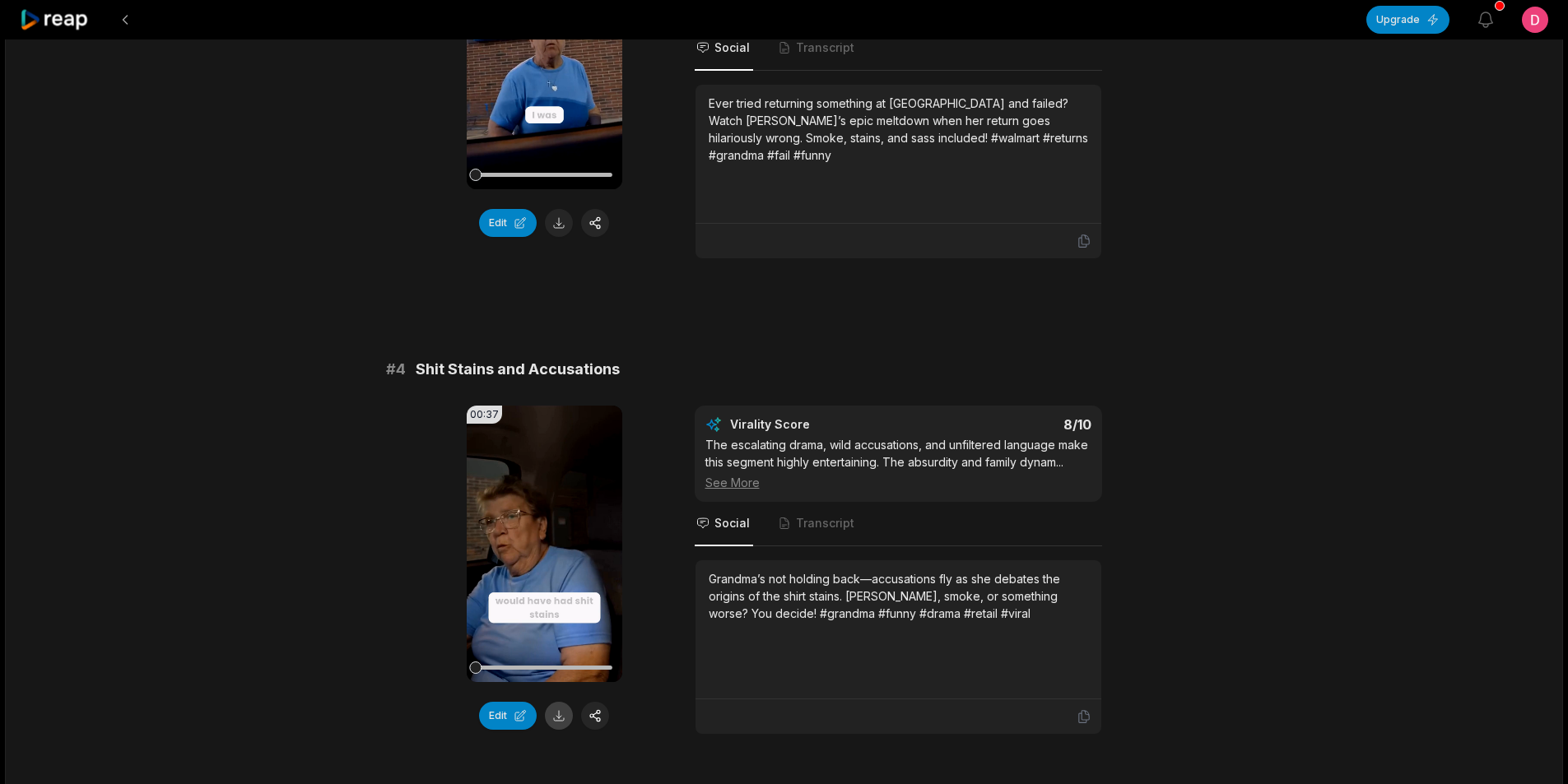
click at [554, 712] on button at bounding box center [559, 716] width 28 height 28
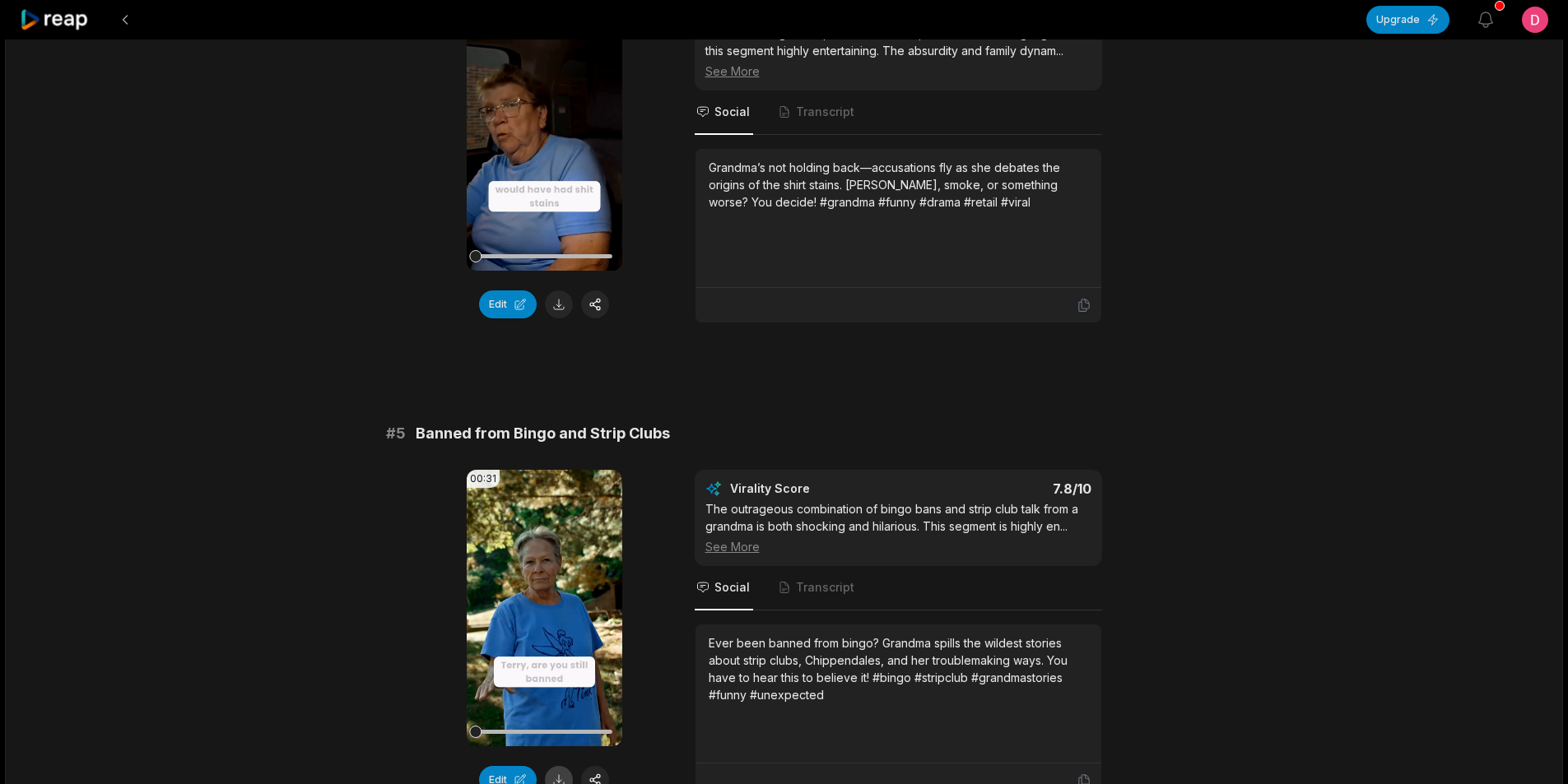
click at [563, 774] on button at bounding box center [559, 780] width 28 height 28
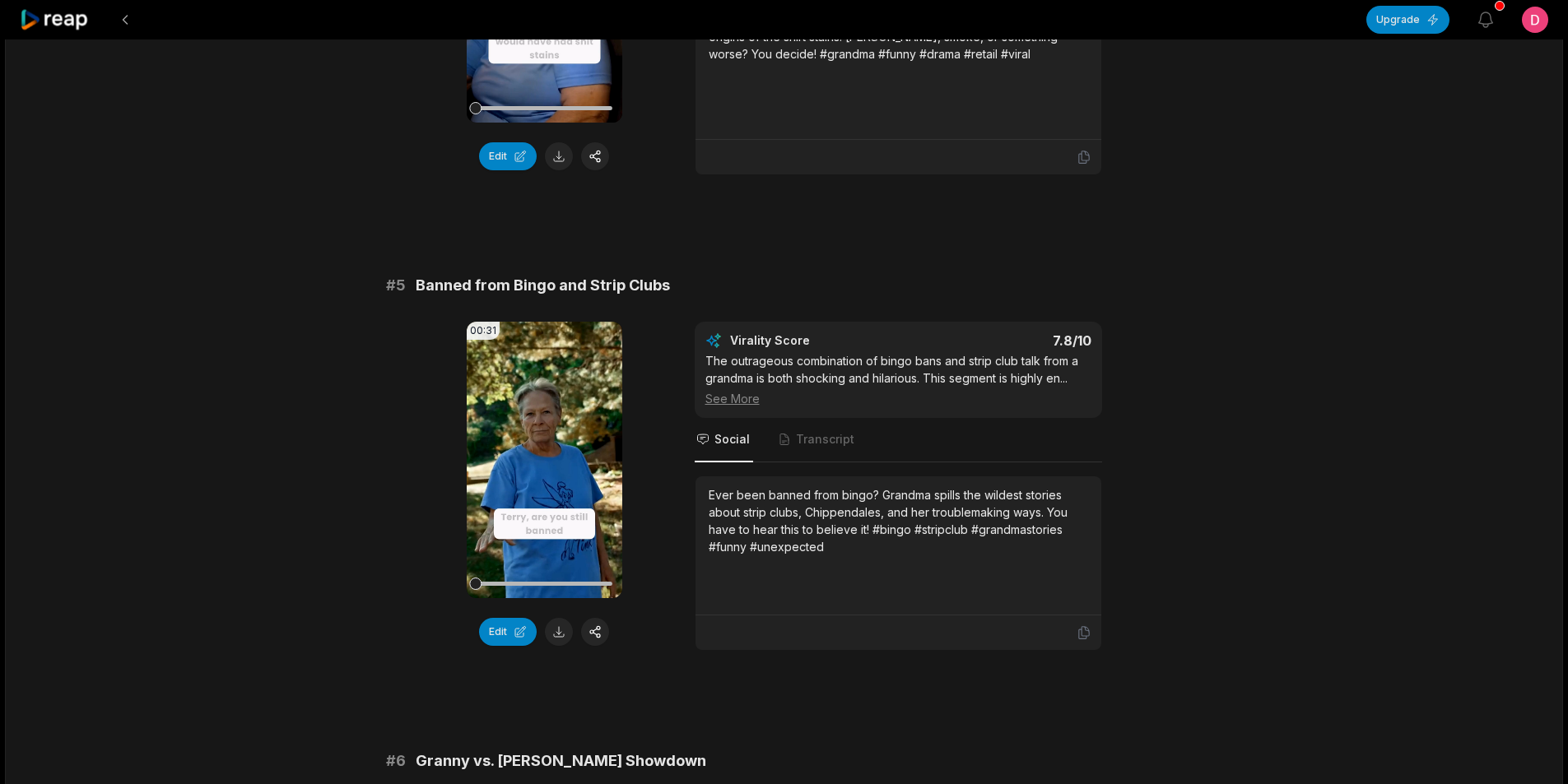
scroll to position [2221, 0]
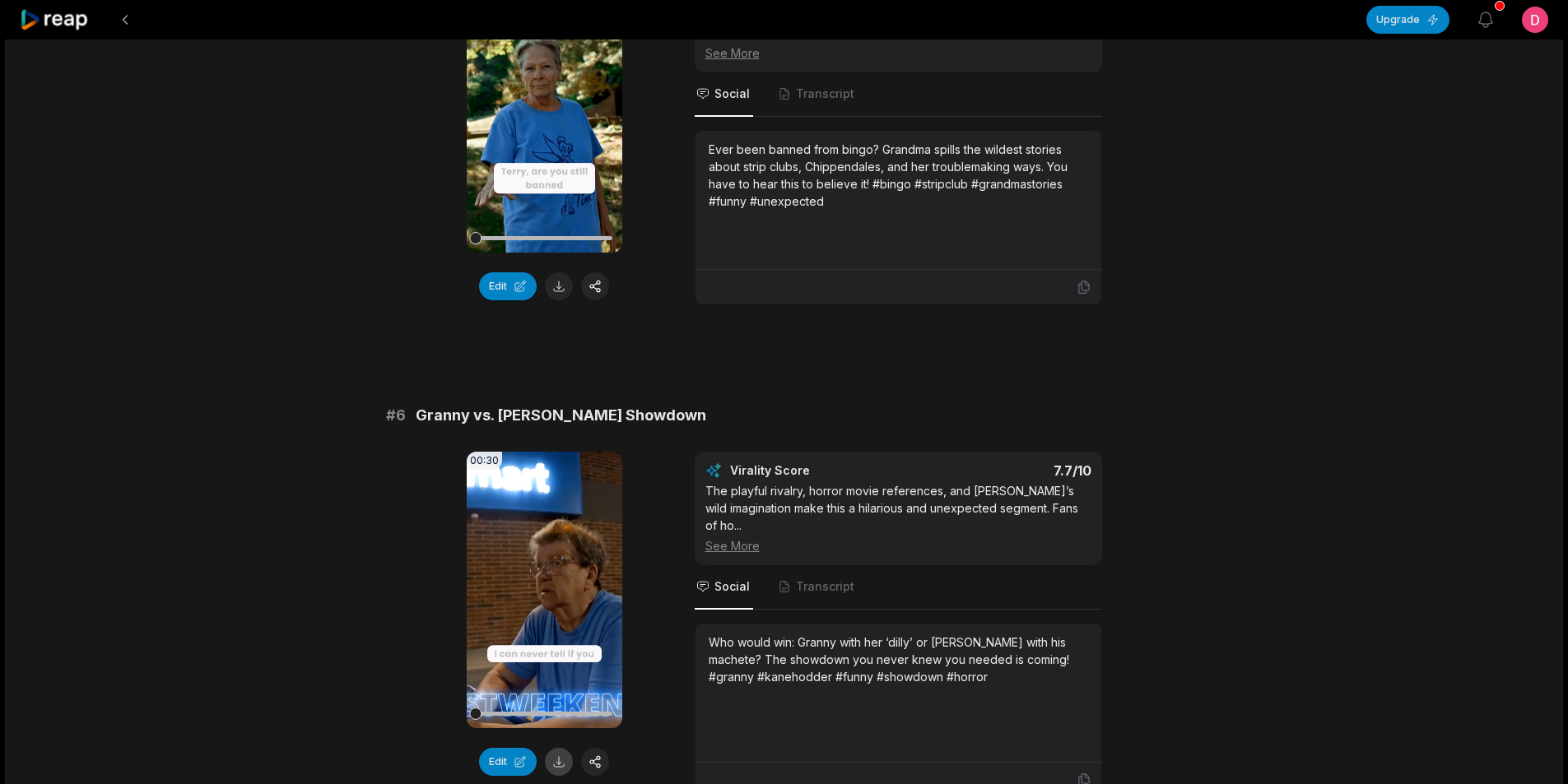
click at [558, 763] on button at bounding box center [559, 762] width 28 height 28
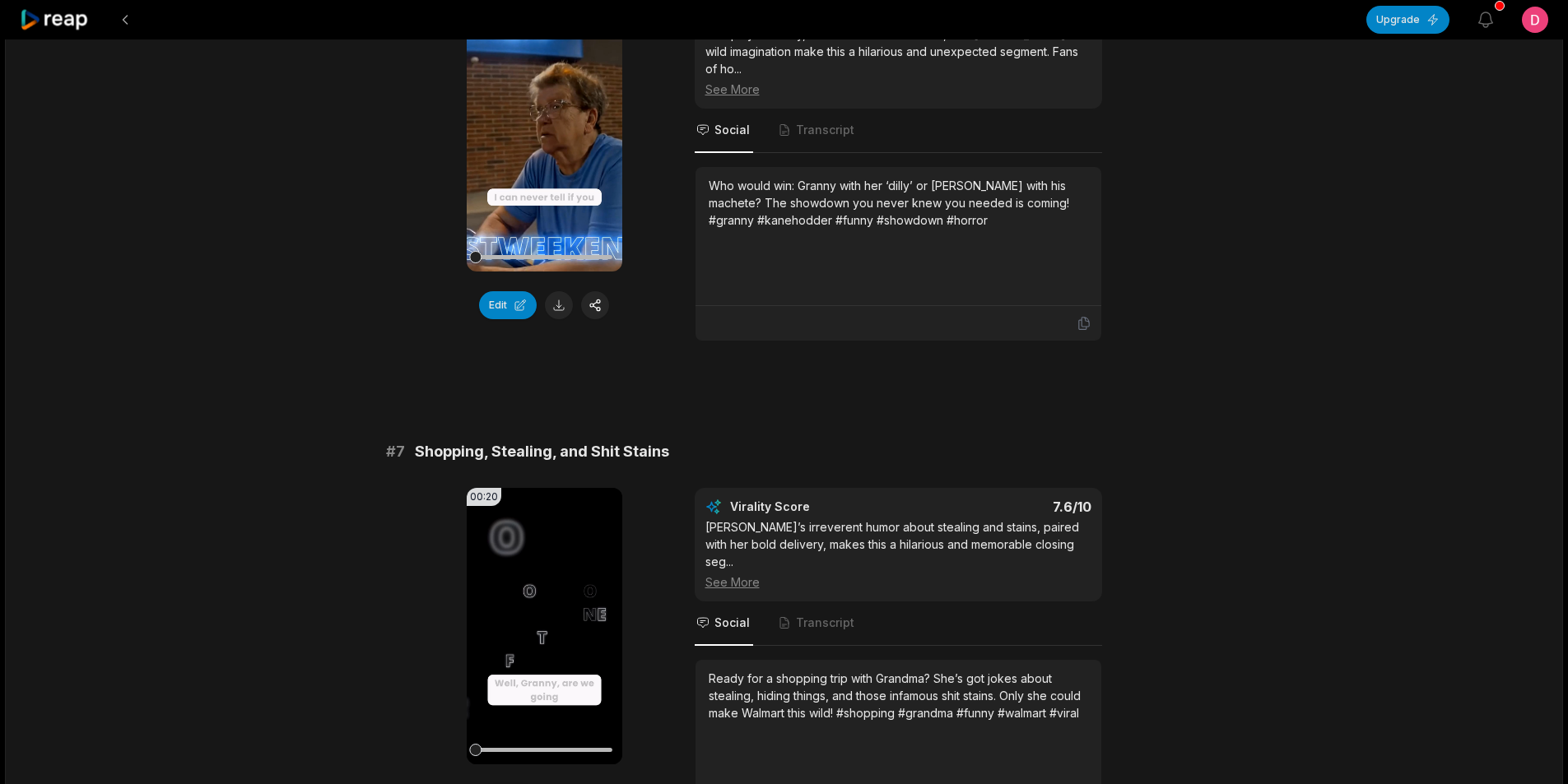
scroll to position [2715, 0]
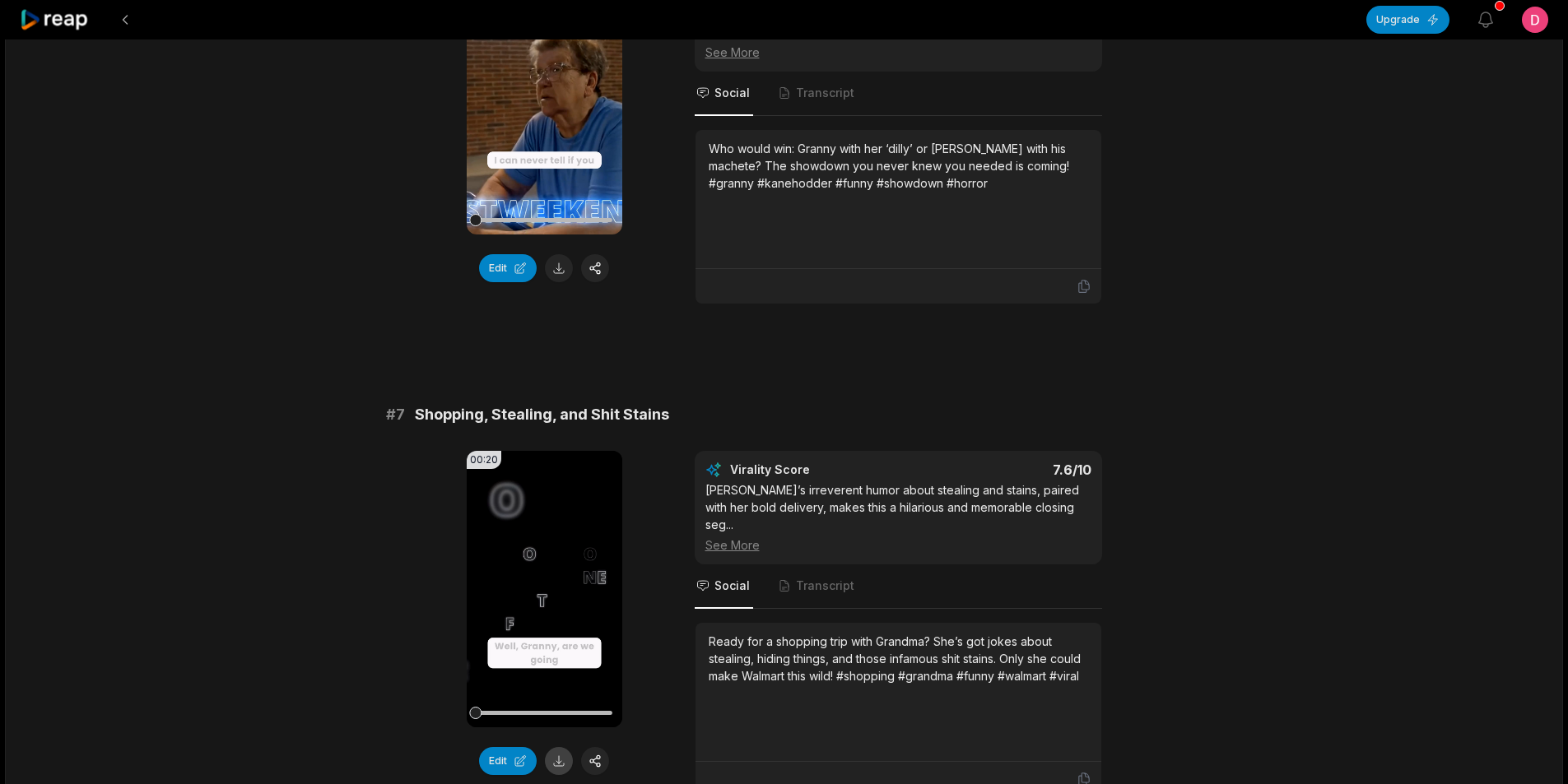
click at [554, 762] on button at bounding box center [559, 762] width 28 height 28
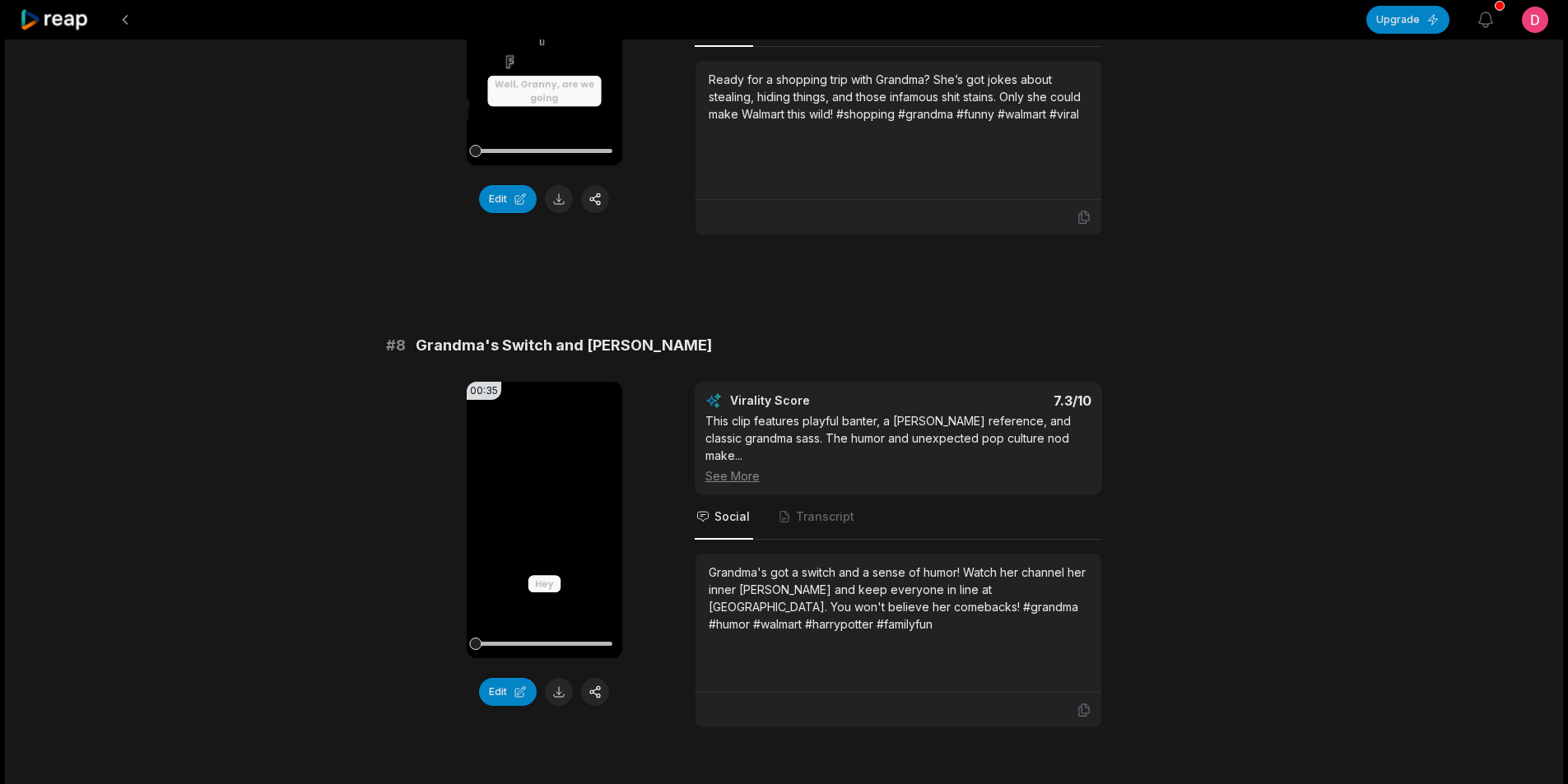
scroll to position [3373, 0]
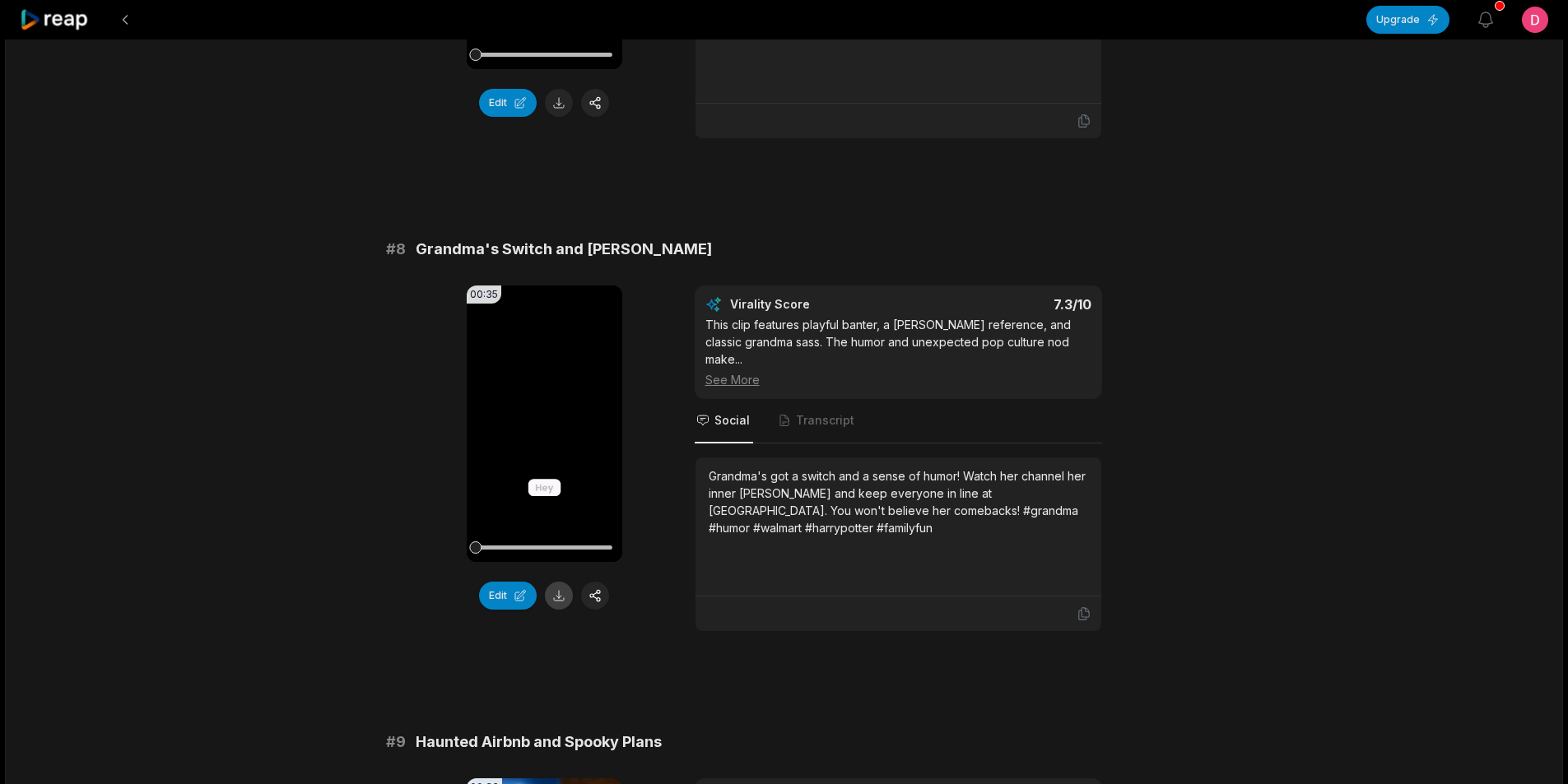
click at [558, 589] on button at bounding box center [559, 596] width 28 height 28
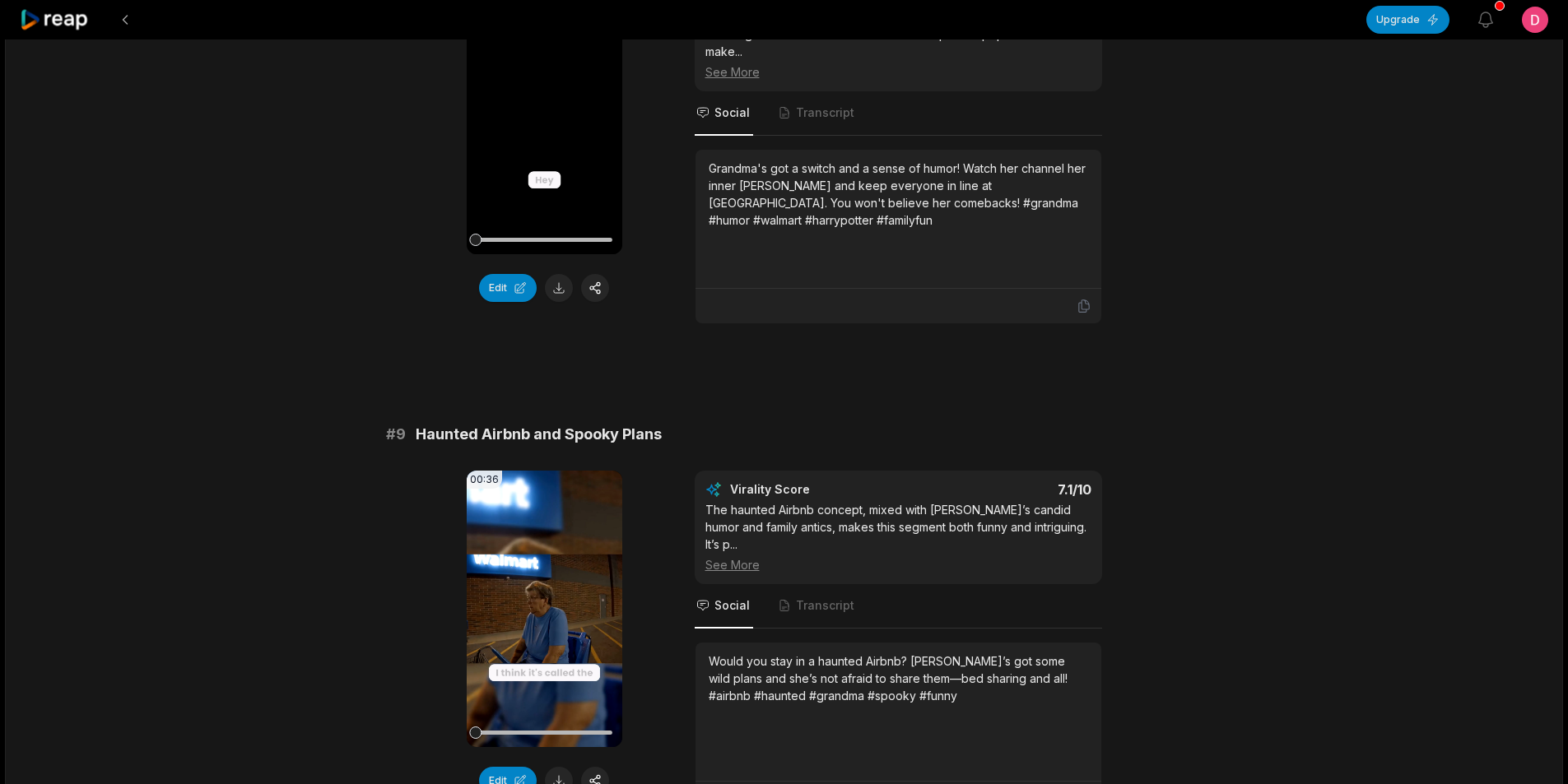
scroll to position [3867, 0]
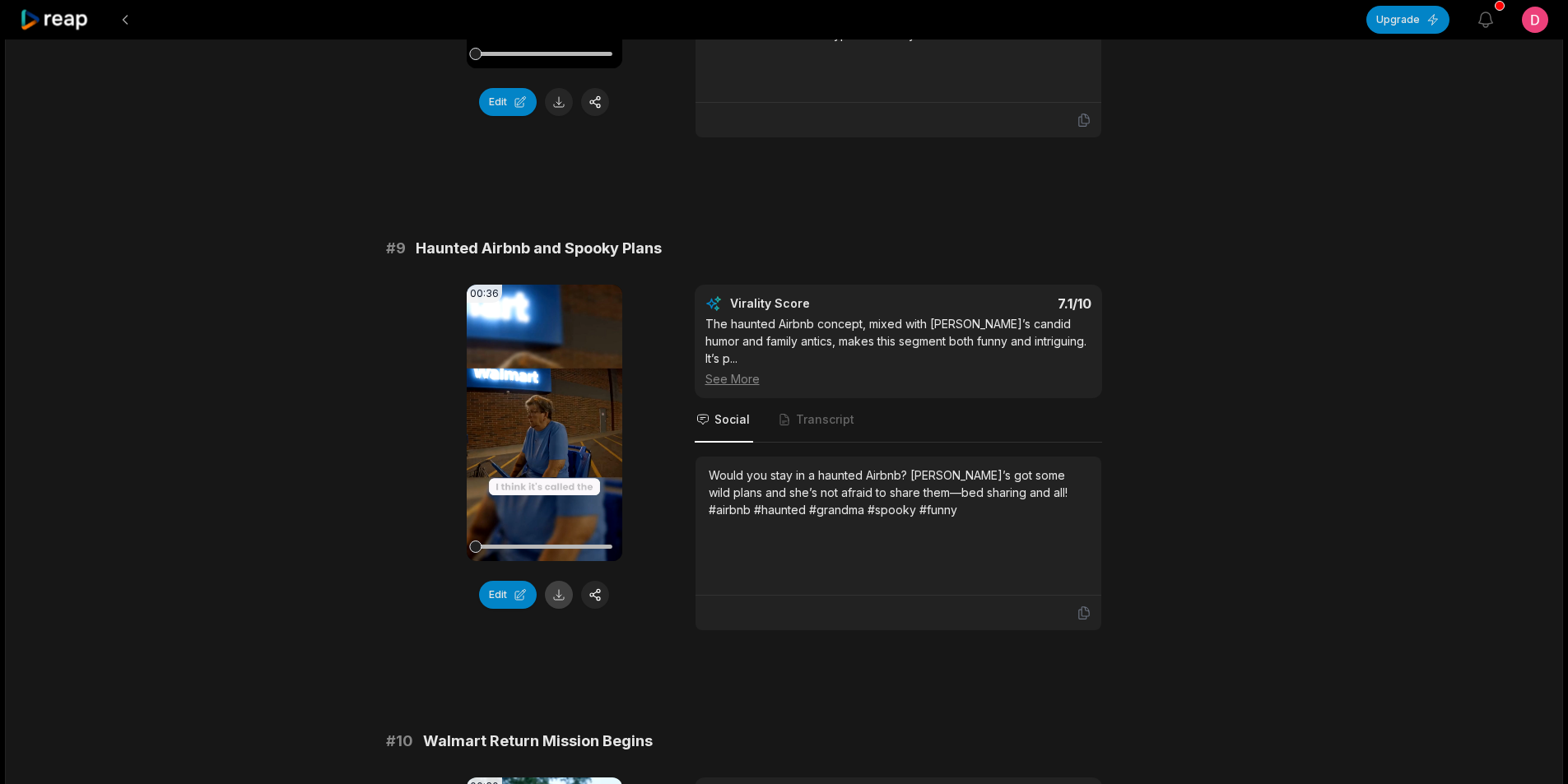
click at [562, 581] on button at bounding box center [559, 595] width 28 height 28
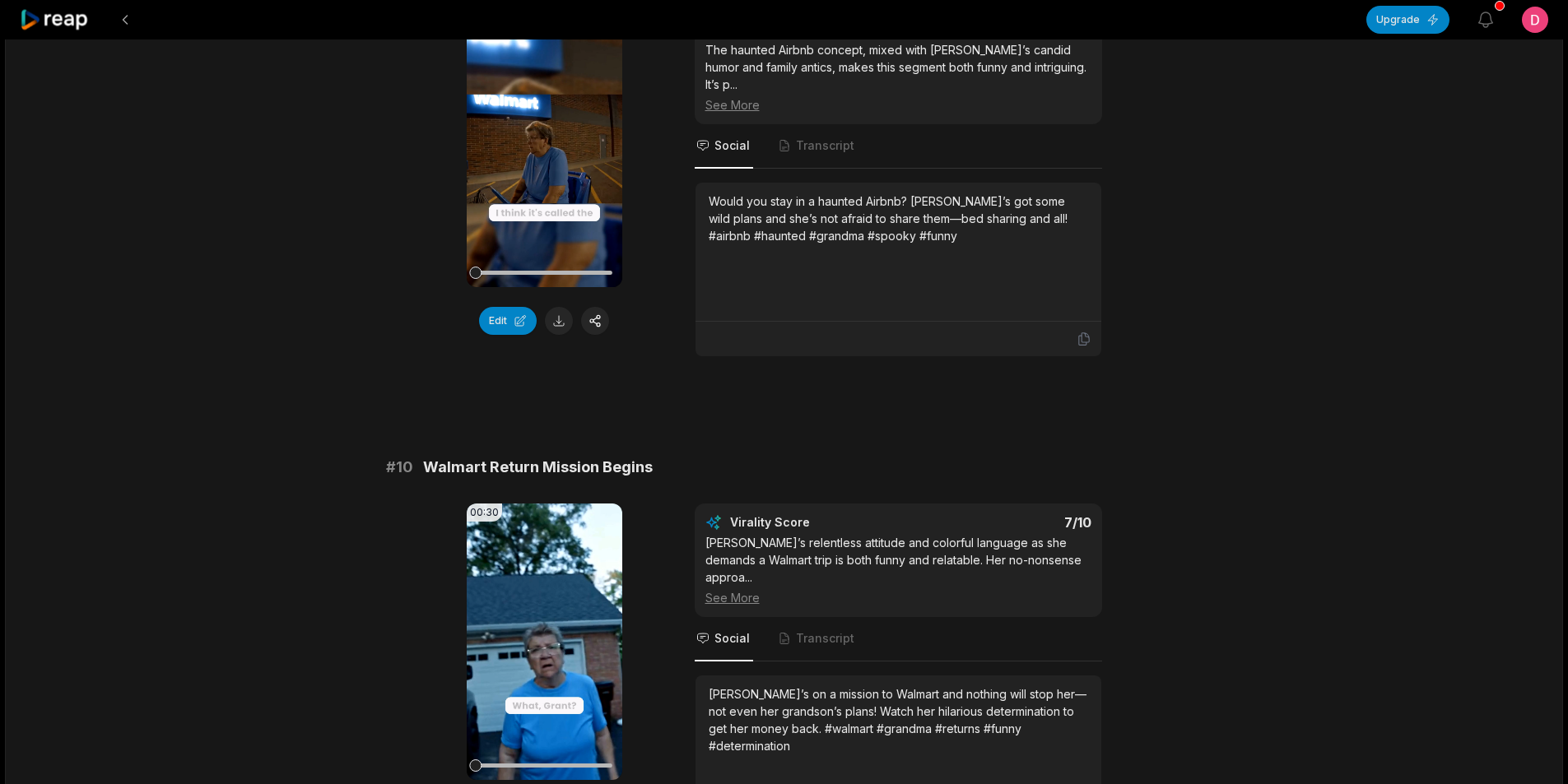
scroll to position [4197, 0]
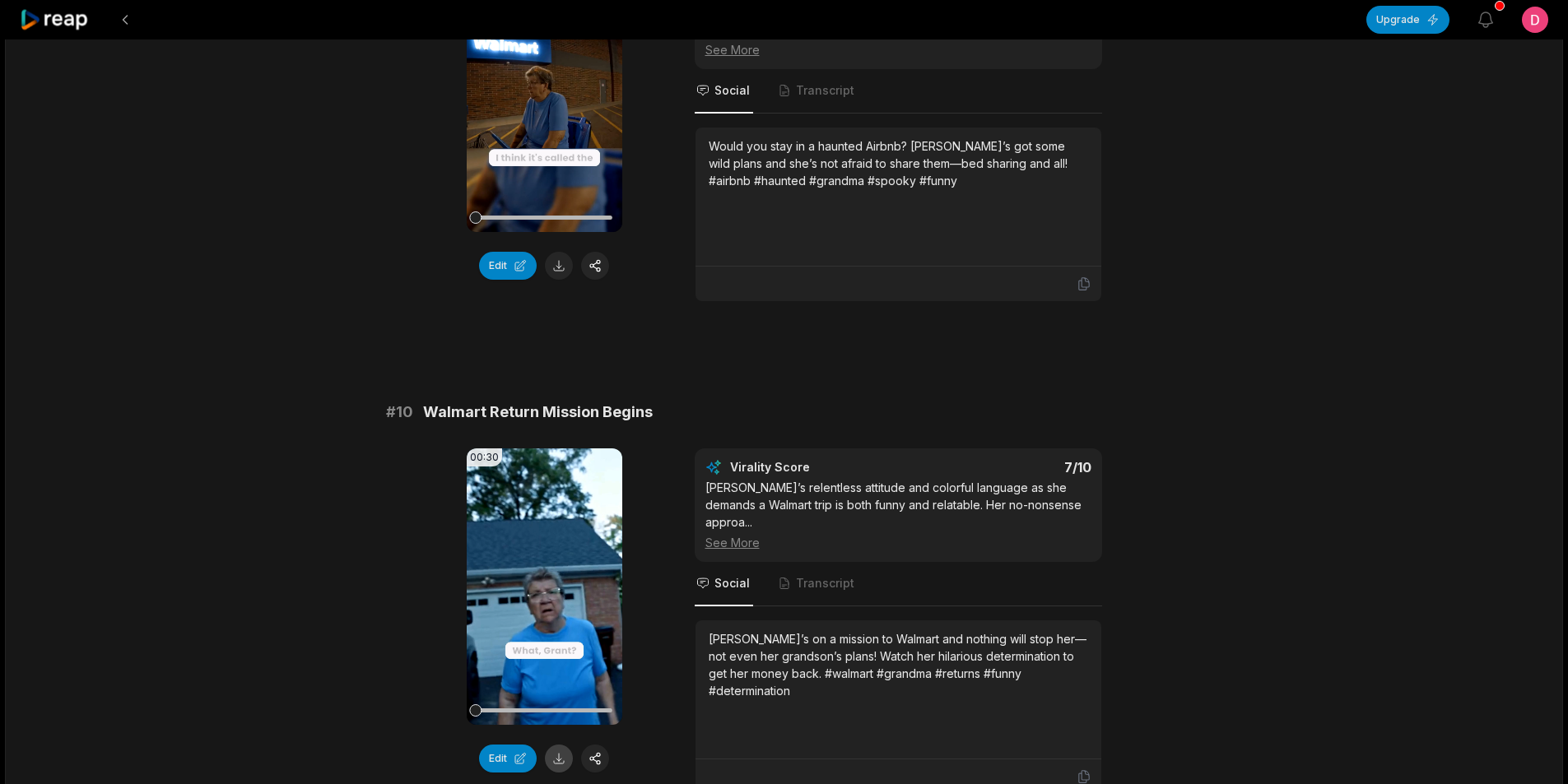
click at [556, 745] on button at bounding box center [559, 759] width 28 height 28
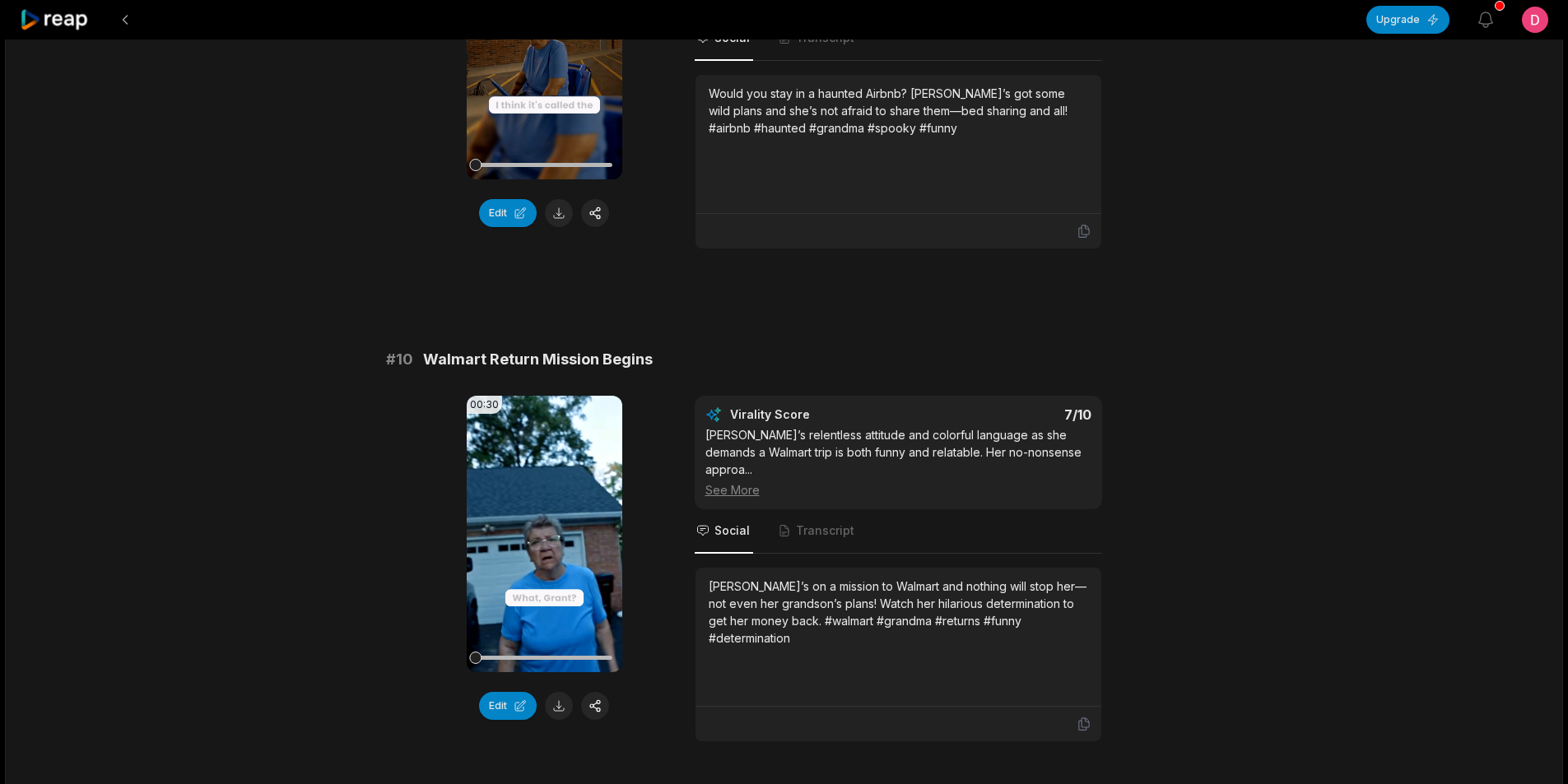
scroll to position [4301, 0]
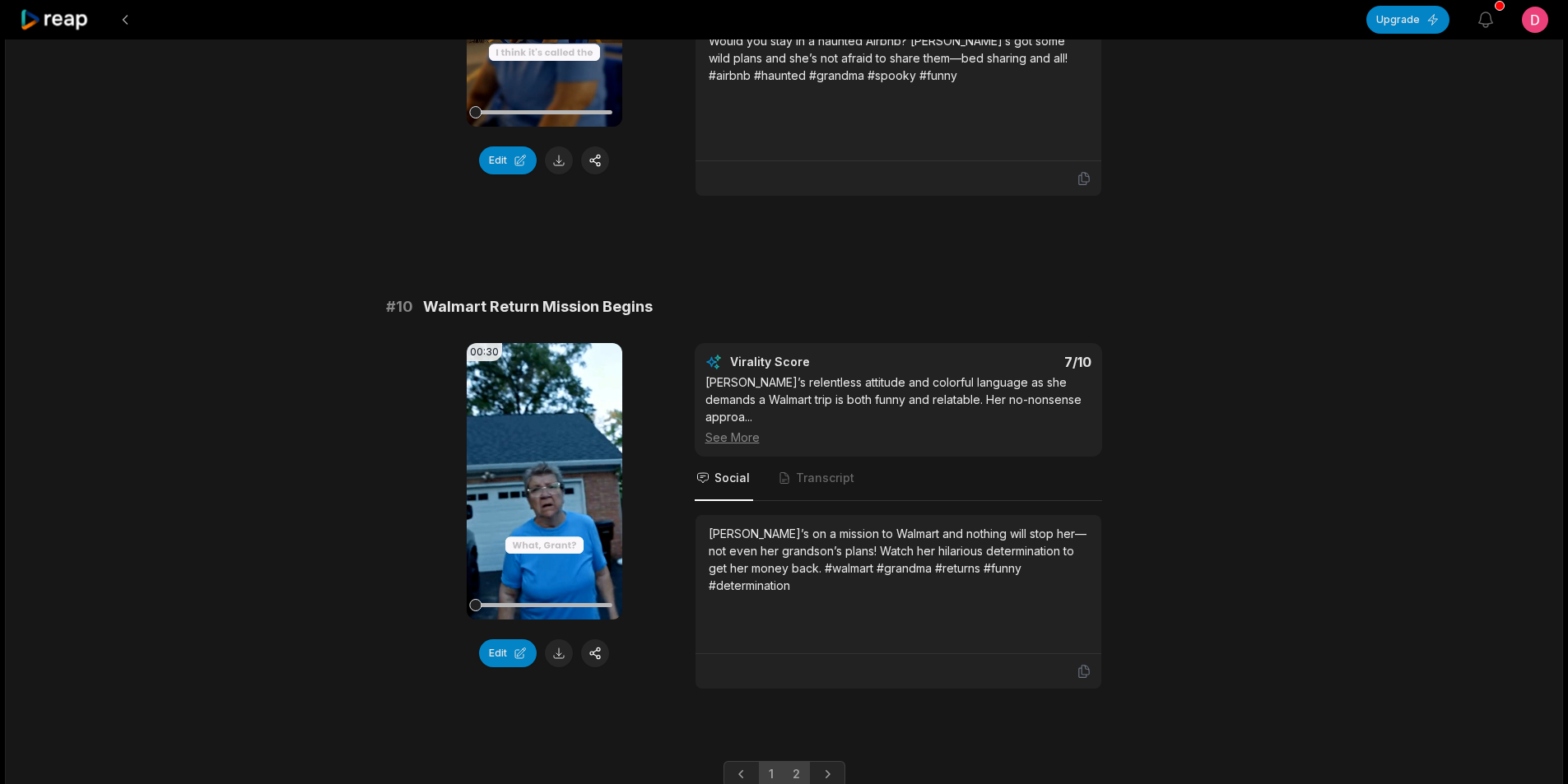
click at [803, 761] on link "2" at bounding box center [796, 774] width 27 height 26
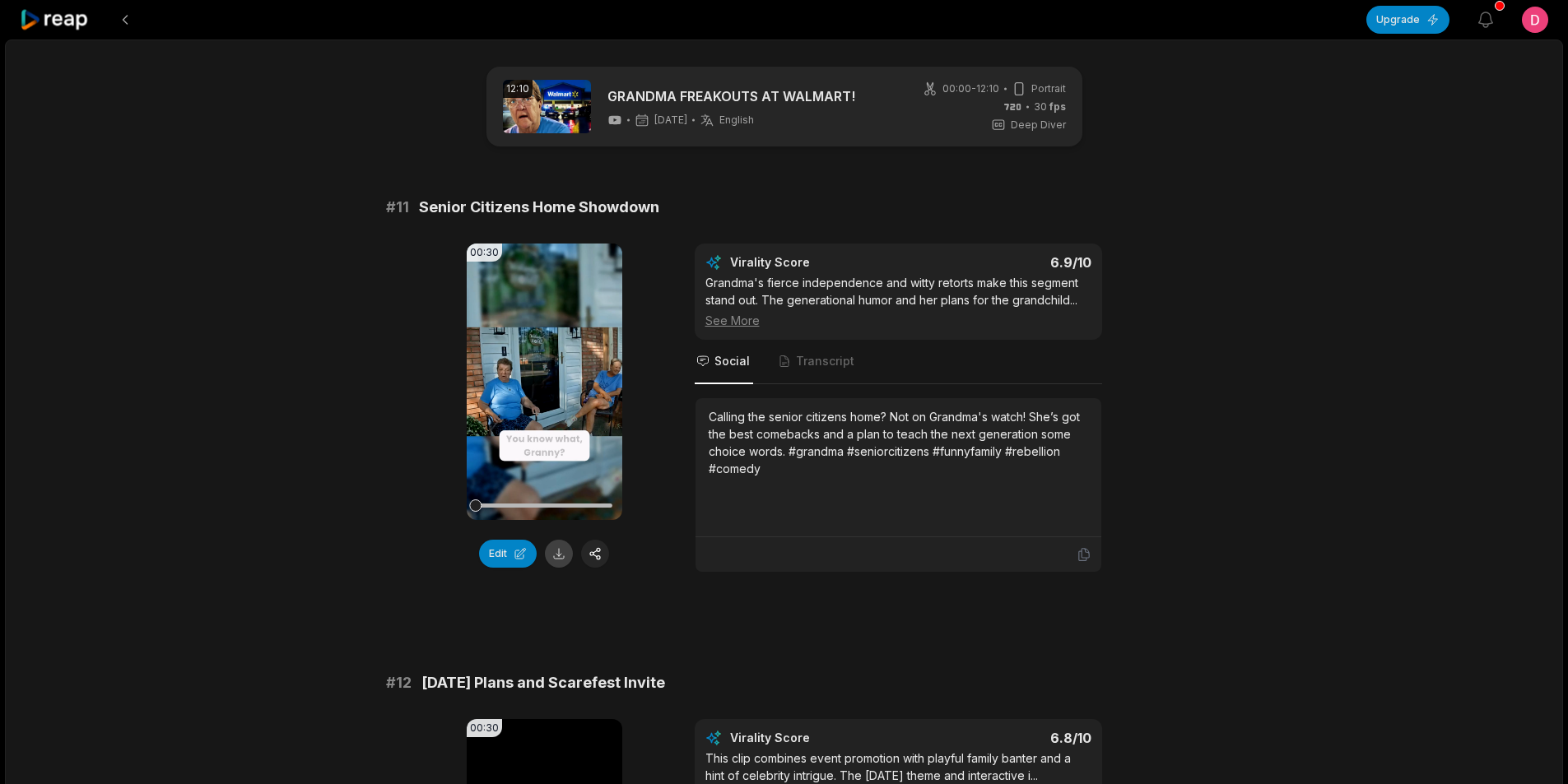
click at [557, 549] on button at bounding box center [559, 554] width 28 height 28
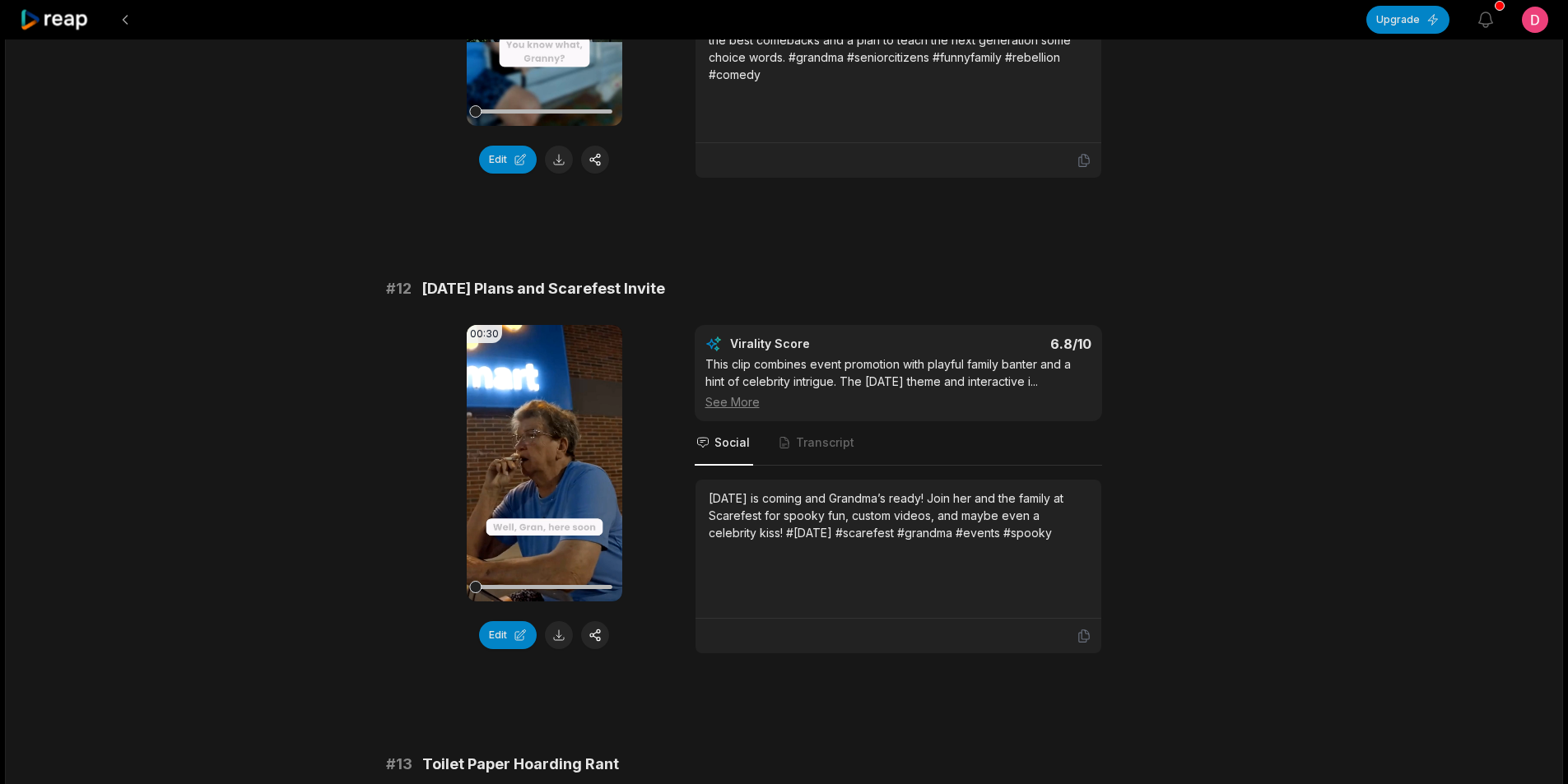
scroll to position [411, 0]
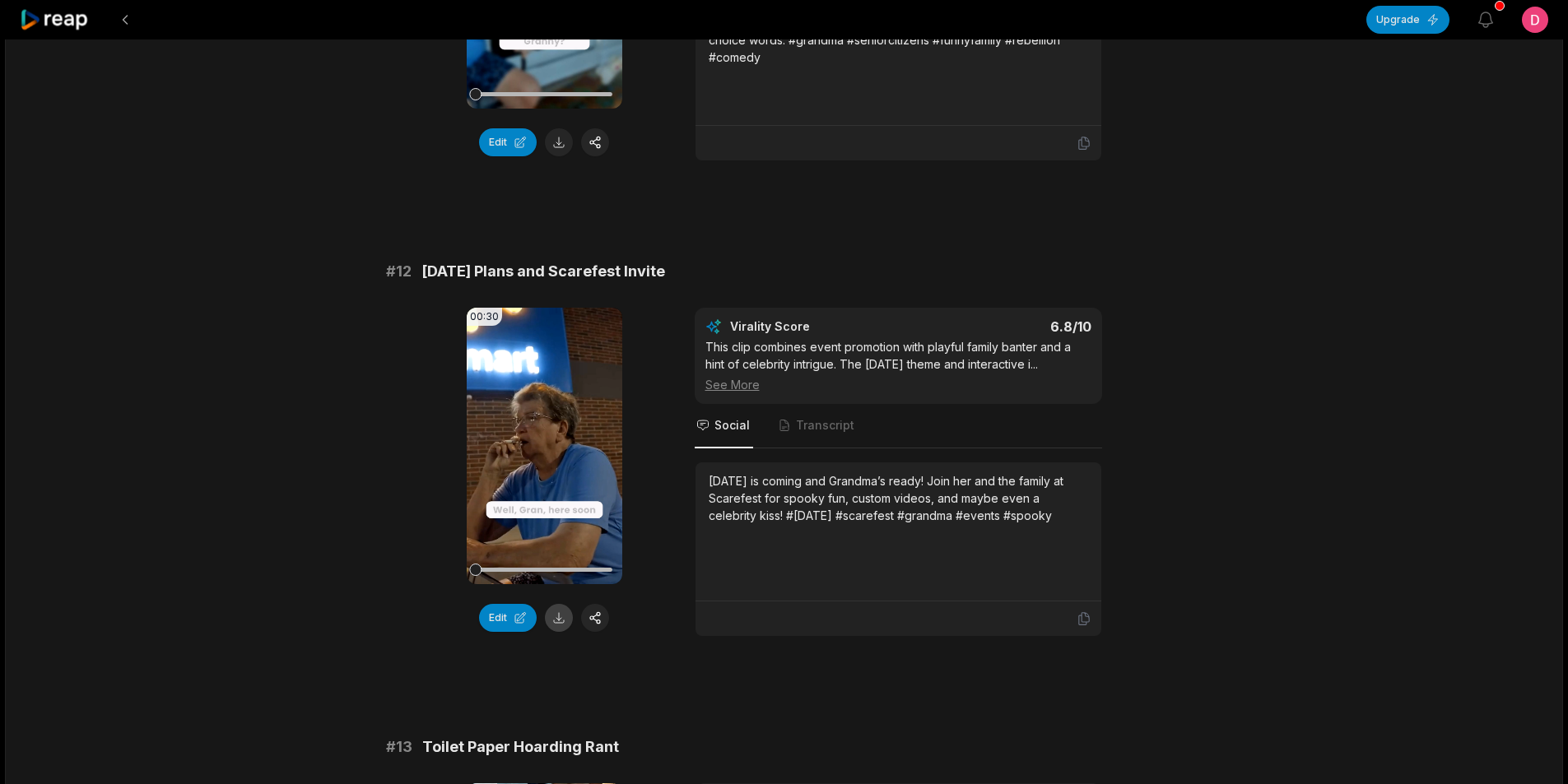
click at [556, 616] on button at bounding box center [559, 618] width 28 height 28
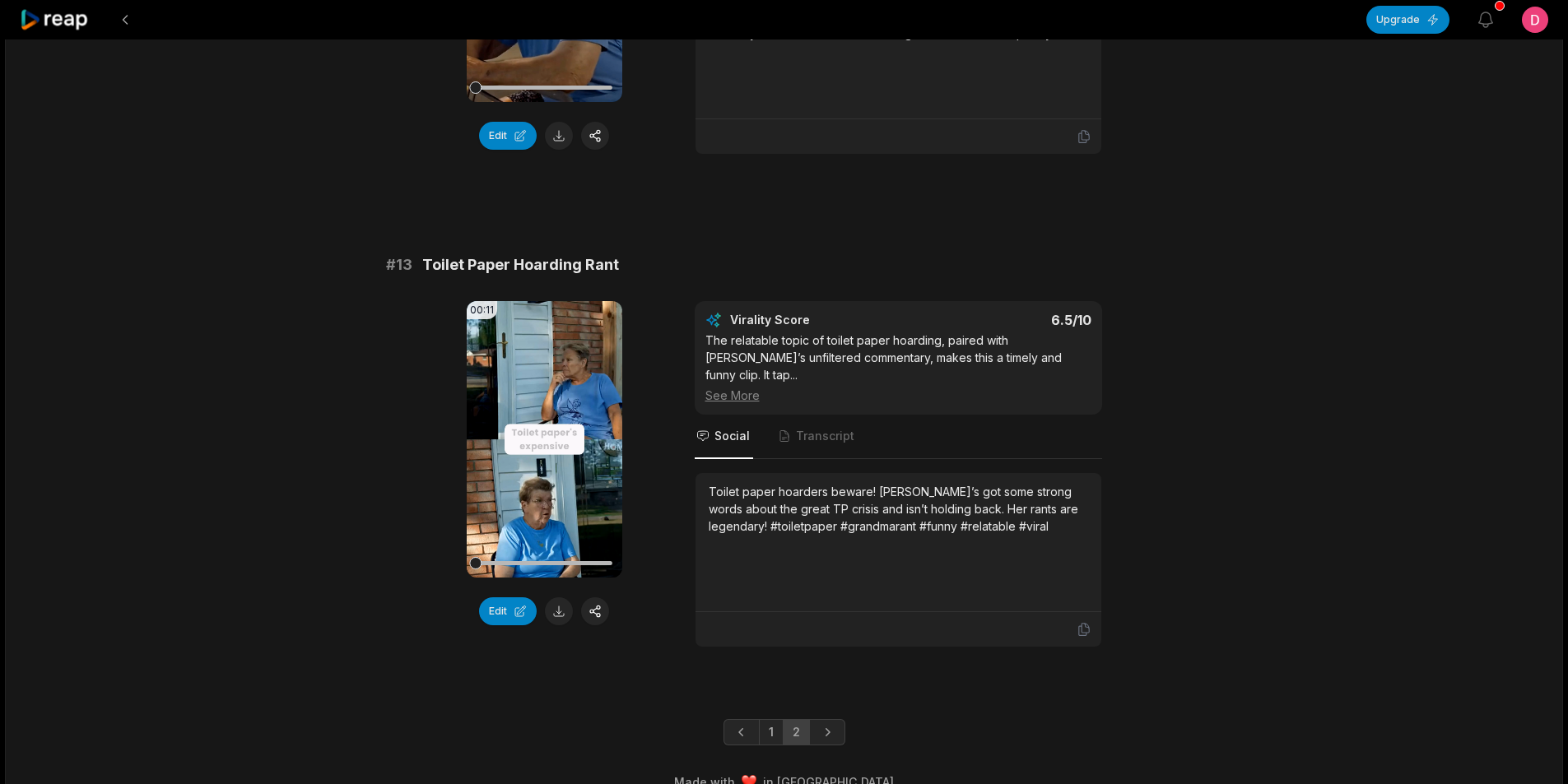
scroll to position [904, 0]
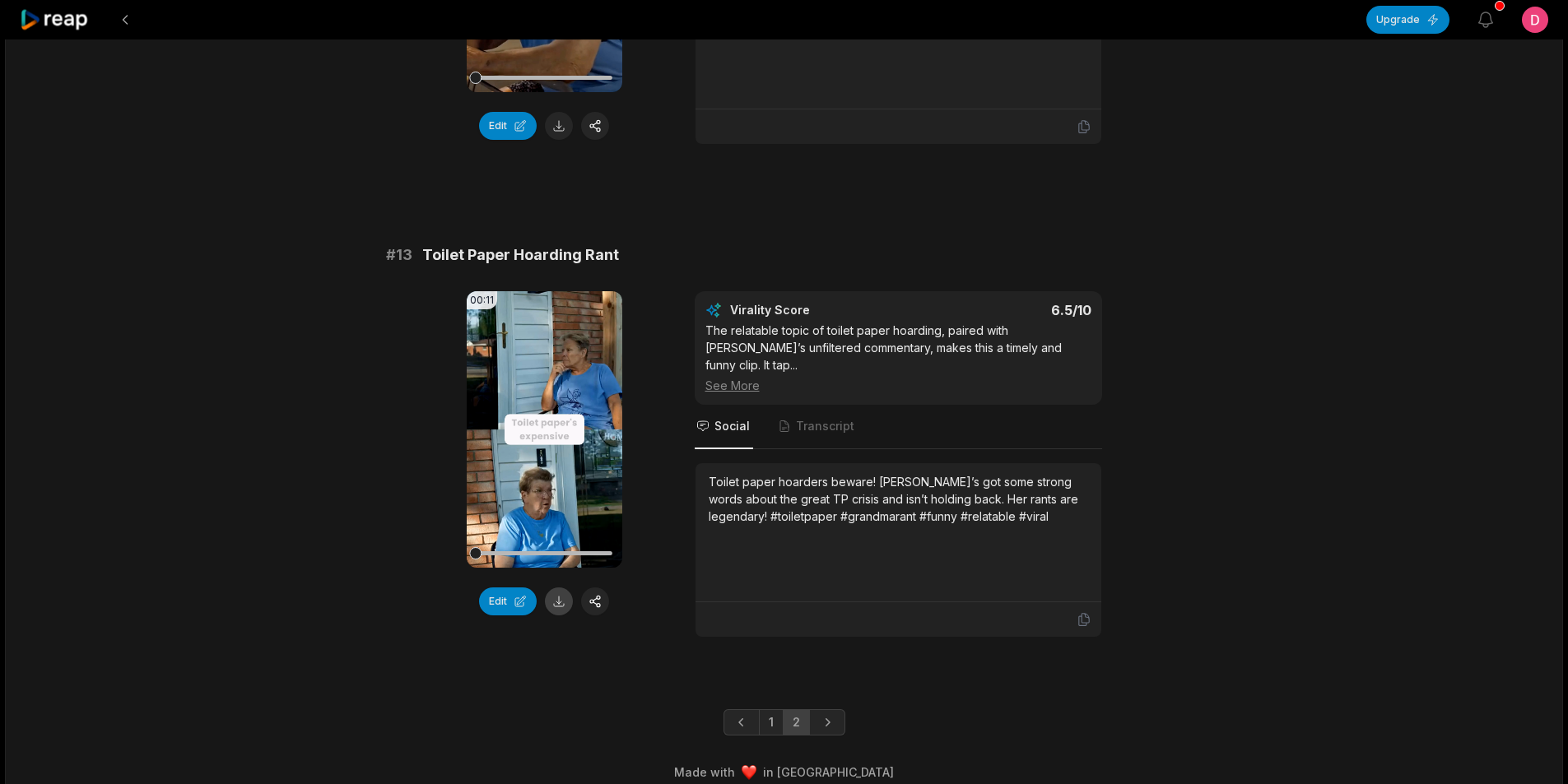
click at [554, 600] on button at bounding box center [559, 602] width 28 height 28
click at [124, 24] on button at bounding box center [125, 20] width 30 height 30
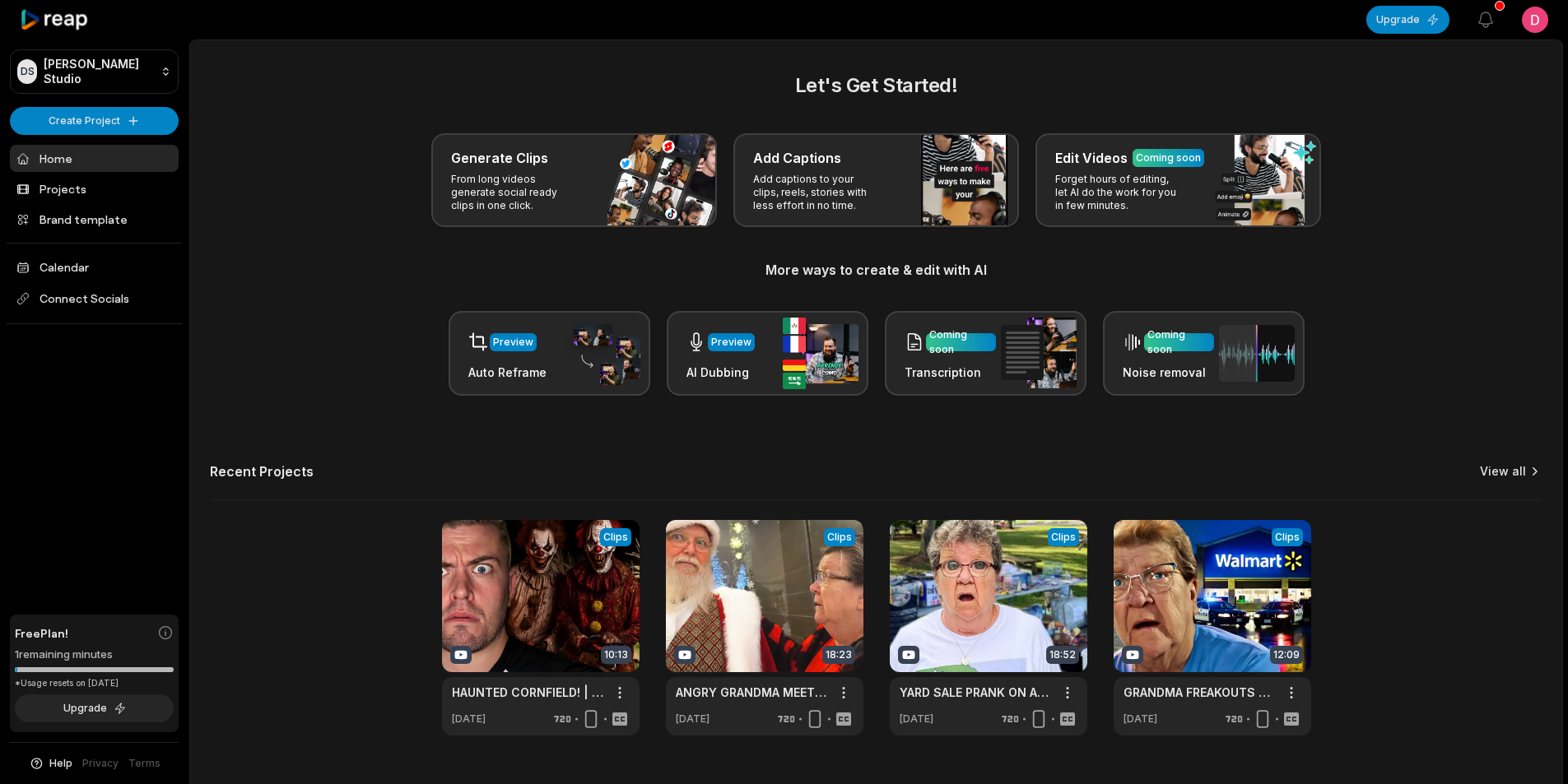
click at [1512, 473] on link "View all" at bounding box center [1503, 472] width 46 height 17
